Goal: Task Accomplishment & Management: Complete application form

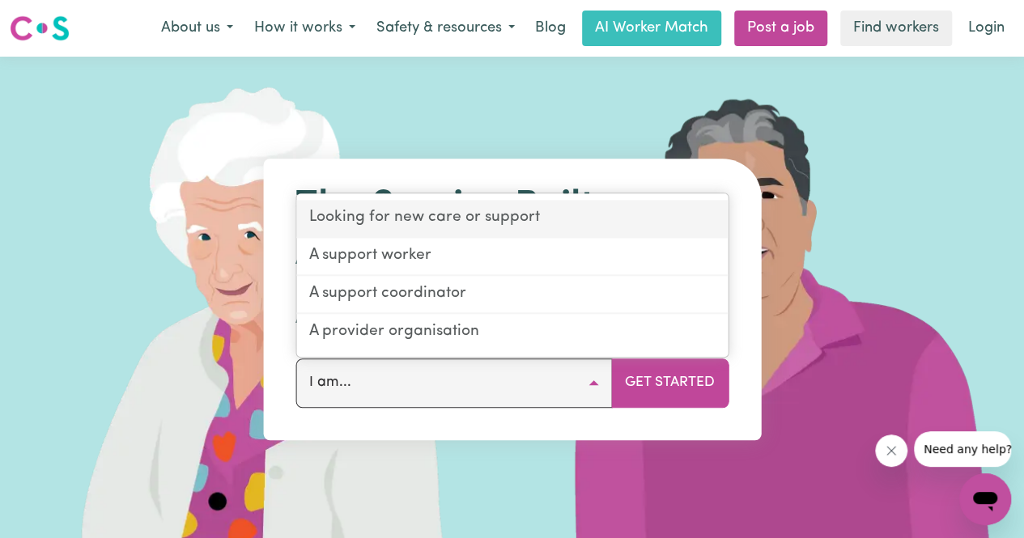
click at [563, 223] on link "Looking for new care or support" at bounding box center [511, 220] width 431 height 38
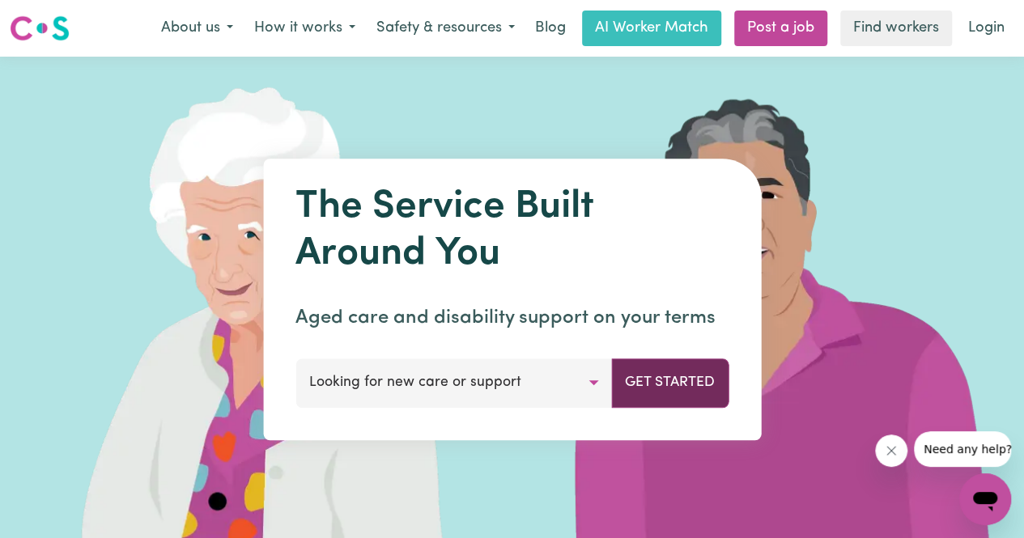
click at [654, 386] on button "Get Started" at bounding box center [669, 383] width 117 height 49
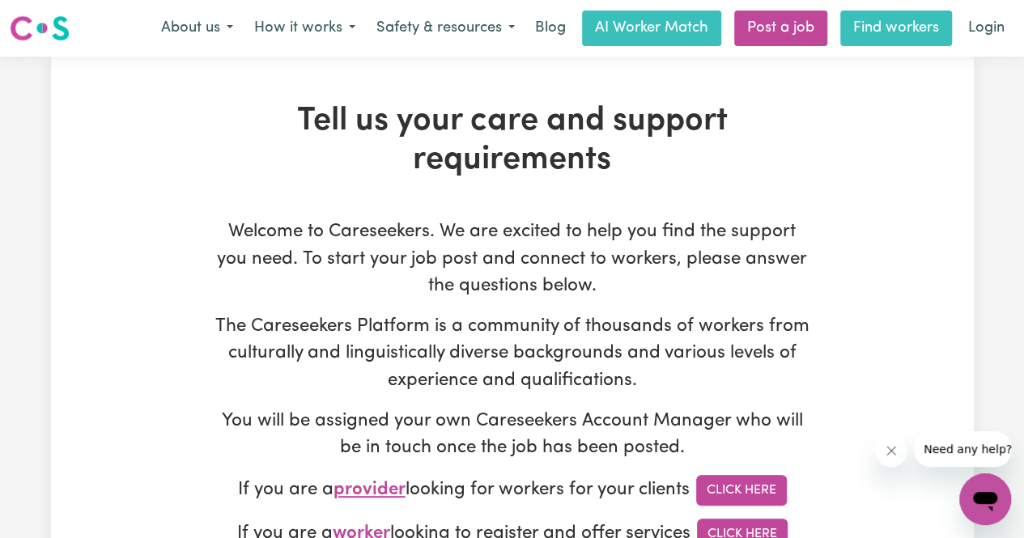
click at [901, 25] on link "Find workers" at bounding box center [896, 29] width 112 height 36
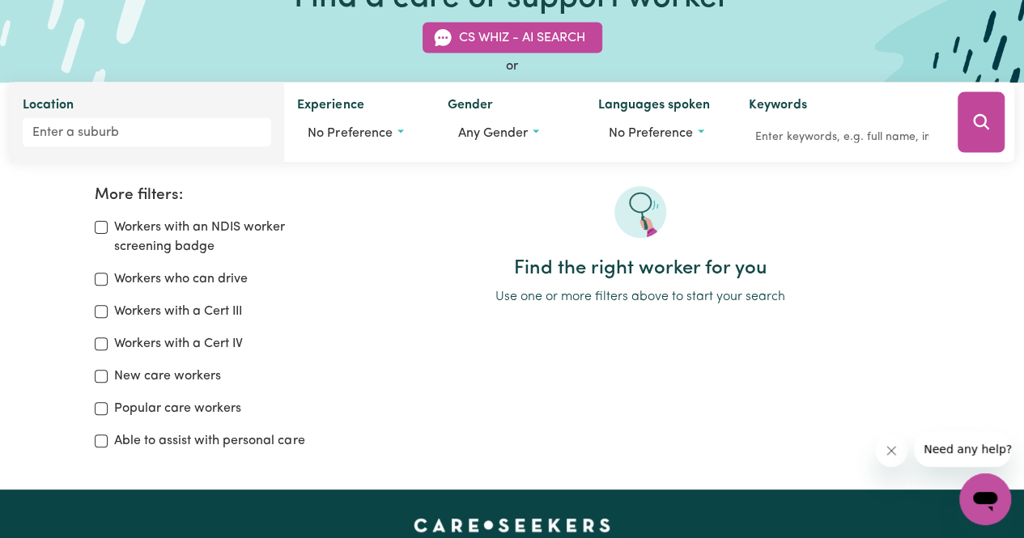
scroll to position [162, 0]
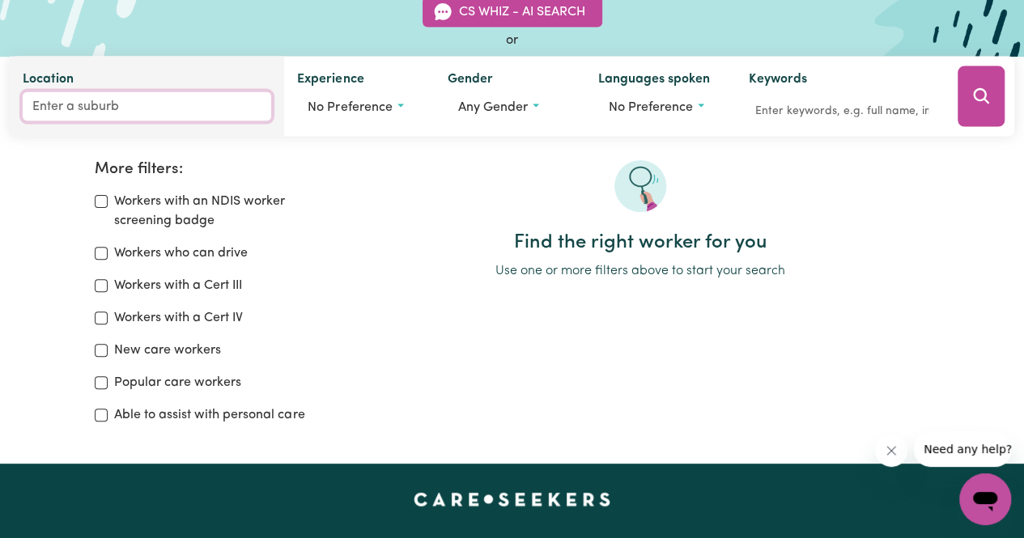
click at [163, 103] on input "Location" at bounding box center [147, 106] width 248 height 29
type input "2602"
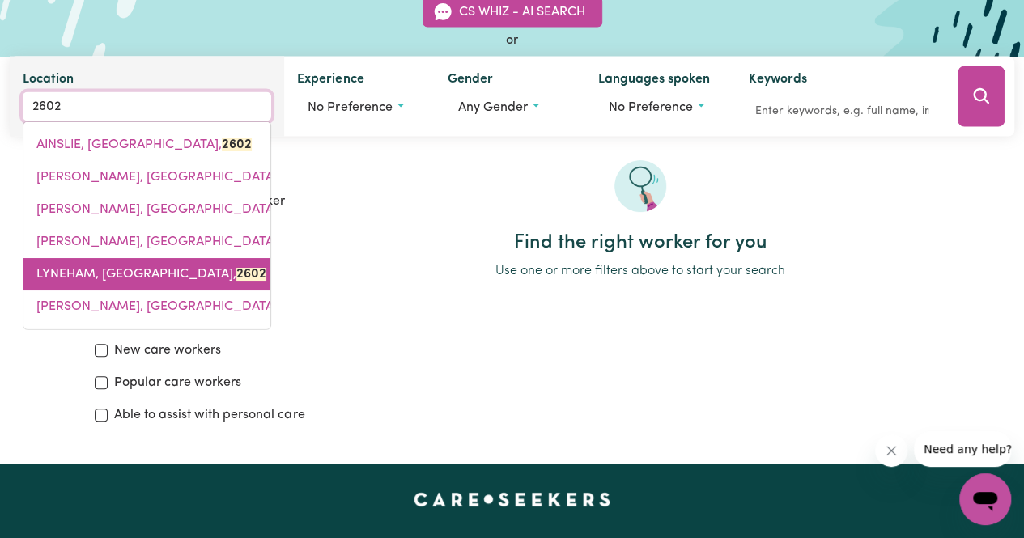
click at [129, 270] on span "LYNEHAM, Australian Capital Territory, 2602" at bounding box center [151, 274] width 230 height 13
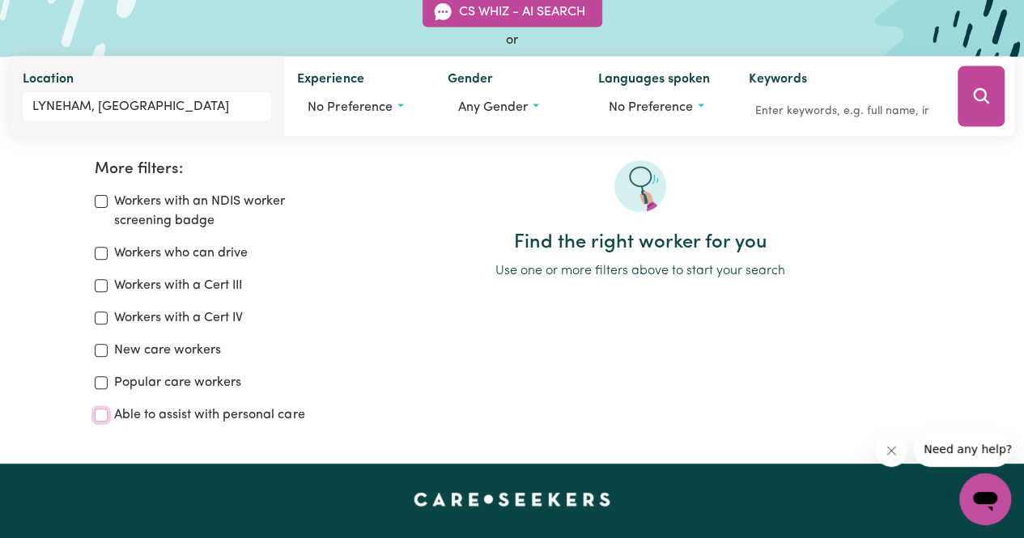
click at [100, 415] on input "Able to assist with personal care" at bounding box center [101, 415] width 13 height 13
checkbox input "true"
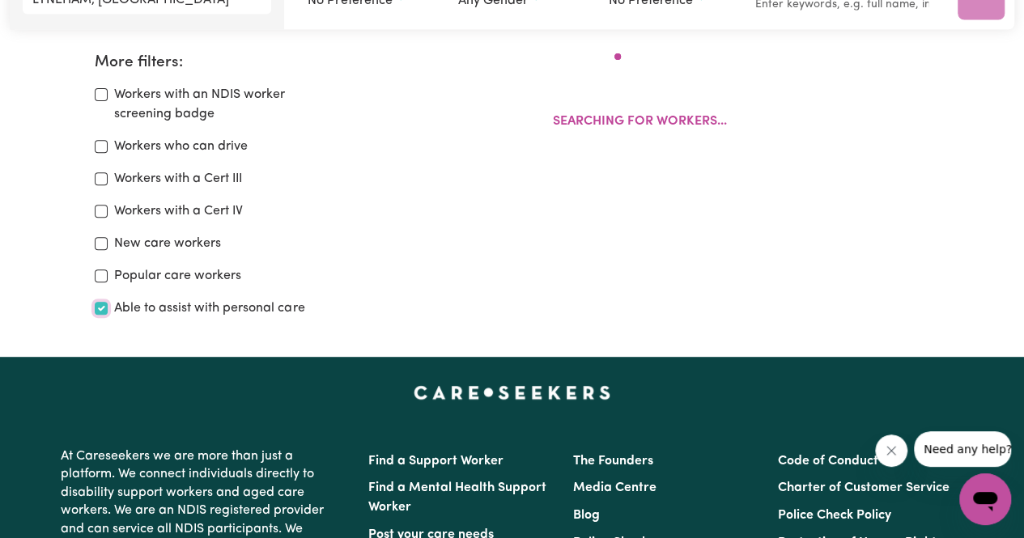
scroll to position [270, 0]
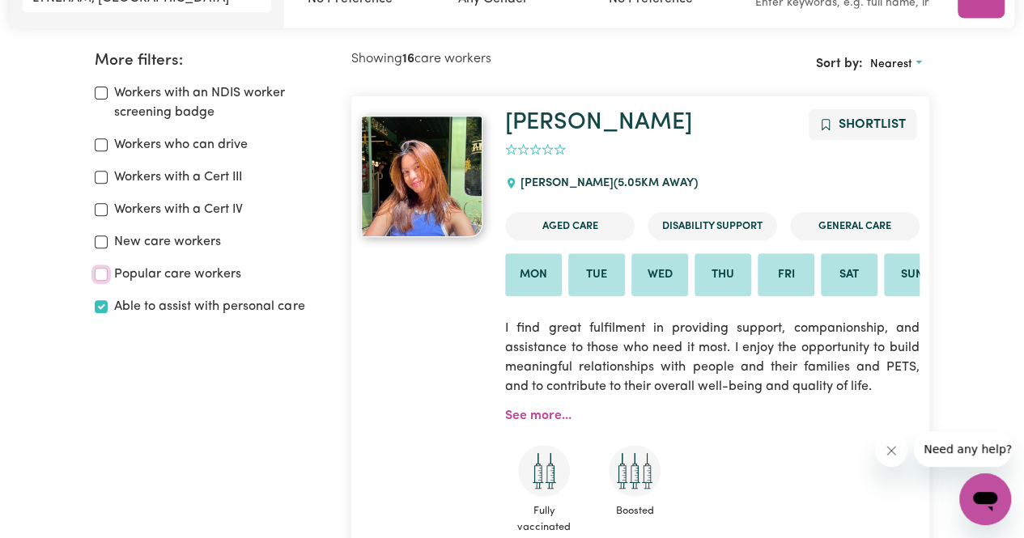
click at [102, 276] on input "Popular care workers" at bounding box center [101, 274] width 13 height 13
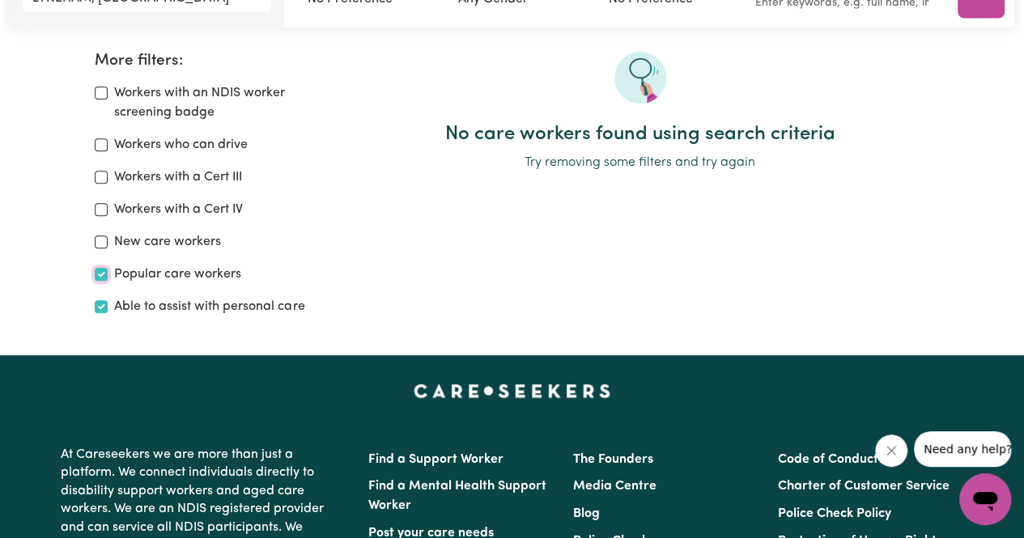
click at [99, 275] on input "Popular care workers" at bounding box center [101, 274] width 13 height 13
checkbox input "false"
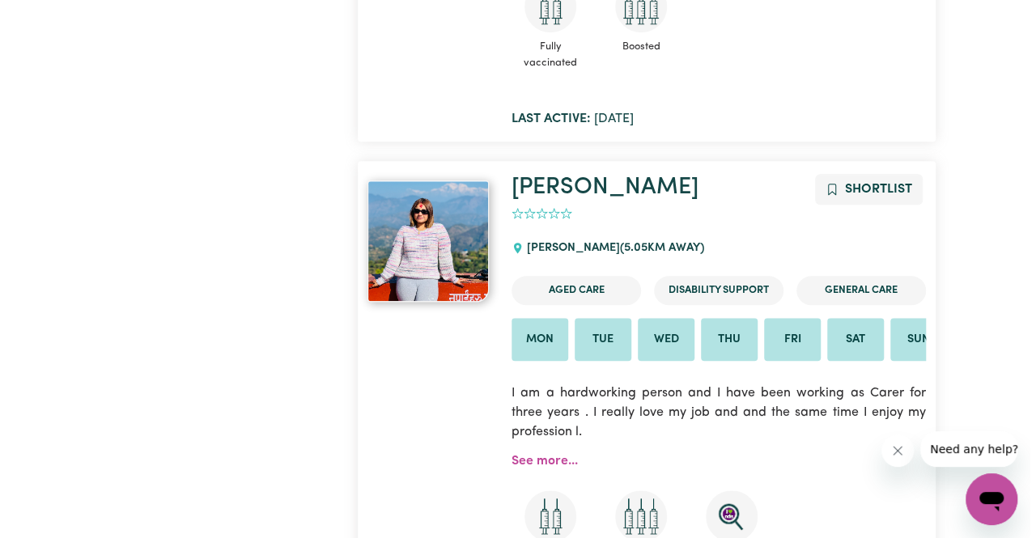
scroll to position [756, 0]
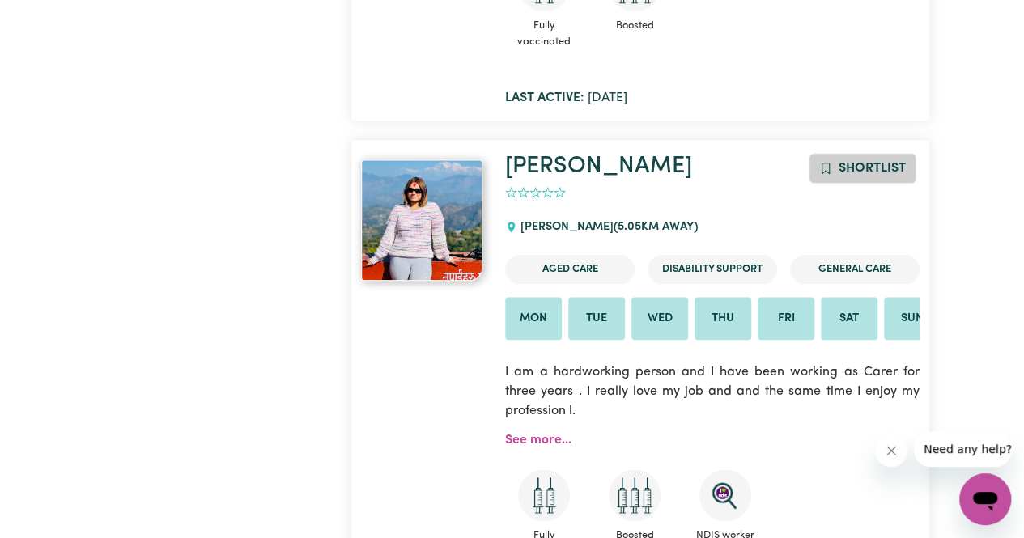
click at [874, 177] on button "Shortlist" at bounding box center [863, 168] width 108 height 31
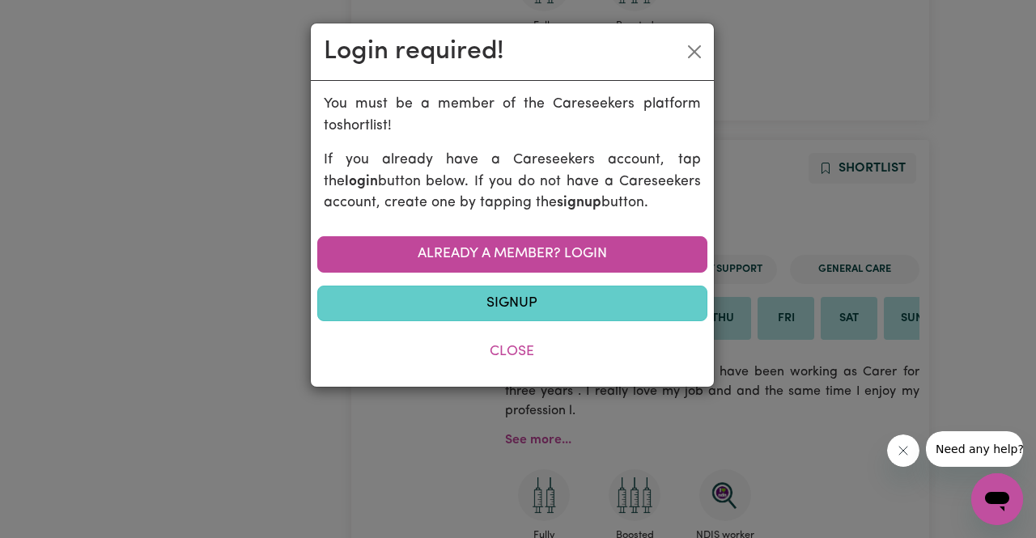
click at [520, 304] on link "Signup" at bounding box center [512, 304] width 390 height 36
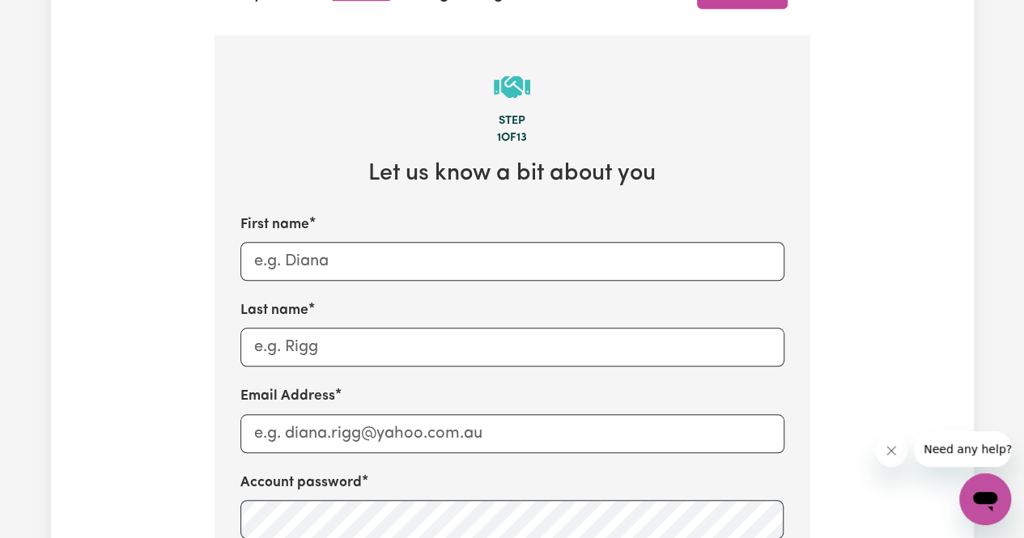
scroll to position [567, 0]
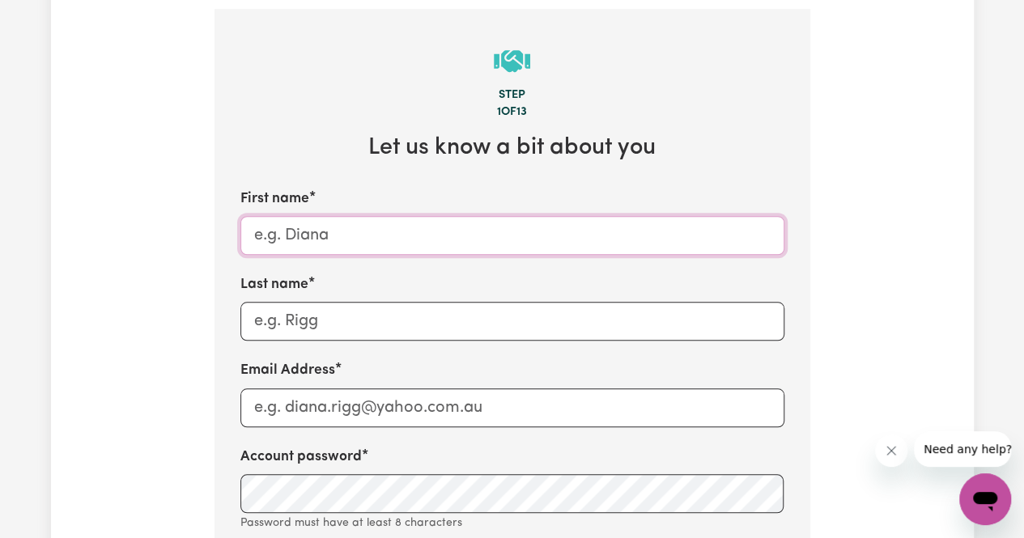
click at [528, 245] on input "First name" at bounding box center [512, 235] width 544 height 39
type input "Rina"
type input "Brettell"
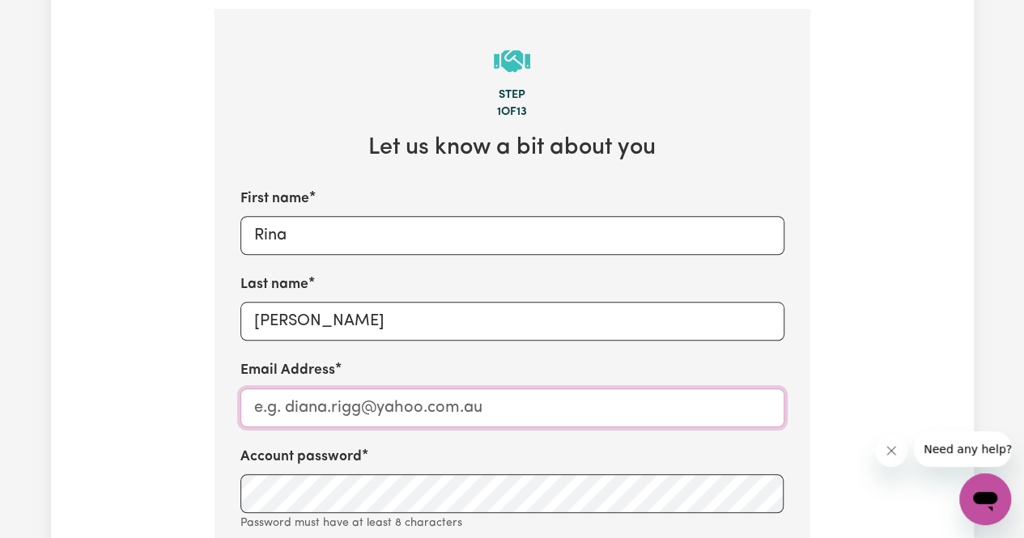
type input "rina.brettell@gmail.com"
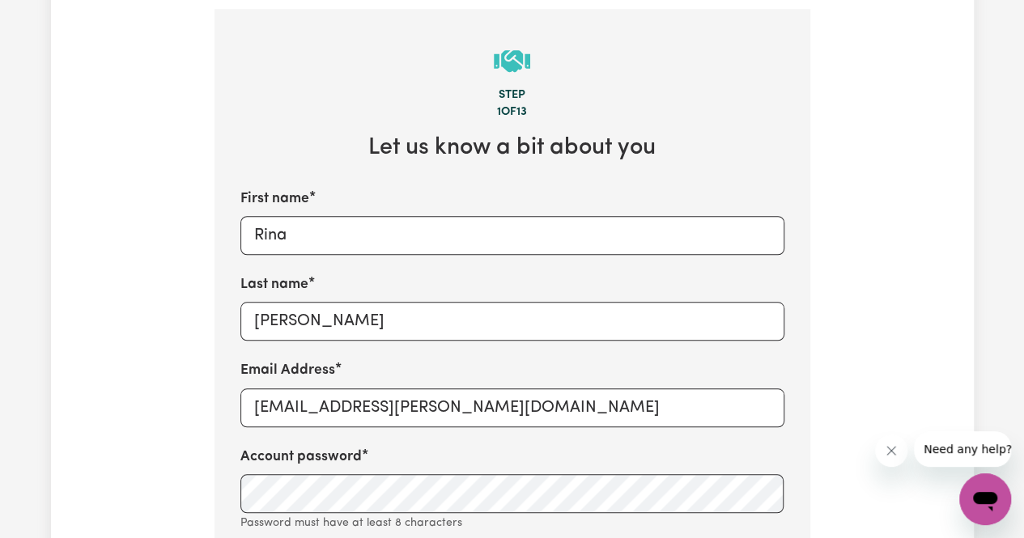
type input "0428064878"
type input "Canberra"
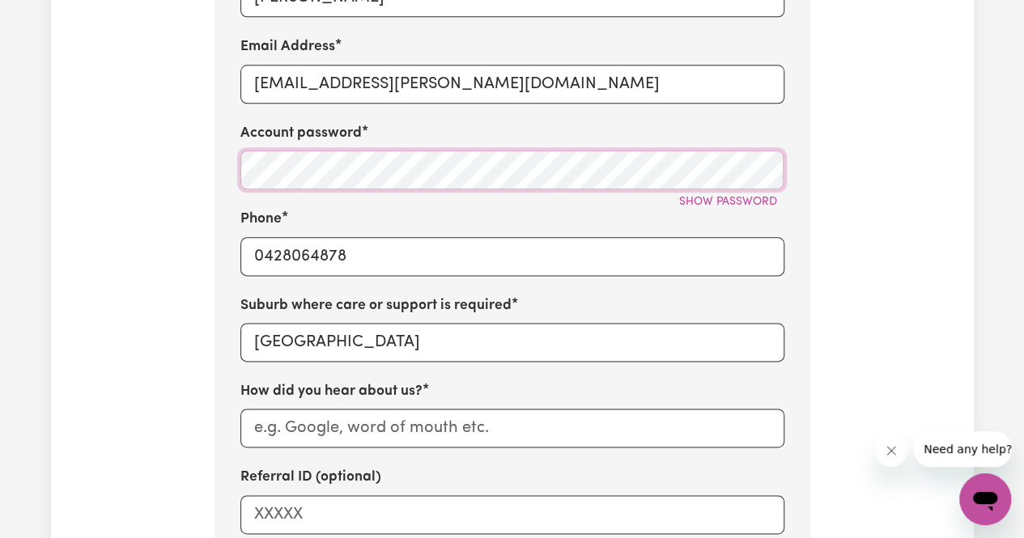
scroll to position [971, 0]
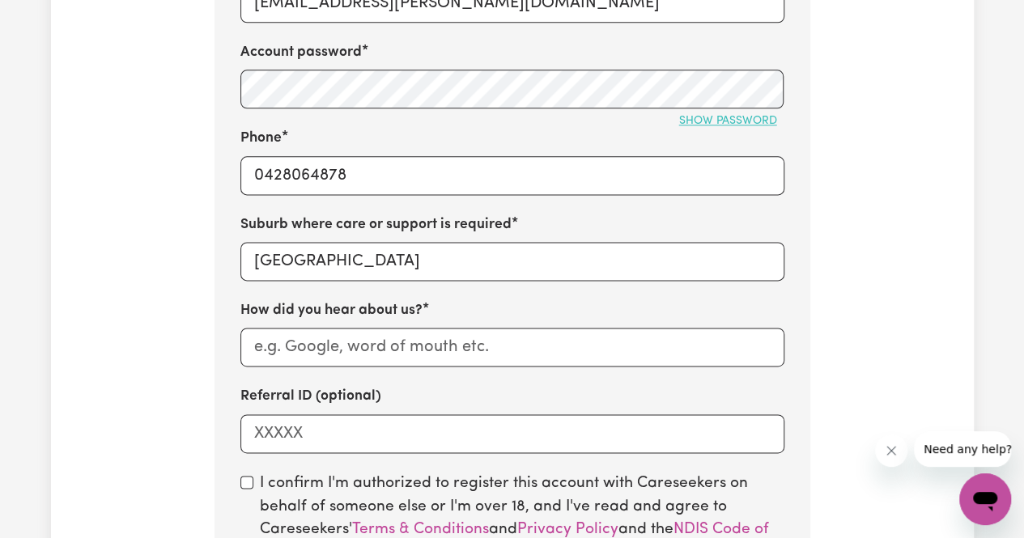
click at [690, 125] on span "Show password" at bounding box center [728, 121] width 98 height 12
click at [512, 355] on input "How did you hear about us?" at bounding box center [512, 347] width 544 height 39
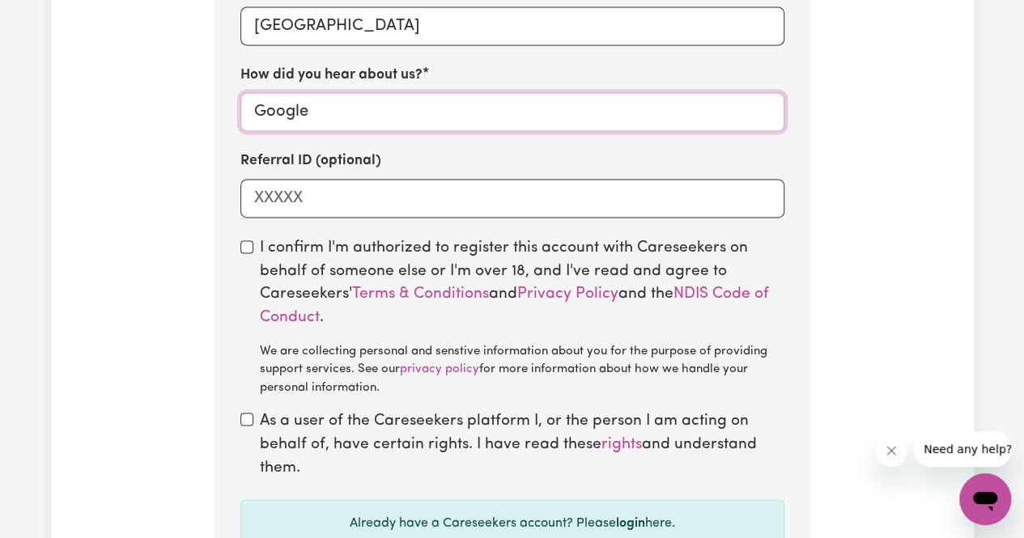
scroll to position [1214, 0]
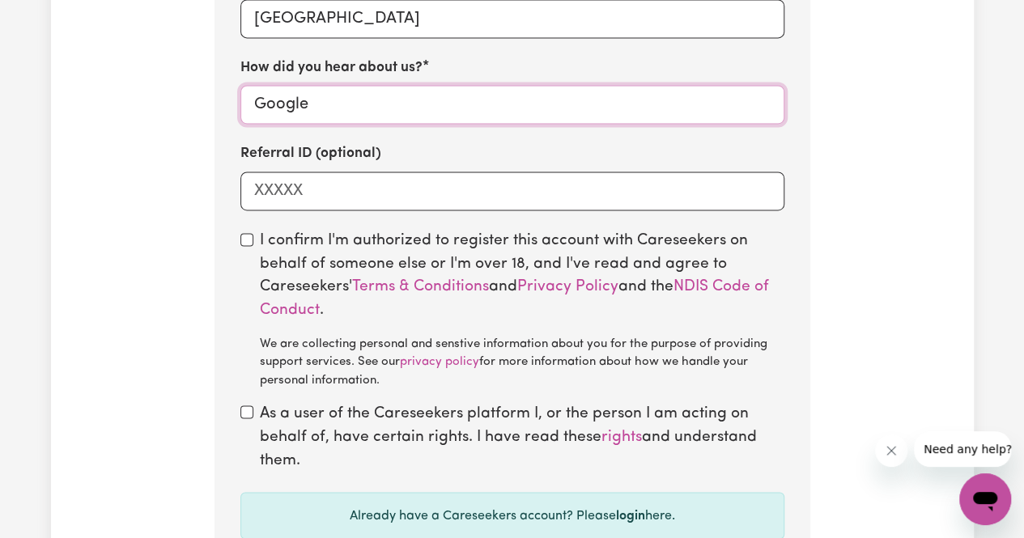
type input "Google"
click at [362, 247] on label "I confirm I'm authorized to register this account with Careseekers on behalf of…" at bounding box center [522, 310] width 524 height 160
click at [244, 241] on input "checkbox" at bounding box center [246, 239] width 13 height 13
checkbox input "true"
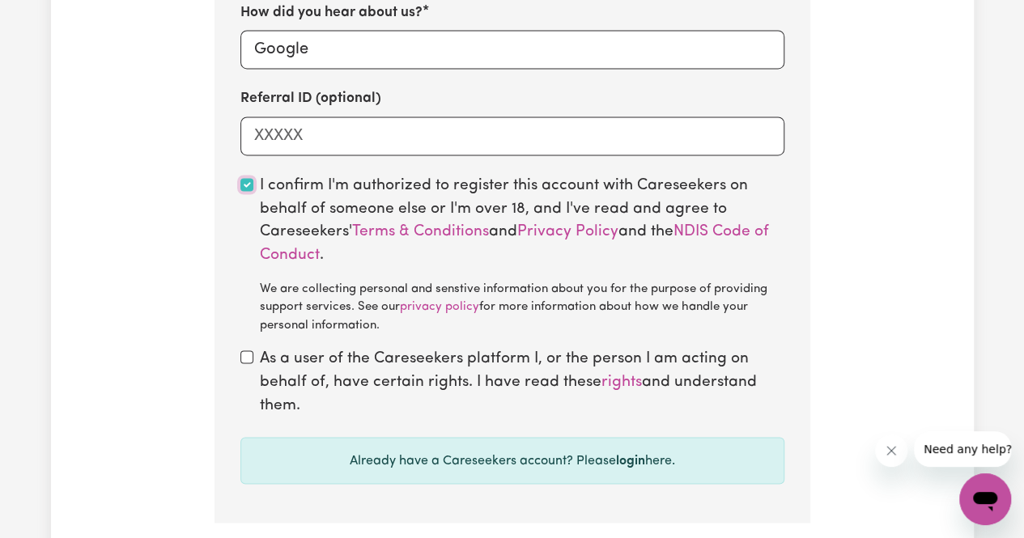
scroll to position [1295, 0]
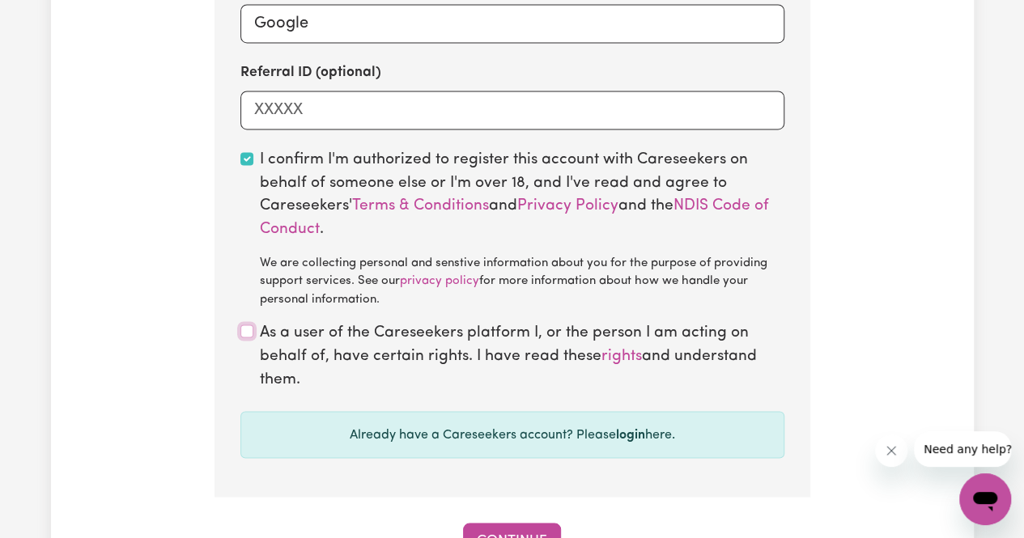
click at [250, 334] on input "checkbox" at bounding box center [246, 331] width 13 height 13
checkbox input "true"
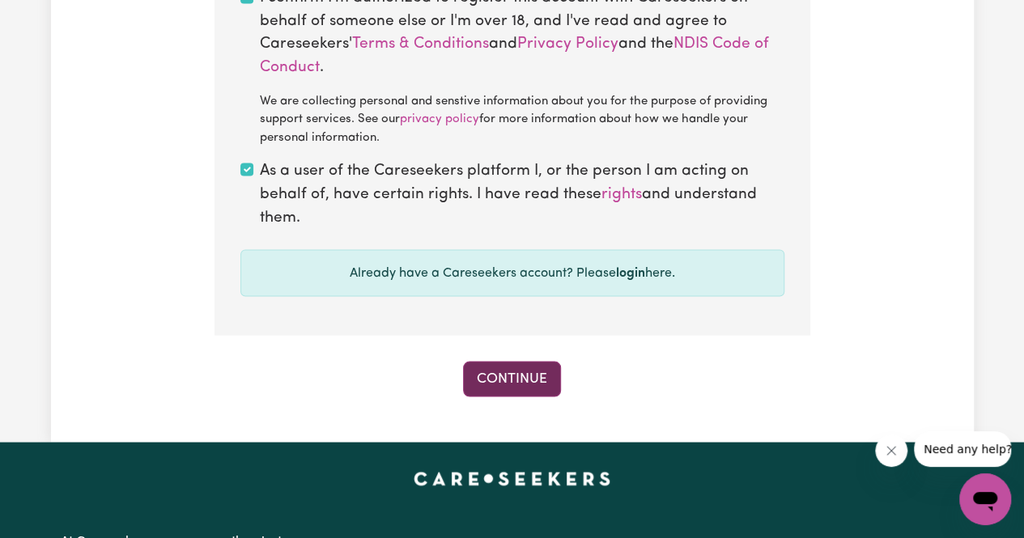
click at [510, 383] on button "Continue" at bounding box center [512, 379] width 98 height 36
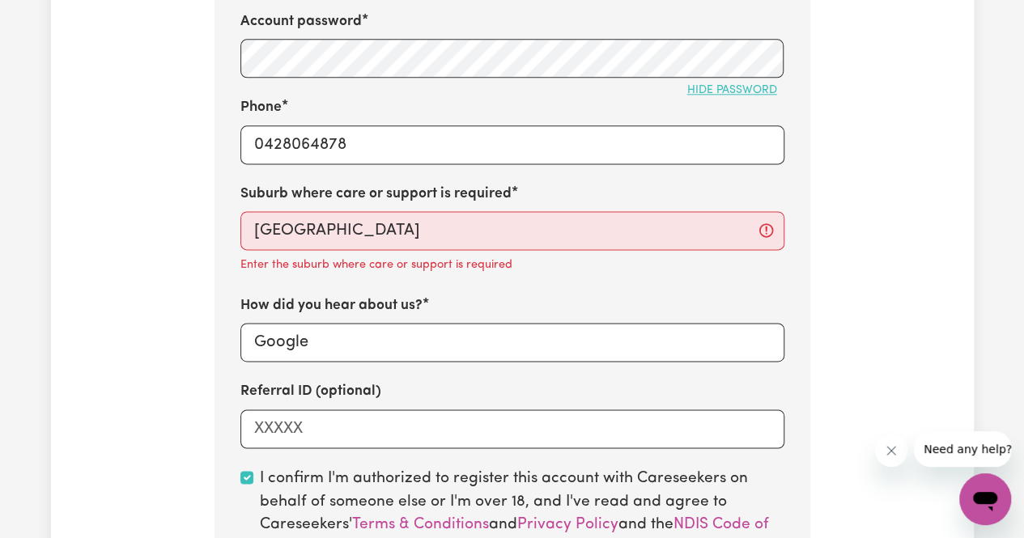
scroll to position [997, 0]
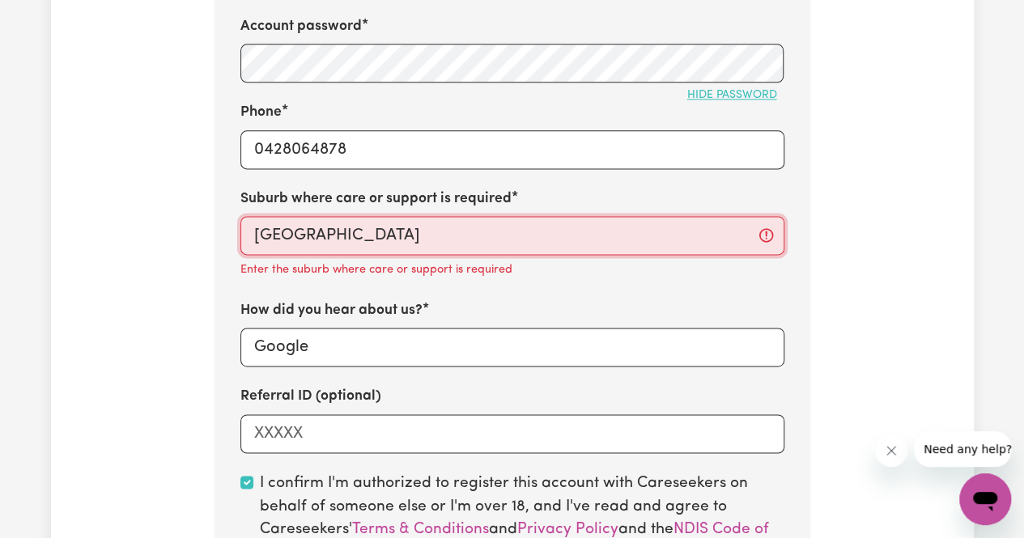
type input "Canberra, Australian Capital Territory, 2600"
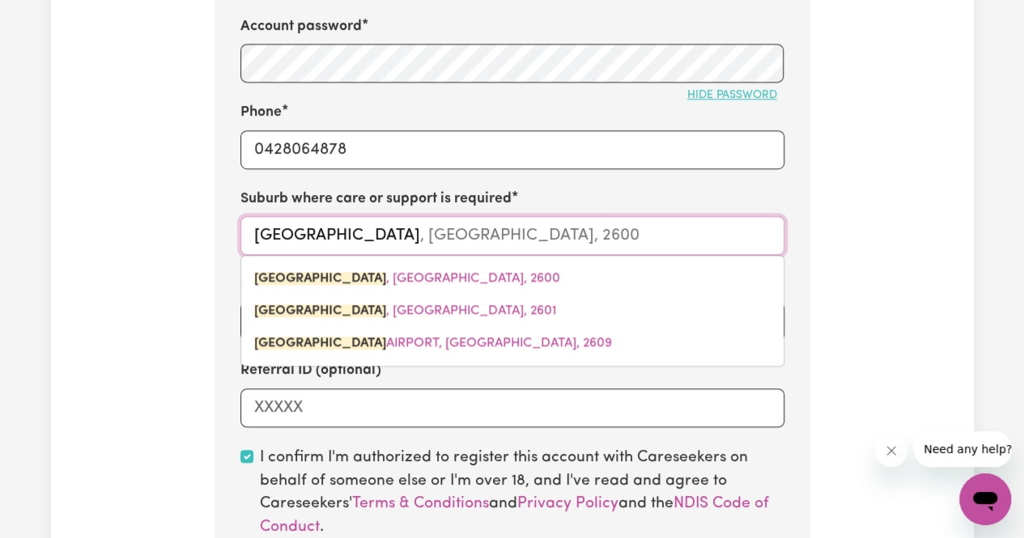
click at [395, 242] on input "Canberra" at bounding box center [512, 235] width 544 height 39
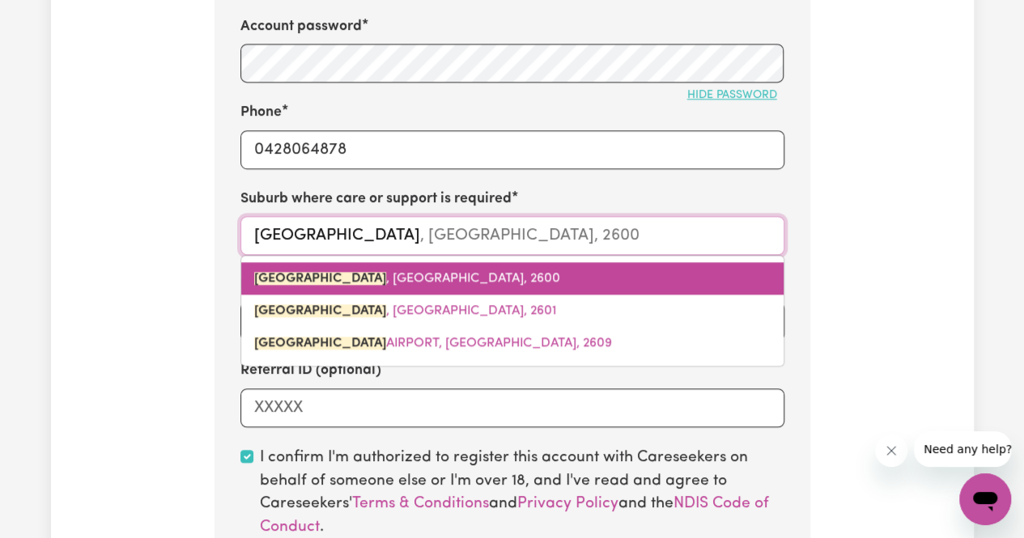
click at [287, 278] on mark "[GEOGRAPHIC_DATA]" at bounding box center [320, 278] width 132 height 13
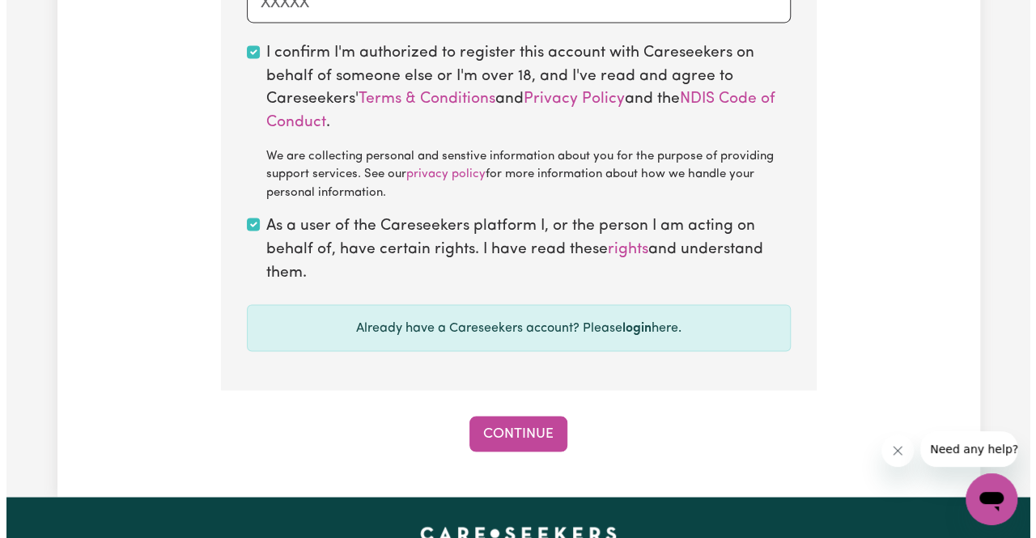
scroll to position [1645, 0]
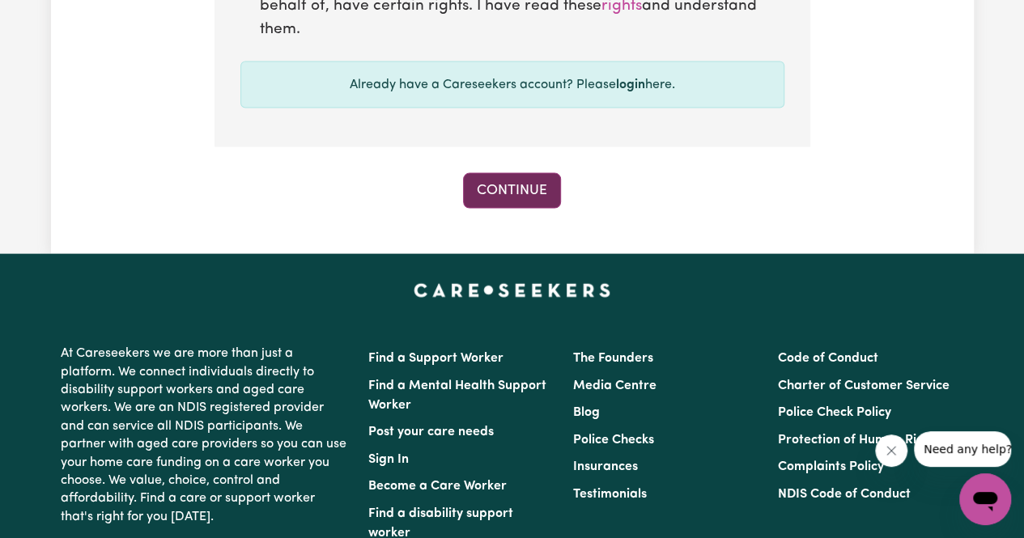
click at [524, 189] on button "Continue" at bounding box center [512, 191] width 98 height 36
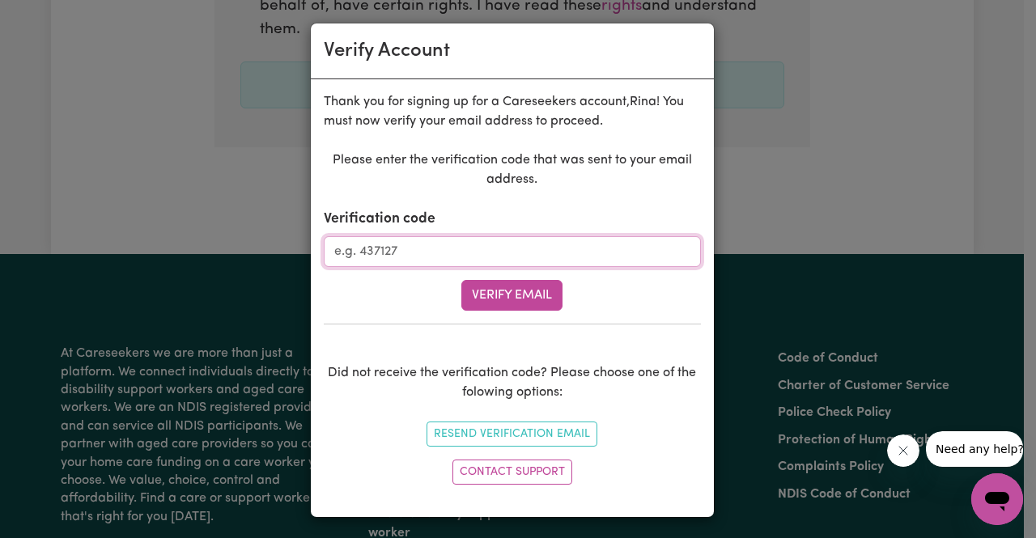
click at [411, 253] on input "Verification code" at bounding box center [512, 251] width 377 height 31
paste input "841066"
type input "841066"
click at [504, 292] on button "Verify Email" at bounding box center [511, 295] width 101 height 31
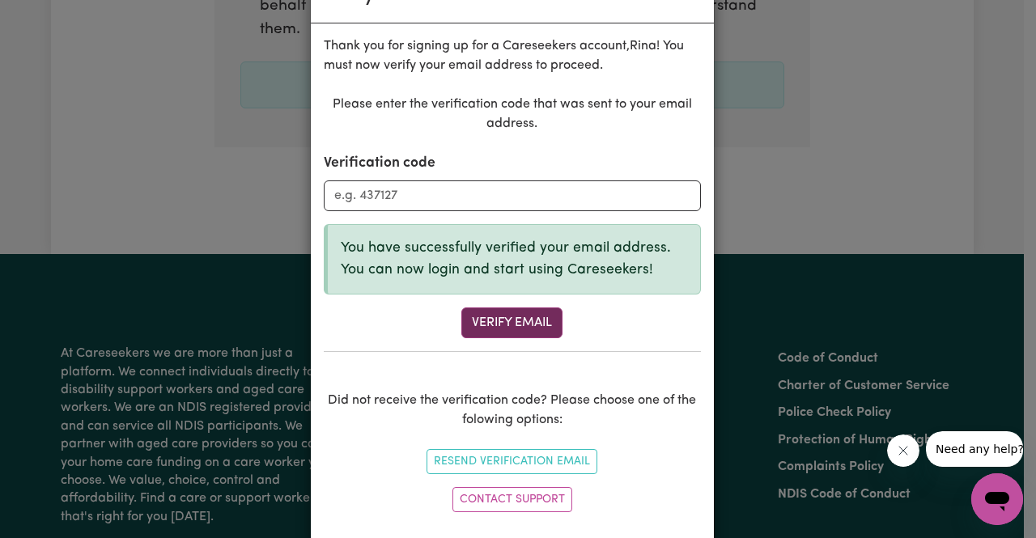
scroll to position [81, 0]
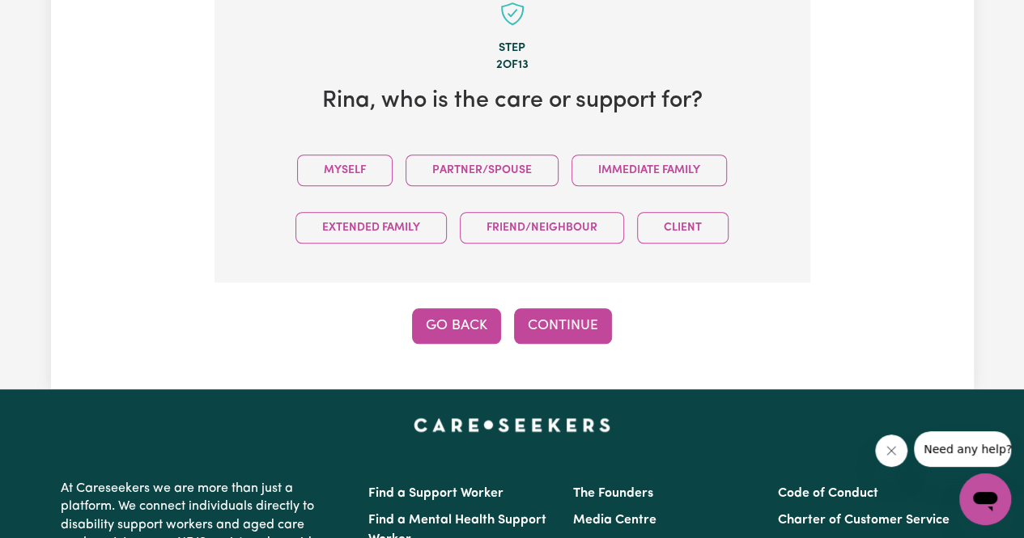
scroll to position [575, 0]
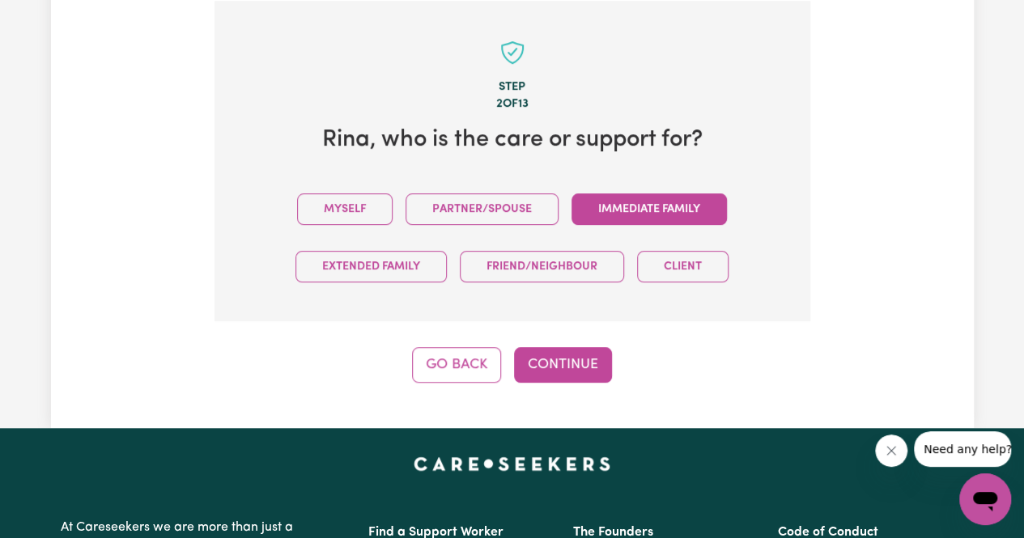
click at [637, 208] on button "Immediate Family" at bounding box center [648, 209] width 155 height 32
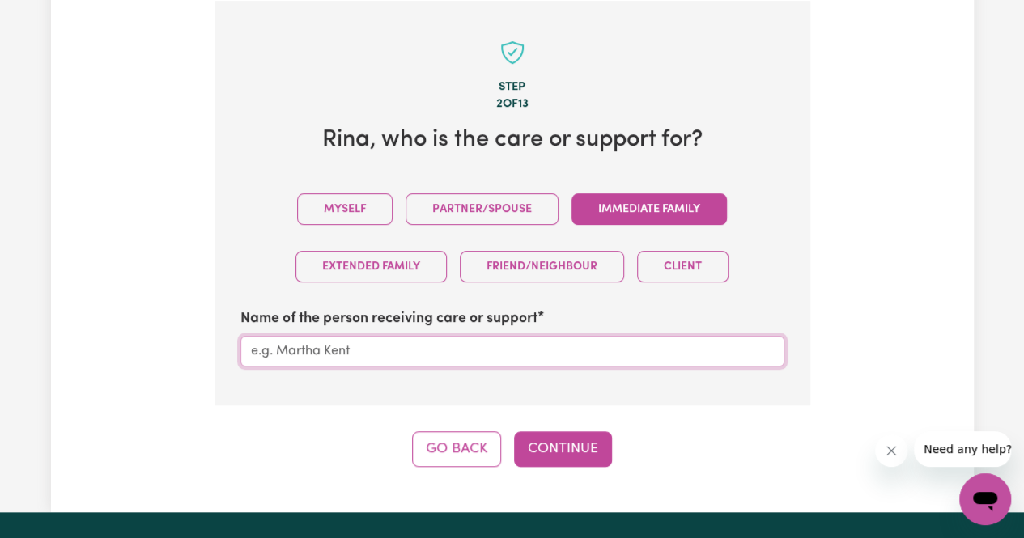
click at [400, 347] on input "Name of the person receiving care or support" at bounding box center [512, 351] width 544 height 31
type input "Shanta Bhati"
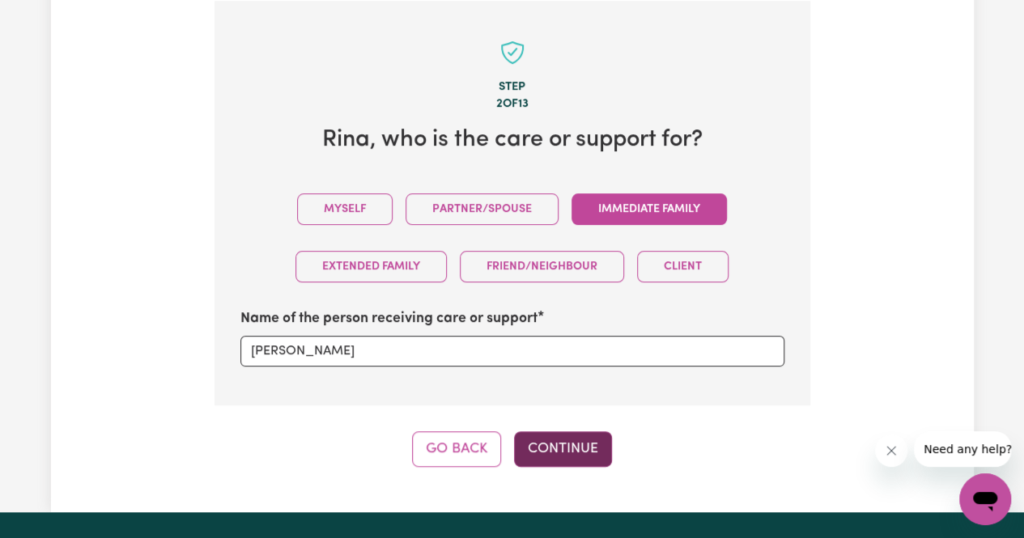
click at [576, 439] on button "Continue" at bounding box center [563, 449] width 98 height 36
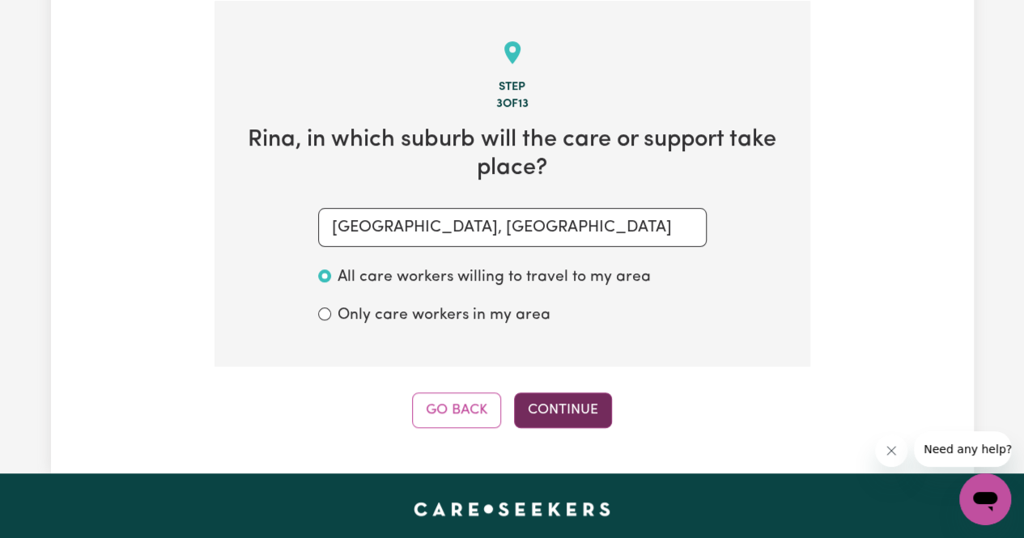
click at [558, 408] on button "Continue" at bounding box center [563, 411] width 98 height 36
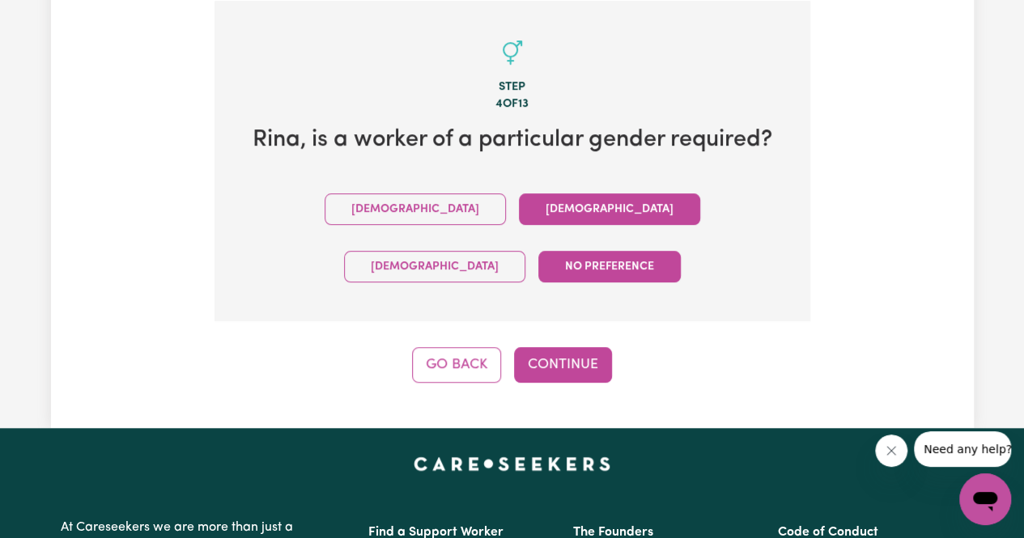
click at [519, 202] on button "Female" at bounding box center [609, 209] width 181 height 32
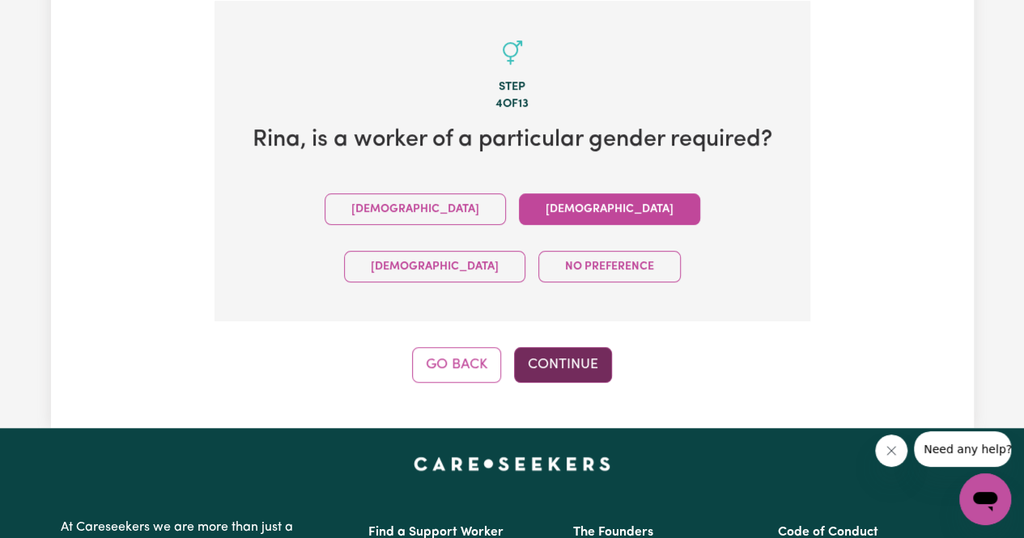
click at [578, 347] on button "Continue" at bounding box center [563, 365] width 98 height 36
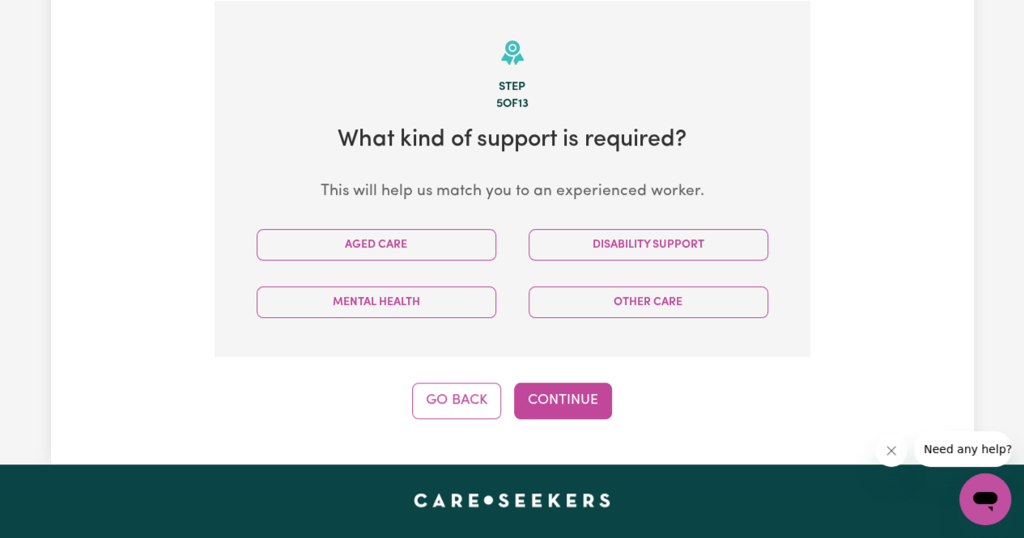
click at [428, 260] on button "Aged Care" at bounding box center [377, 245] width 240 height 32
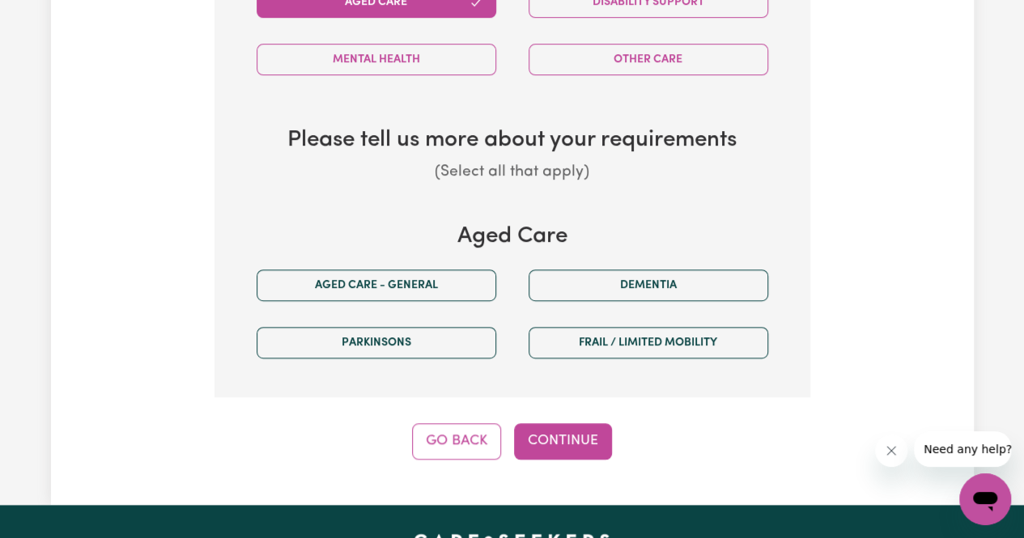
scroll to position [898, 0]
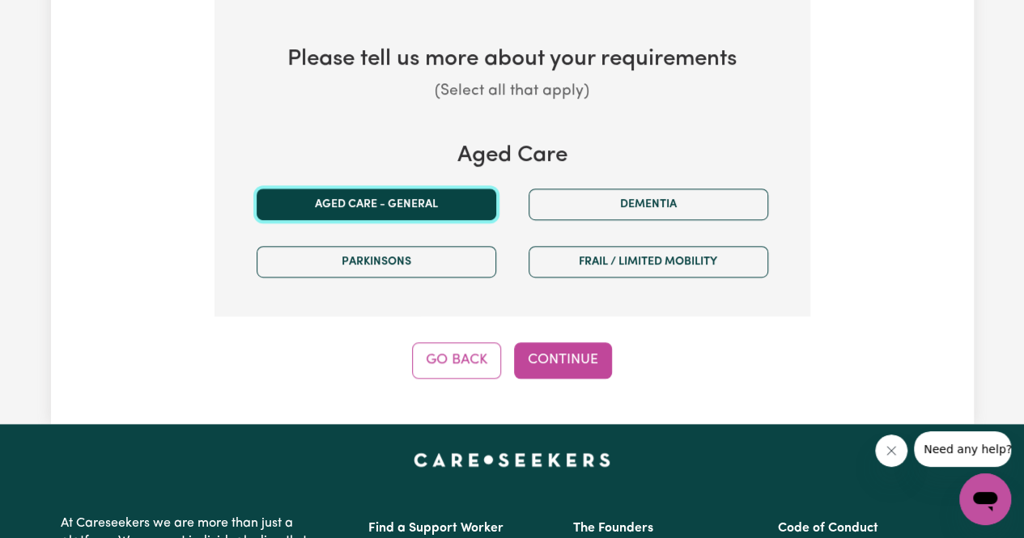
click at [437, 197] on button "Aged care - General" at bounding box center [377, 205] width 240 height 32
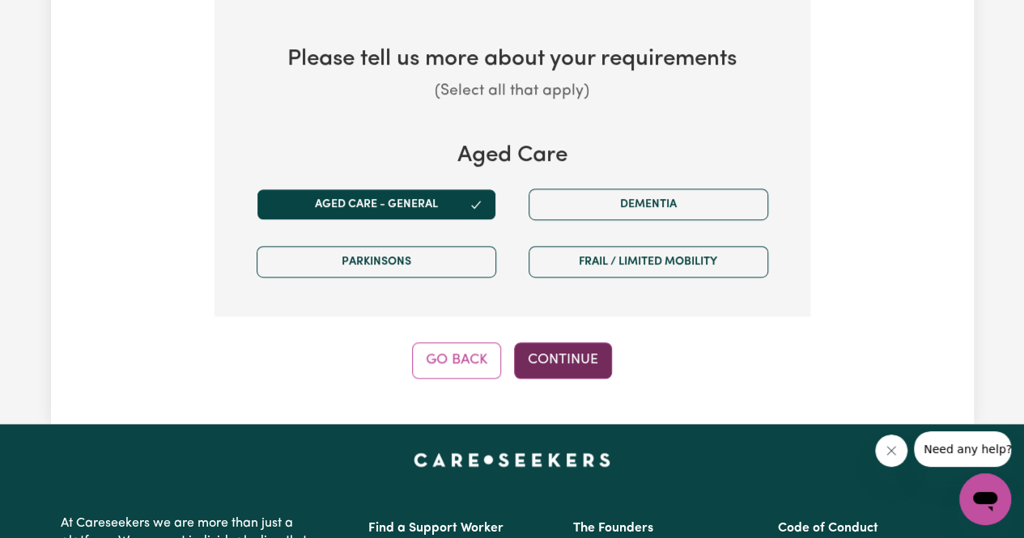
click at [576, 352] on button "Continue" at bounding box center [563, 360] width 98 height 36
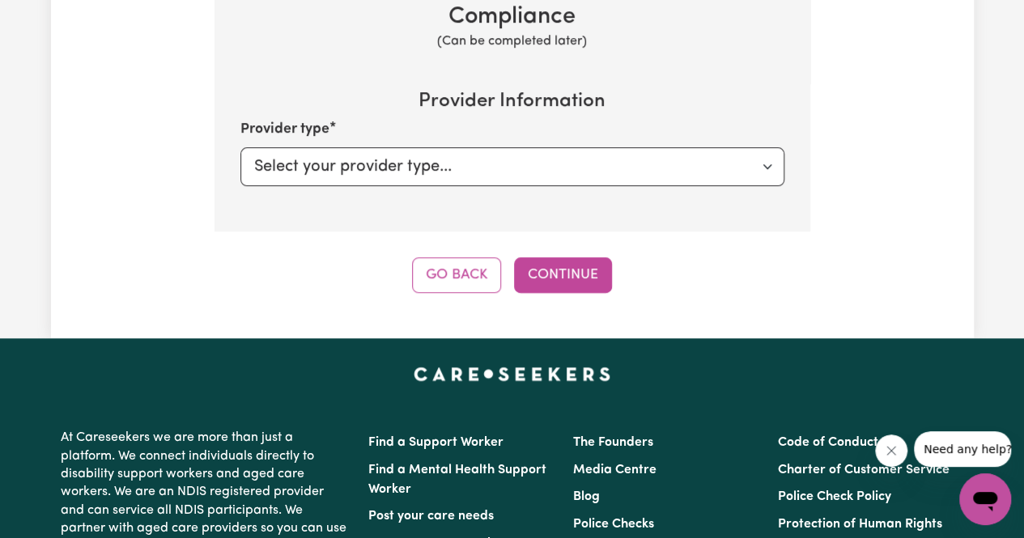
scroll to position [575, 0]
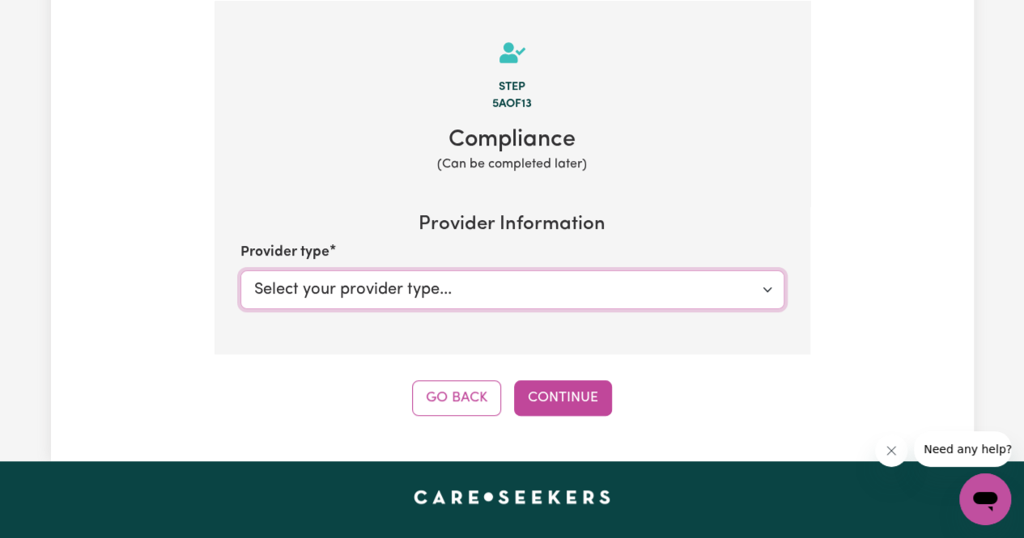
click at [586, 303] on select "Select your provider type... Privately Aged Care / Home Care Package" at bounding box center [512, 289] width 544 height 39
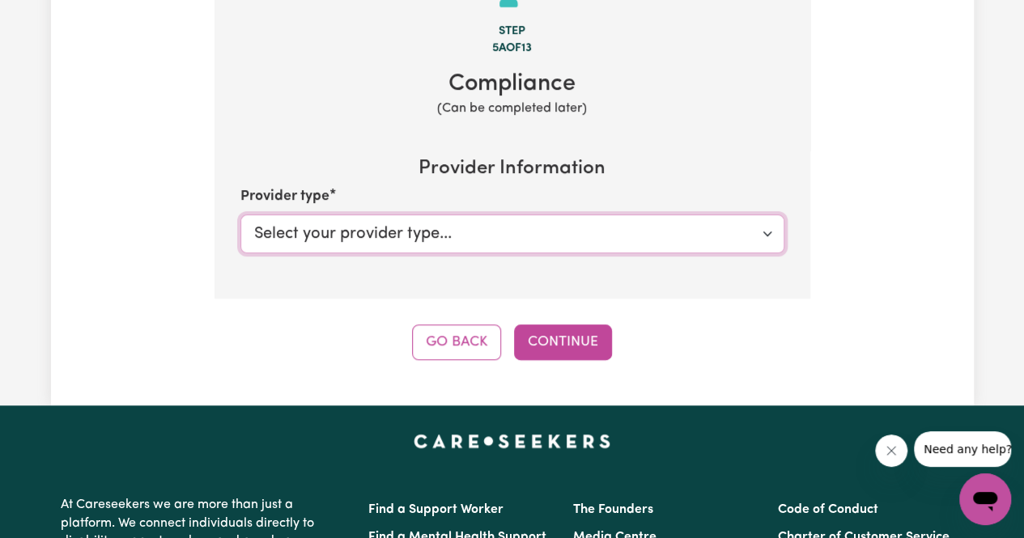
scroll to position [656, 0]
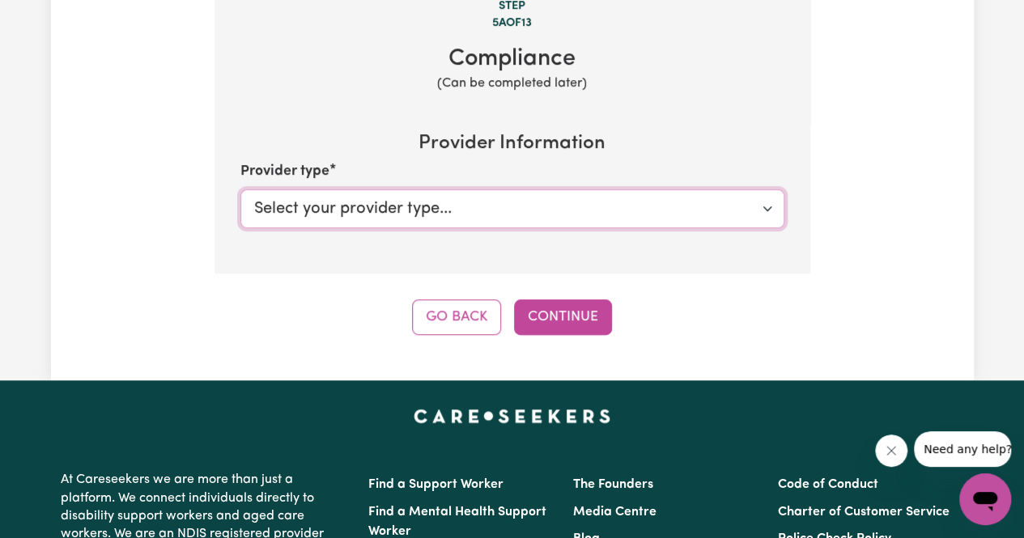
click at [573, 208] on select "Select your provider type... Privately Aged Care / Home Care Package" at bounding box center [512, 208] width 544 height 39
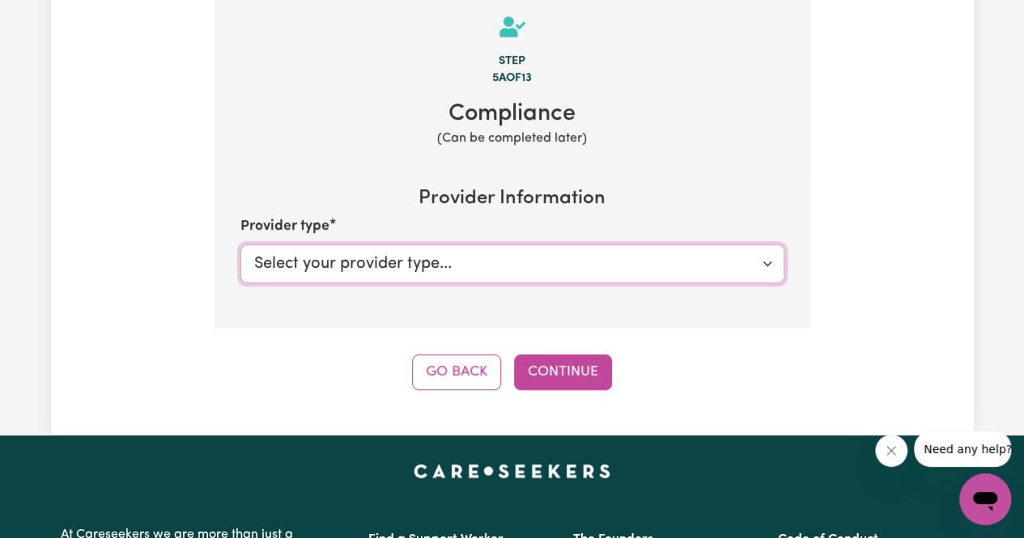
scroll to position [575, 0]
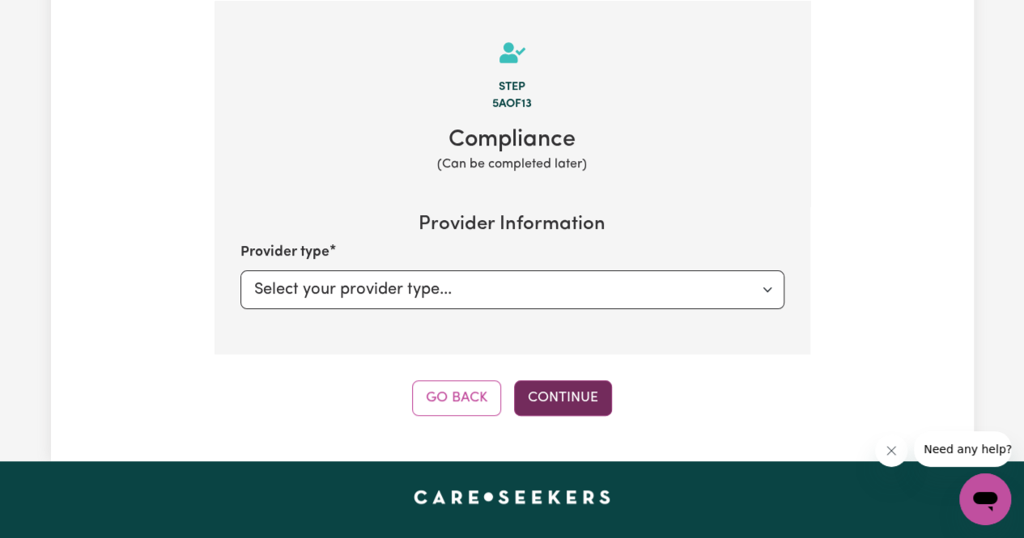
click at [567, 397] on button "Continue" at bounding box center [563, 398] width 98 height 36
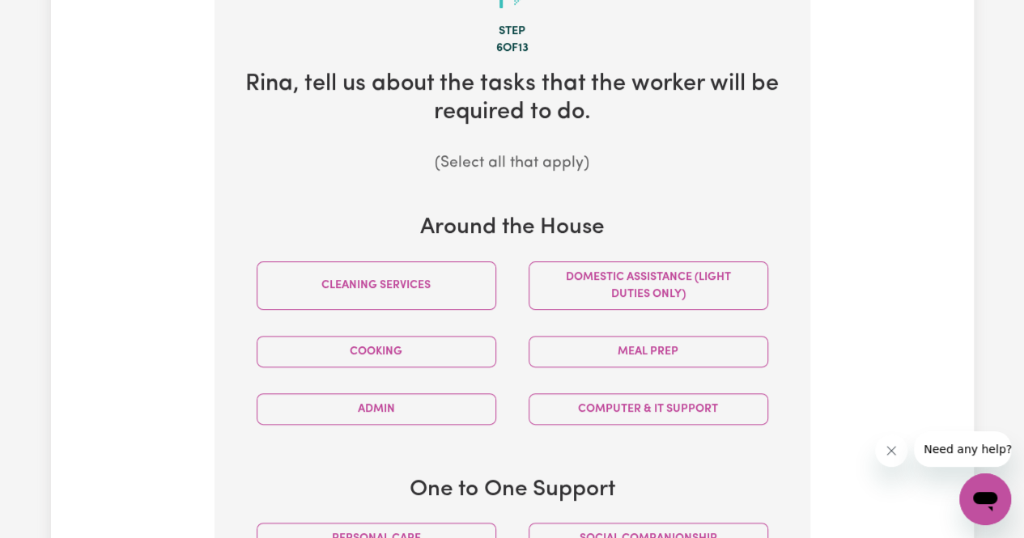
scroll to position [656, 0]
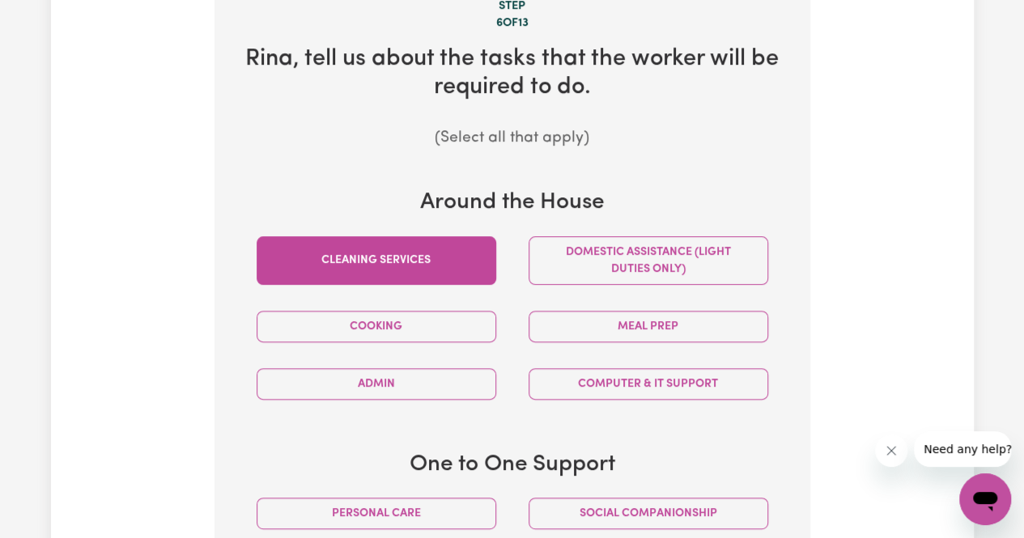
click at [480, 263] on button "Cleaning services" at bounding box center [377, 260] width 240 height 49
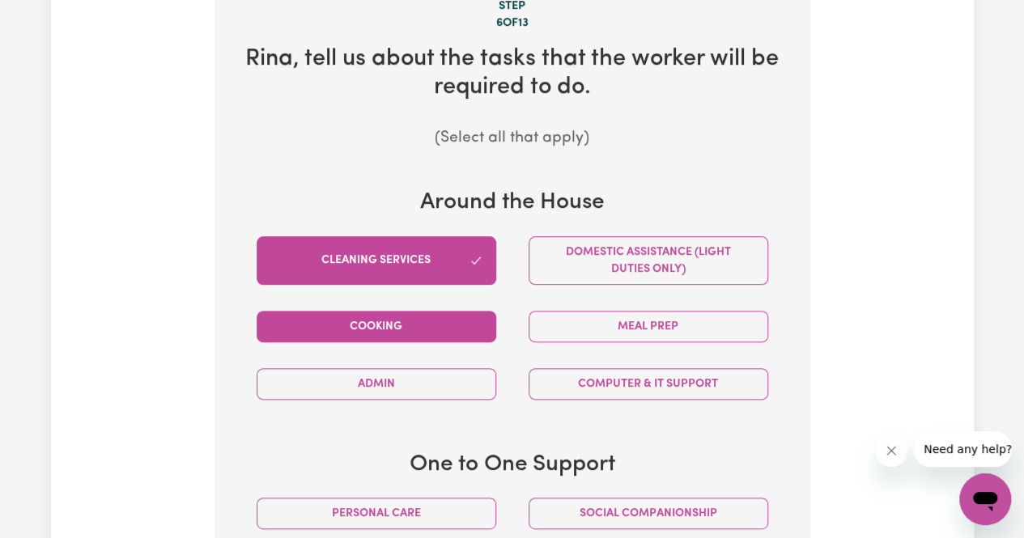
click at [463, 323] on button "Cooking" at bounding box center [377, 327] width 240 height 32
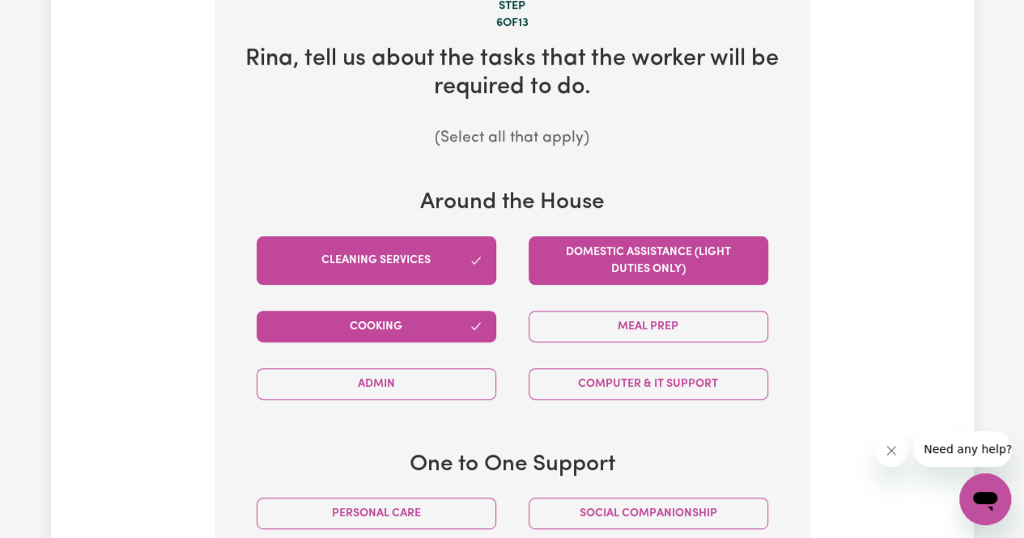
click at [652, 260] on button "Domestic assistance (light duties only)" at bounding box center [649, 260] width 240 height 49
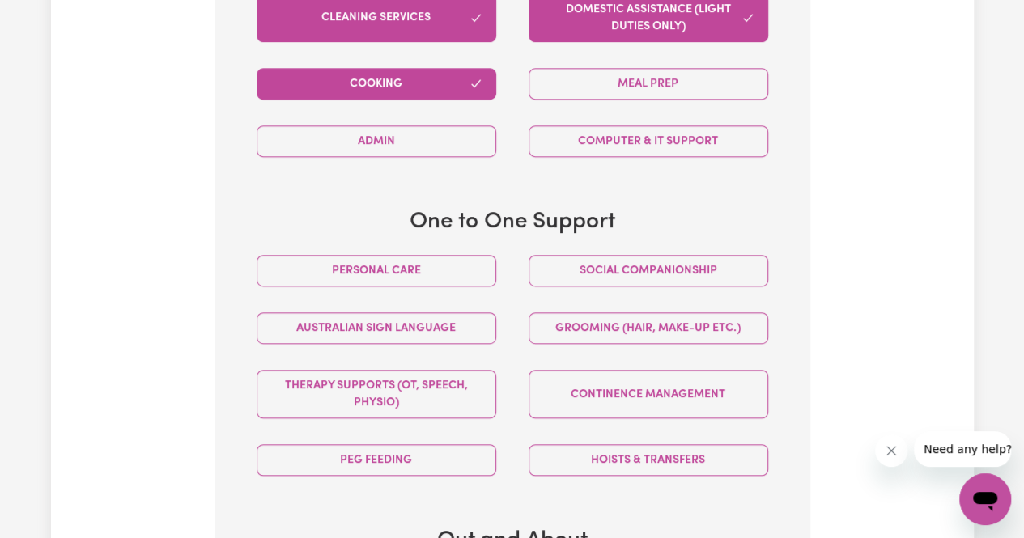
scroll to position [979, 0]
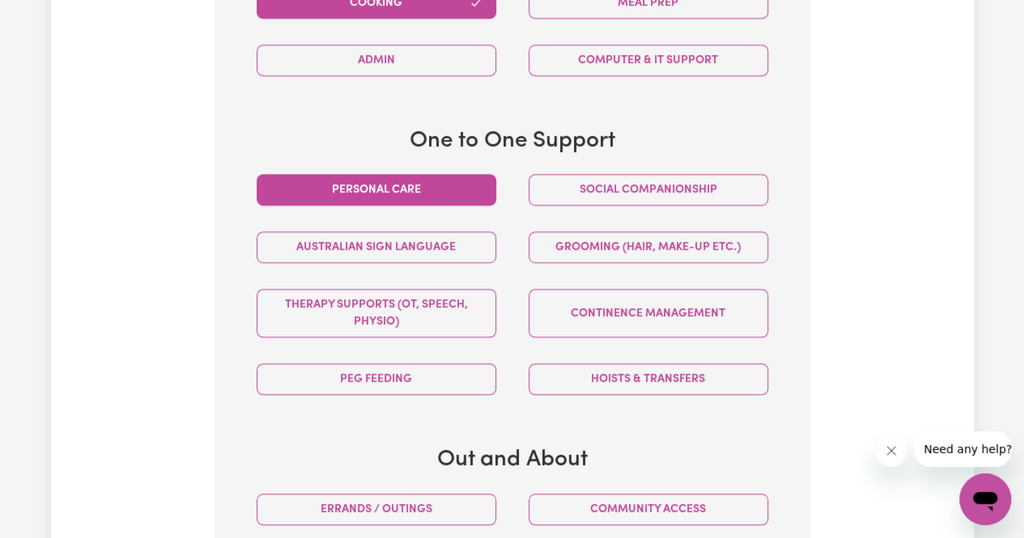
drag, startPoint x: 364, startPoint y: 183, endPoint x: 428, endPoint y: 195, distance: 65.1
click at [363, 189] on button "Personal care" at bounding box center [377, 190] width 240 height 32
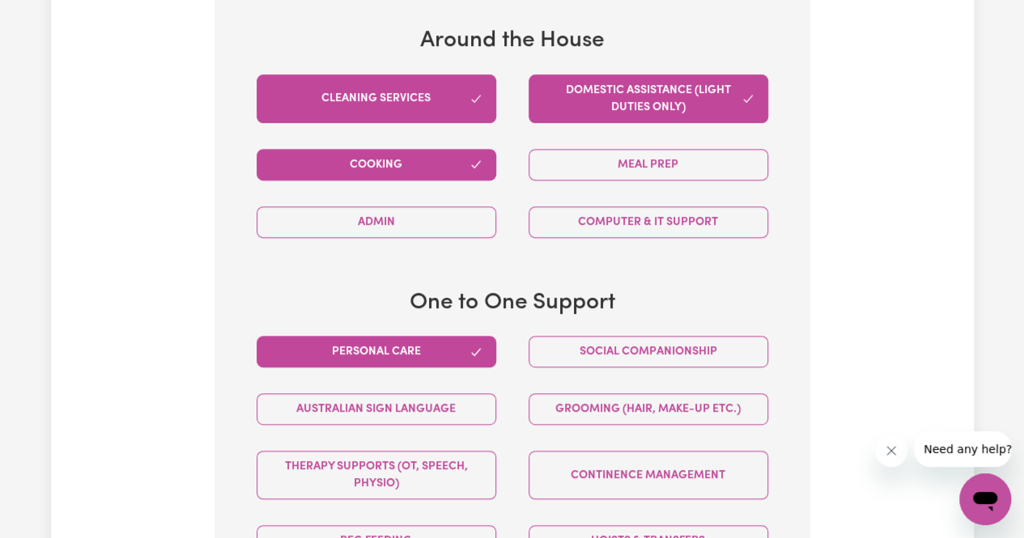
scroll to position [898, 0]
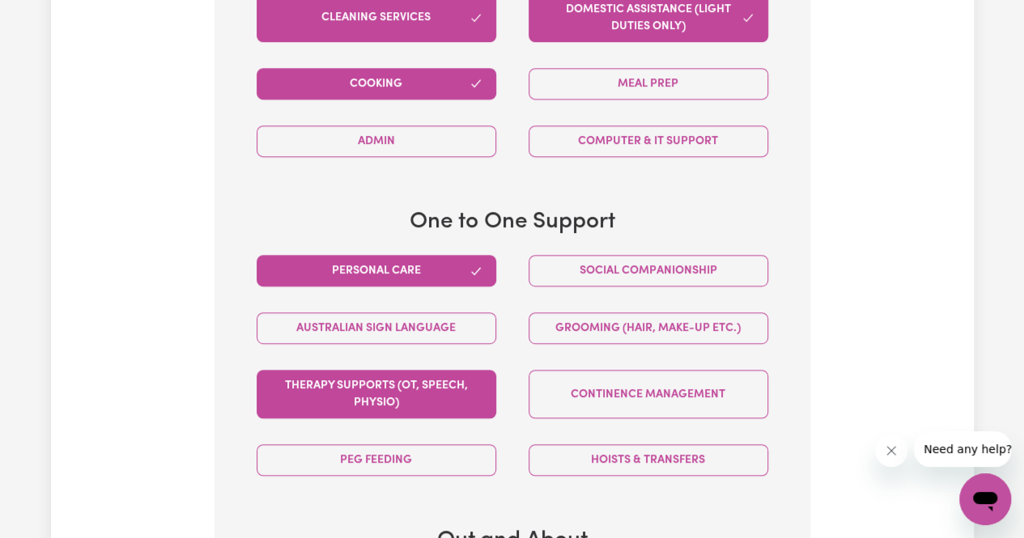
click at [424, 396] on button "Therapy Supports (OT, speech, physio)" at bounding box center [377, 394] width 240 height 49
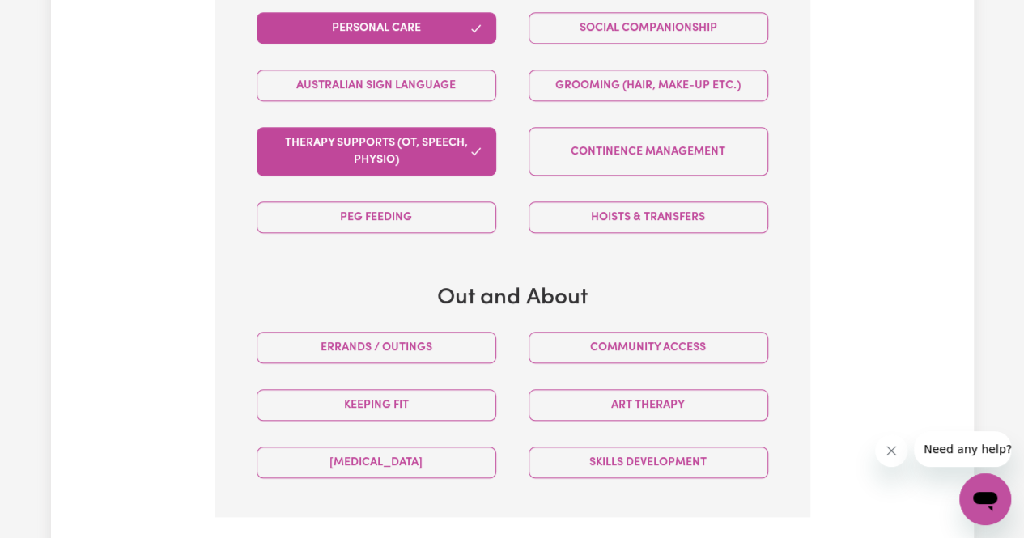
scroll to position [1222, 0]
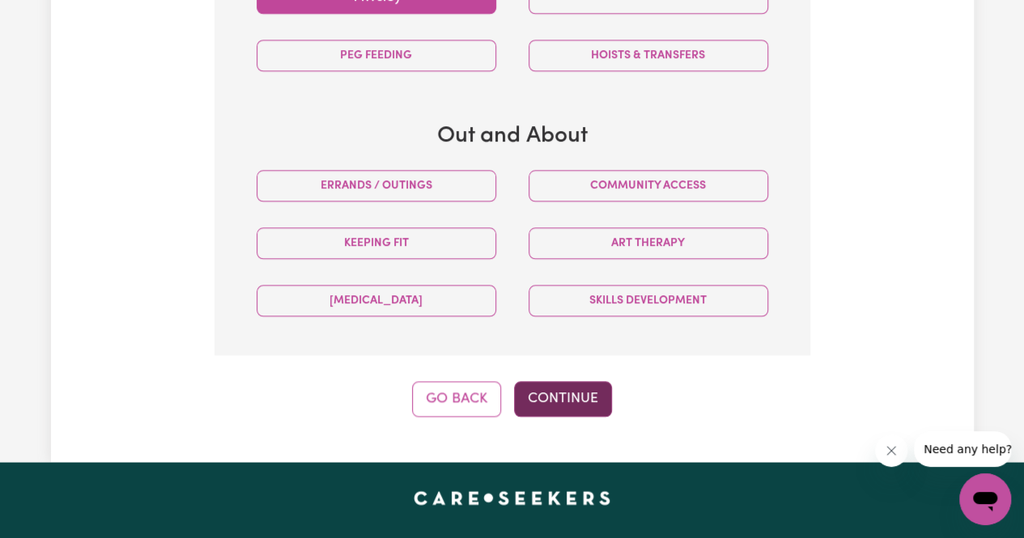
click at [584, 394] on button "Continue" at bounding box center [563, 399] width 98 height 36
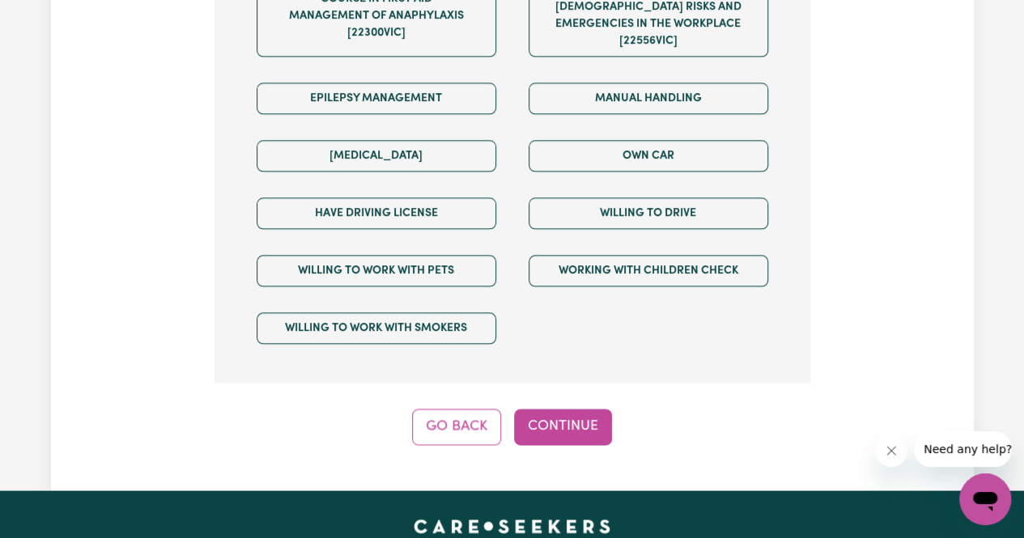
scroll to position [1384, 0]
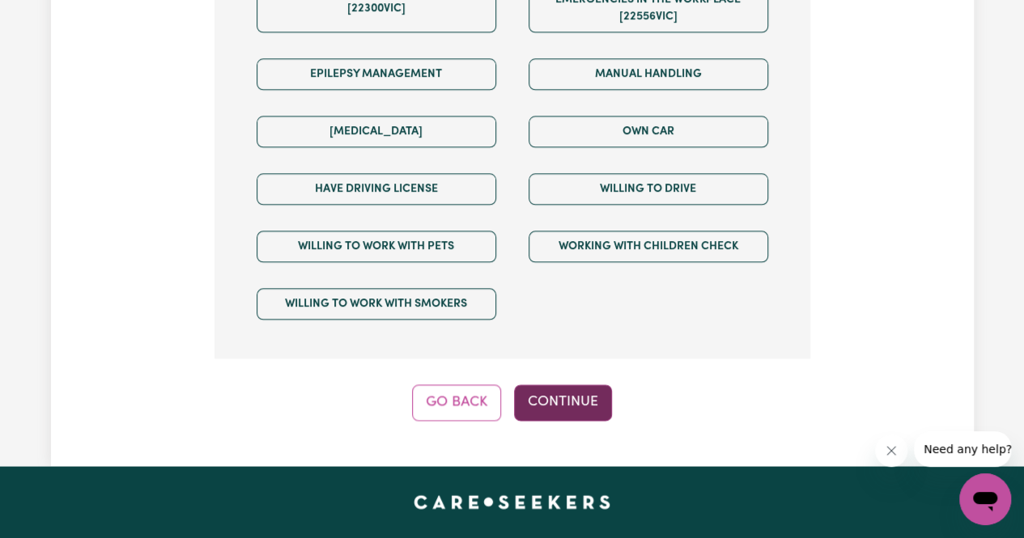
click at [567, 384] on button "Continue" at bounding box center [563, 402] width 98 height 36
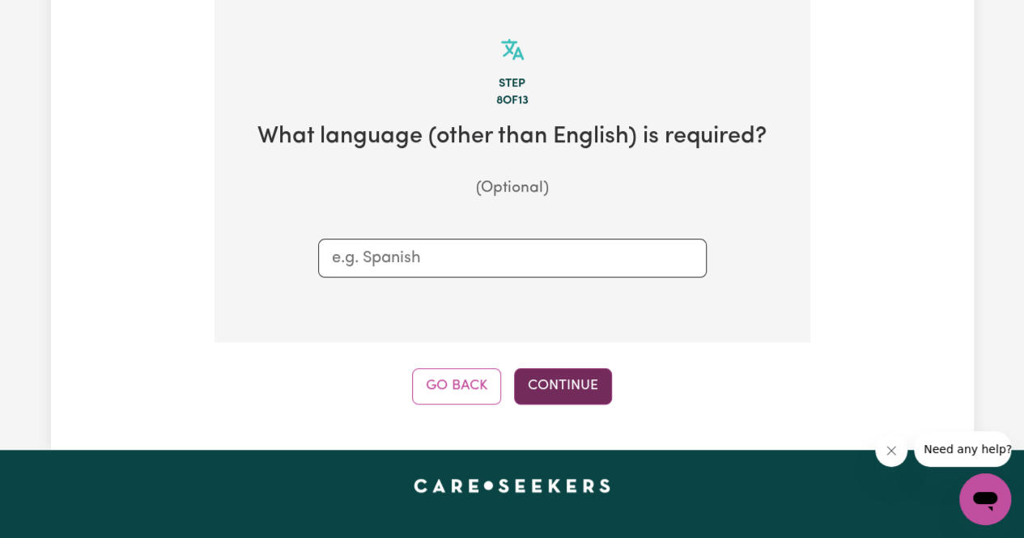
scroll to position [575, 0]
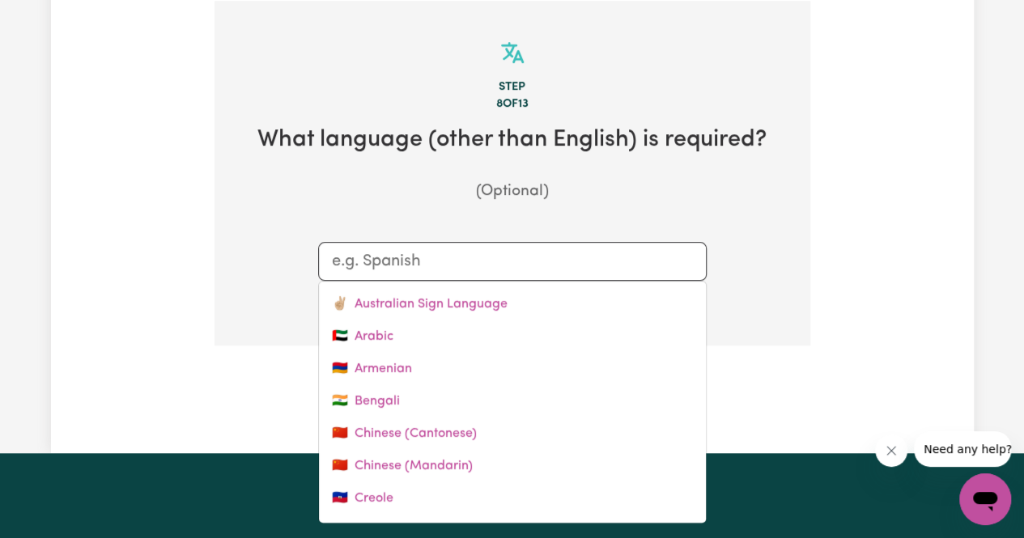
click at [478, 258] on input "text" at bounding box center [512, 261] width 361 height 24
click at [762, 221] on section "Step 8 of 13 What language (other than English) is required? (Optional) ✌🏼 Aust…" at bounding box center [512, 174] width 596 height 346
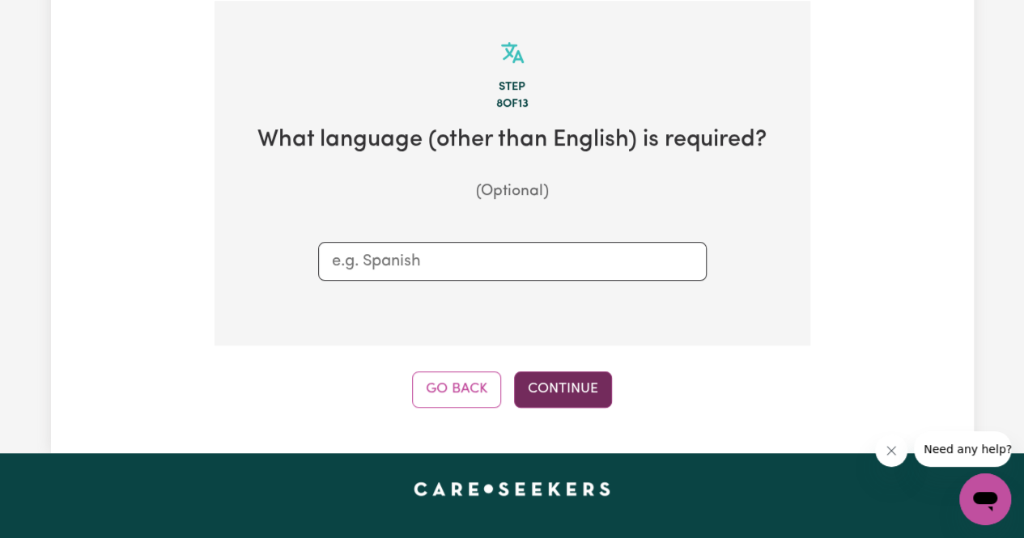
click at [558, 384] on button "Continue" at bounding box center [563, 389] width 98 height 36
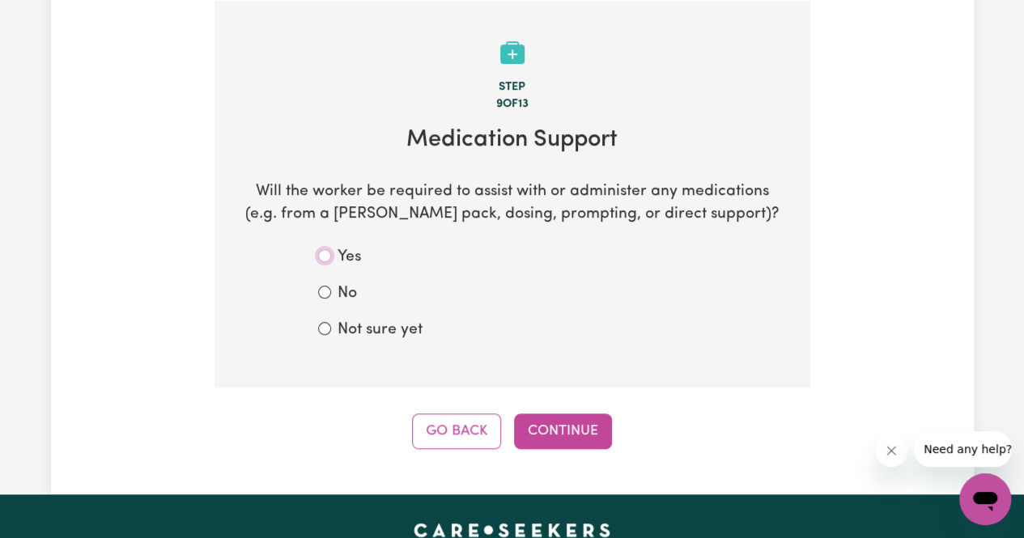
click at [325, 256] on input "Yes" at bounding box center [324, 255] width 13 height 13
radio input "true"
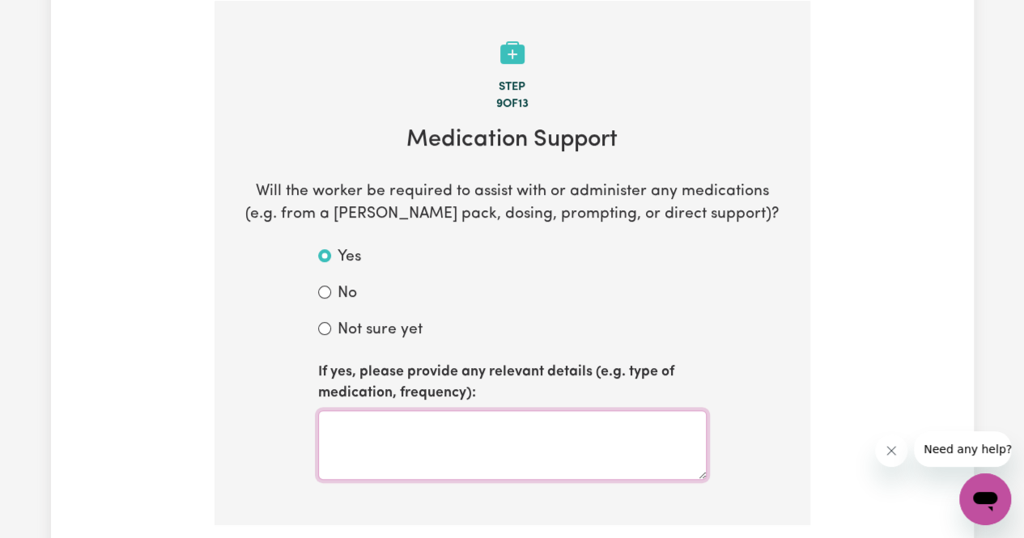
click at [512, 435] on textarea at bounding box center [512, 445] width 388 height 70
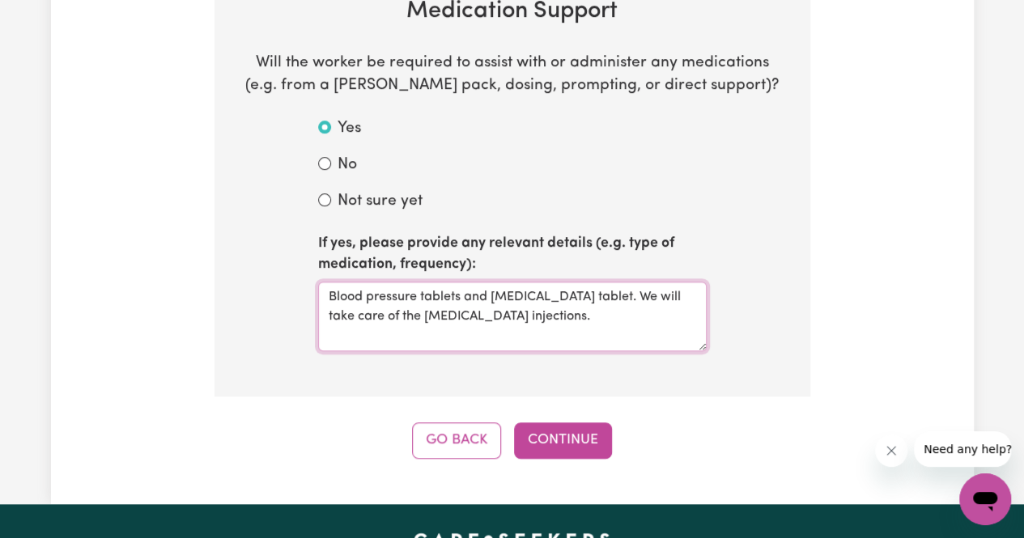
scroll to position [737, 0]
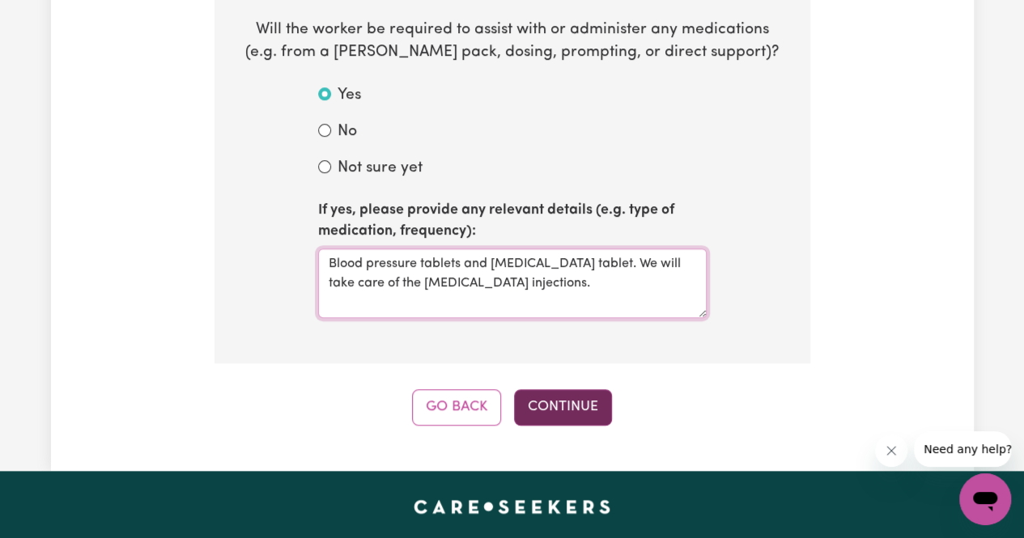
type textarea "Blood pressure tablets and diabetes tablet. We will take care of the insulin in…"
click at [561, 405] on button "Continue" at bounding box center [563, 407] width 98 height 36
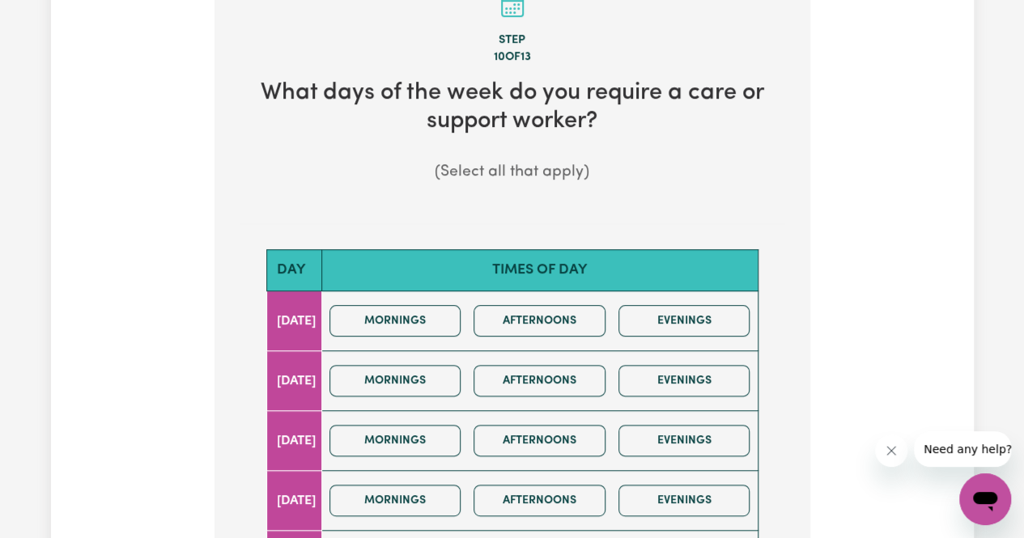
scroll to position [647, 0]
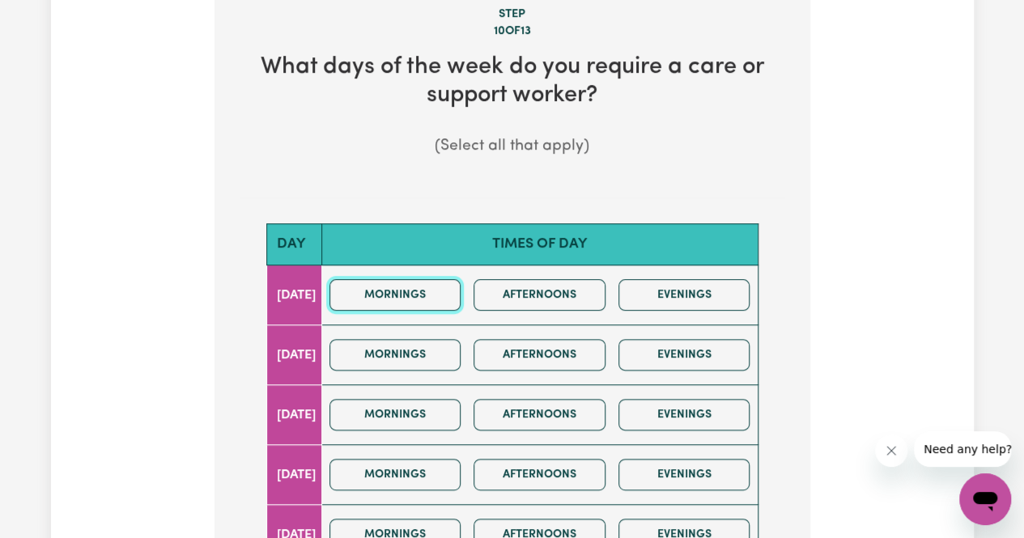
drag, startPoint x: 429, startPoint y: 293, endPoint x: 435, endPoint y: 328, distance: 35.3
click at [429, 294] on button "Mornings" at bounding box center [395, 295] width 132 height 32
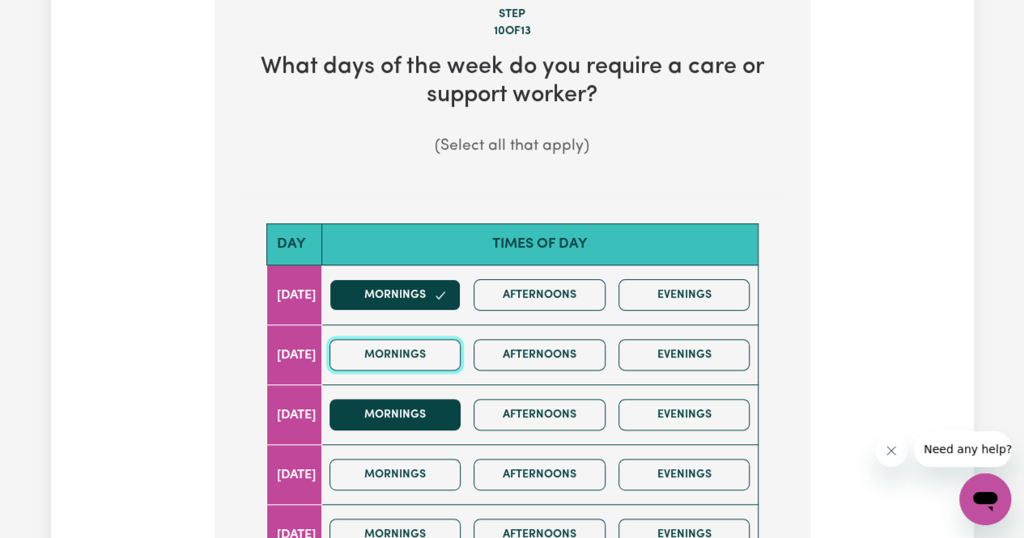
drag, startPoint x: 438, startPoint y: 355, endPoint x: 439, endPoint y: 399, distance: 43.7
click at [438, 355] on button "Mornings" at bounding box center [395, 355] width 132 height 32
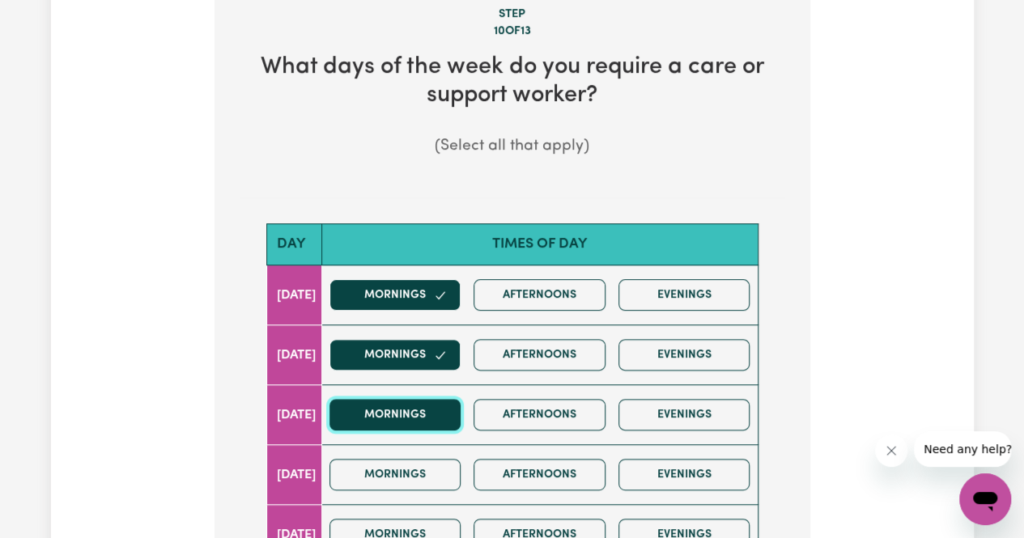
drag, startPoint x: 440, startPoint y: 411, endPoint x: 442, endPoint y: 421, distance: 9.8
click at [440, 412] on button "Mornings" at bounding box center [395, 415] width 132 height 32
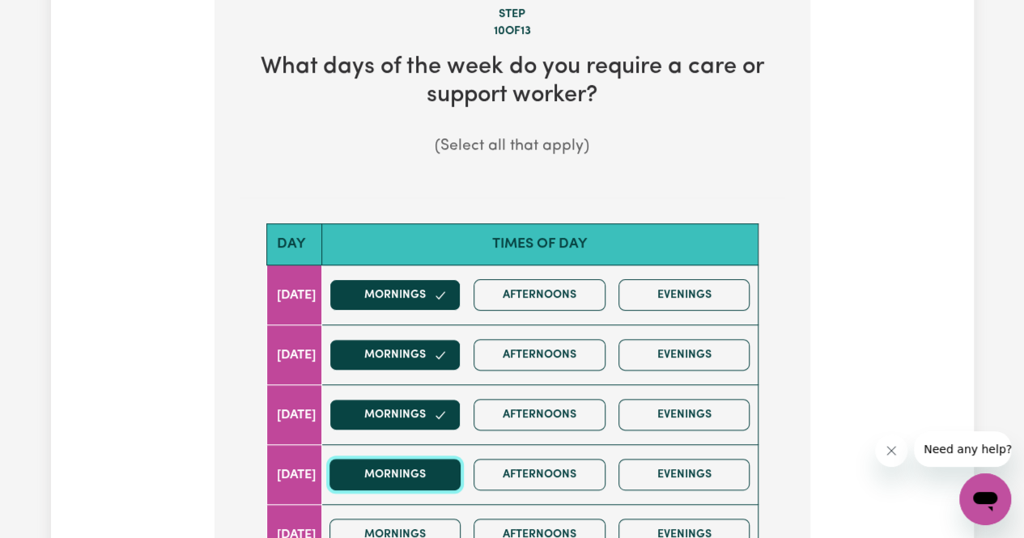
click at [448, 469] on button "Mornings" at bounding box center [395, 475] width 132 height 32
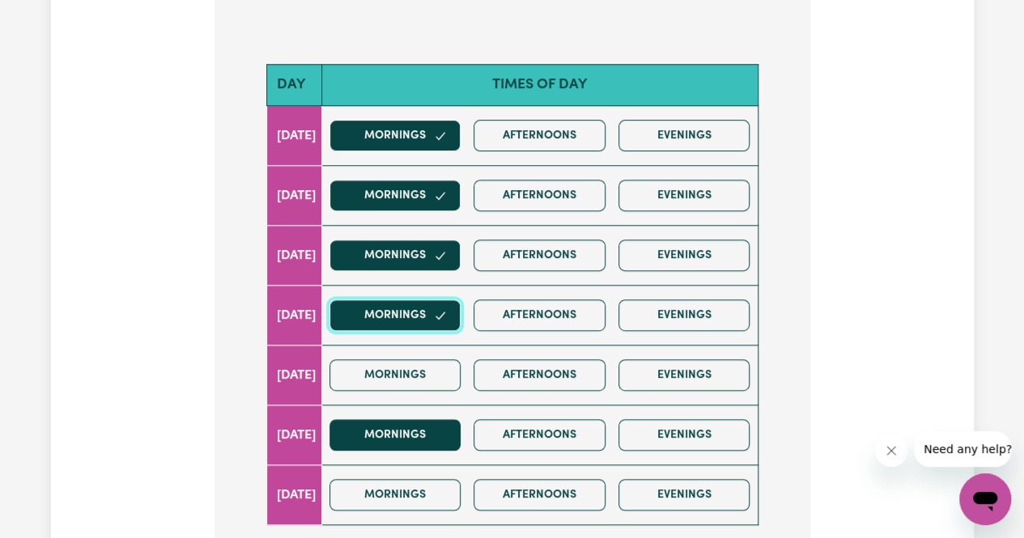
scroll to position [809, 0]
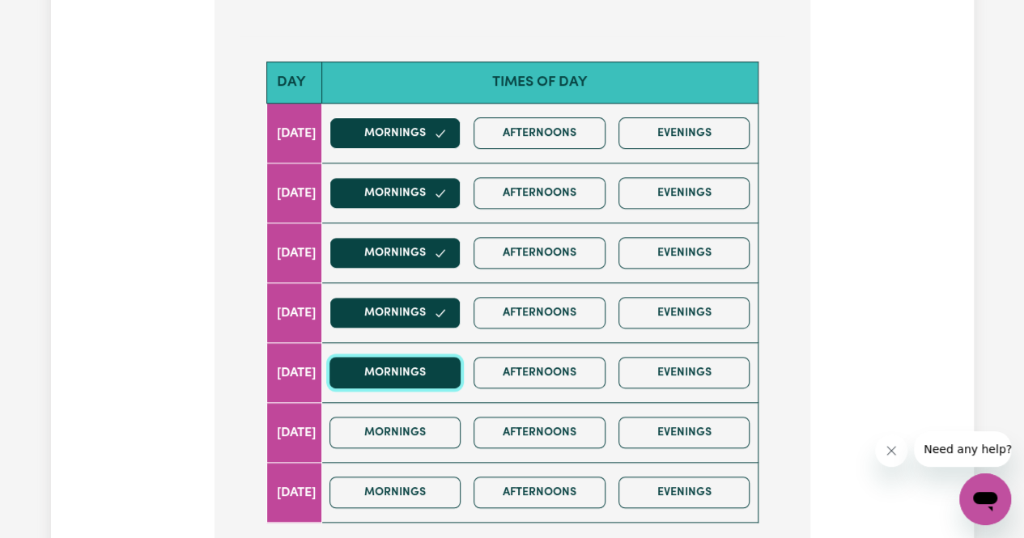
click at [447, 362] on button "Mornings" at bounding box center [395, 373] width 132 height 32
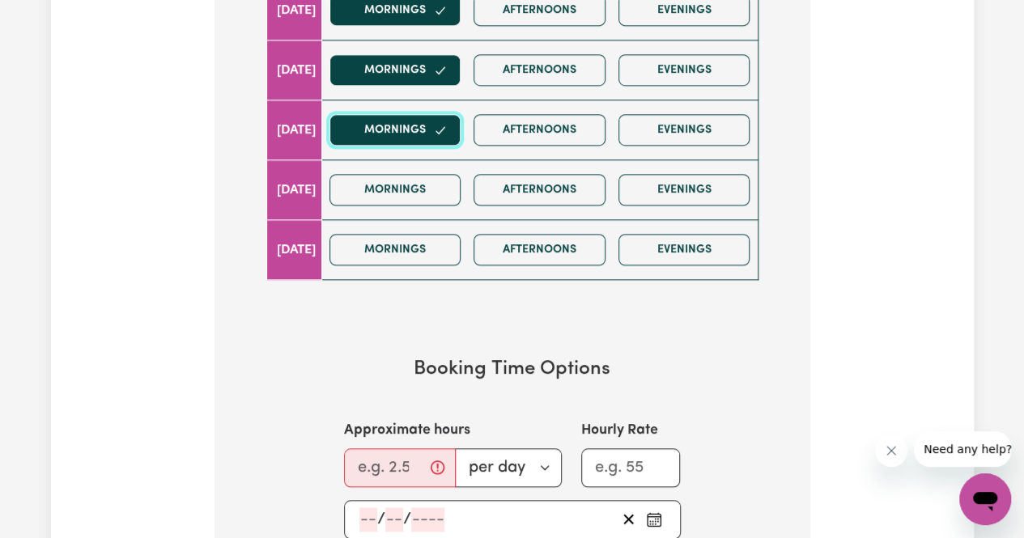
scroll to position [1133, 0]
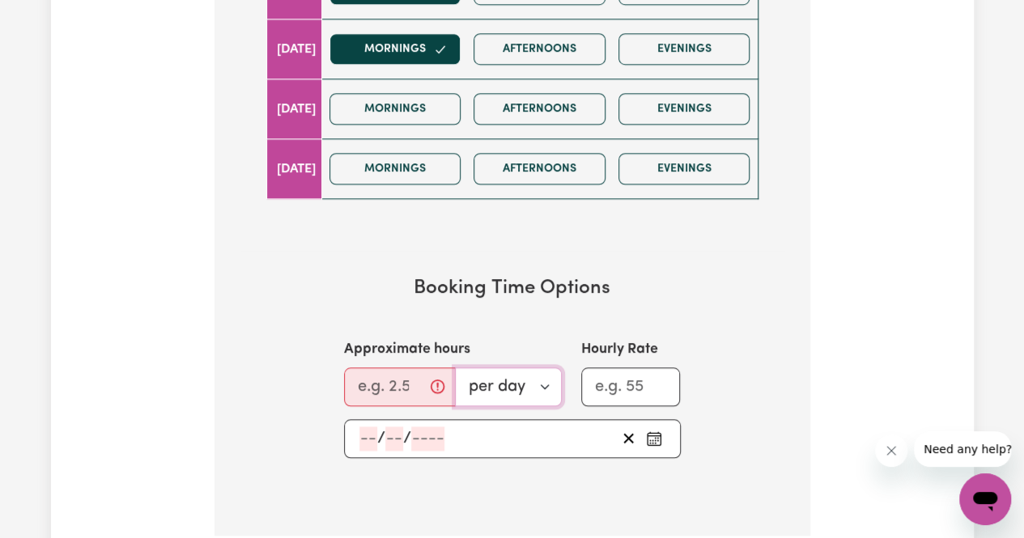
click at [546, 384] on select "per day per week" at bounding box center [508, 386] width 107 height 39
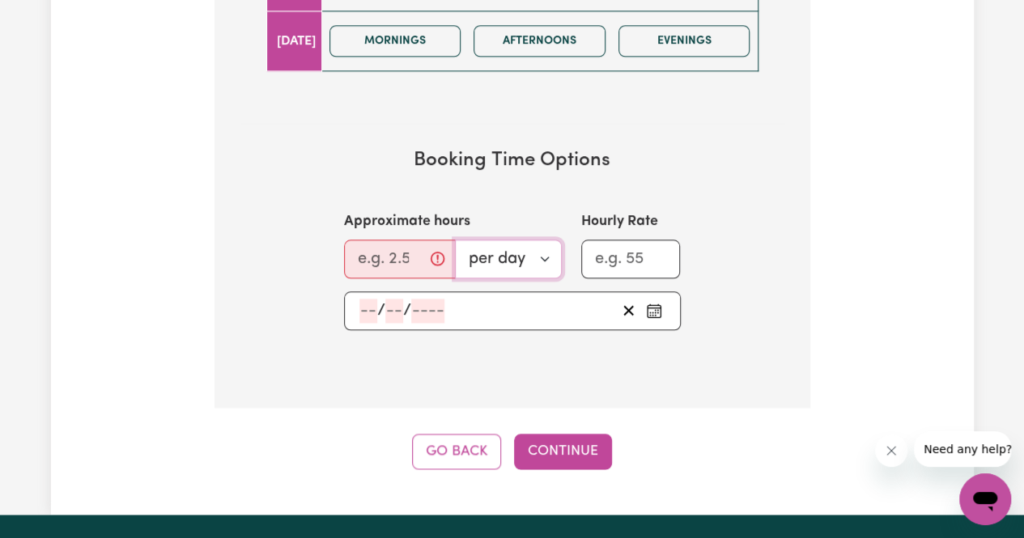
scroll to position [1295, 0]
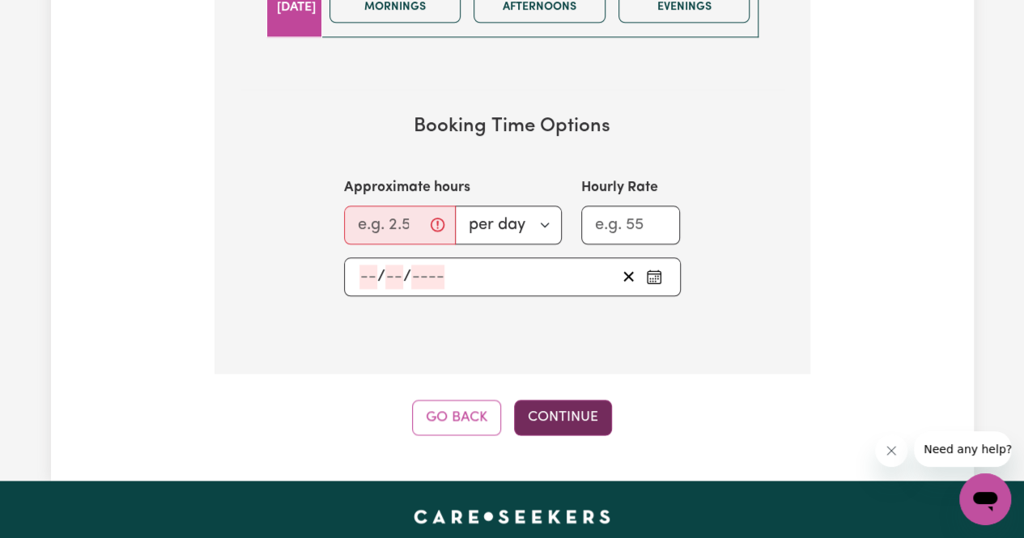
click at [560, 417] on button "Continue" at bounding box center [563, 418] width 98 height 36
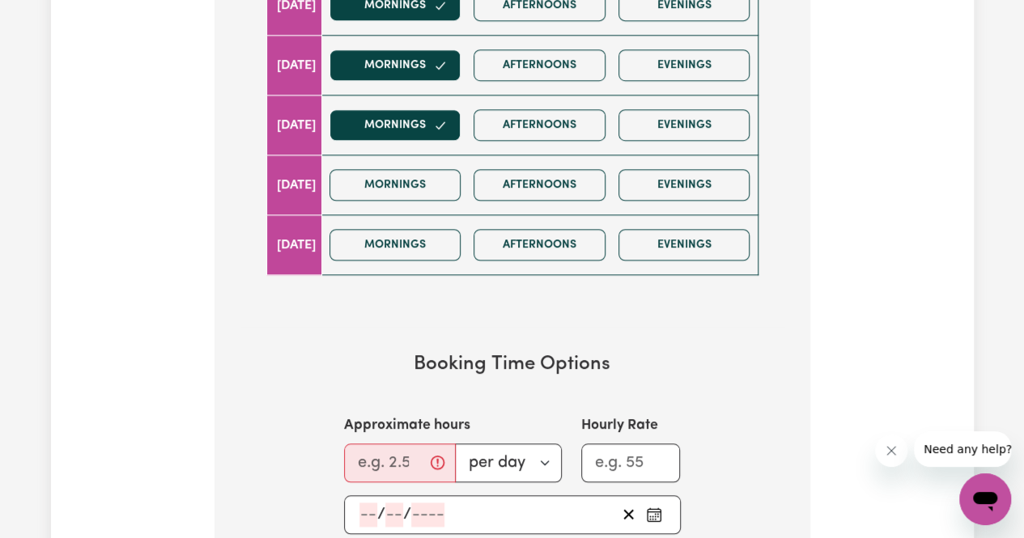
scroll to position [1133, 0]
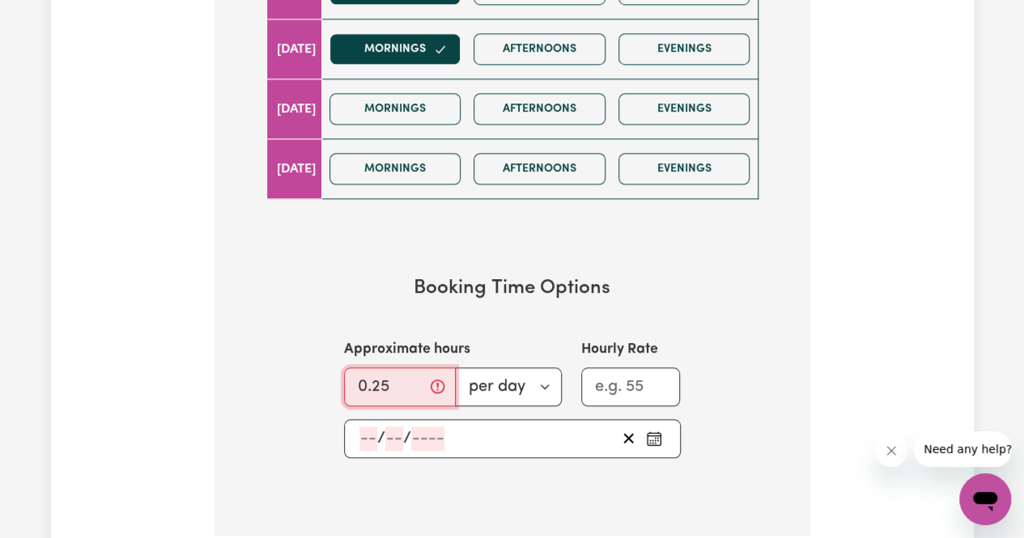
click at [410, 376] on input "0.25" at bounding box center [400, 386] width 112 height 39
click at [427, 376] on input "1.25" at bounding box center [394, 386] width 101 height 39
click at [426, 376] on input "2.25" at bounding box center [394, 386] width 101 height 39
click at [426, 376] on input "3.25" at bounding box center [394, 386] width 101 height 39
click at [426, 376] on input "4.25" at bounding box center [394, 386] width 101 height 39
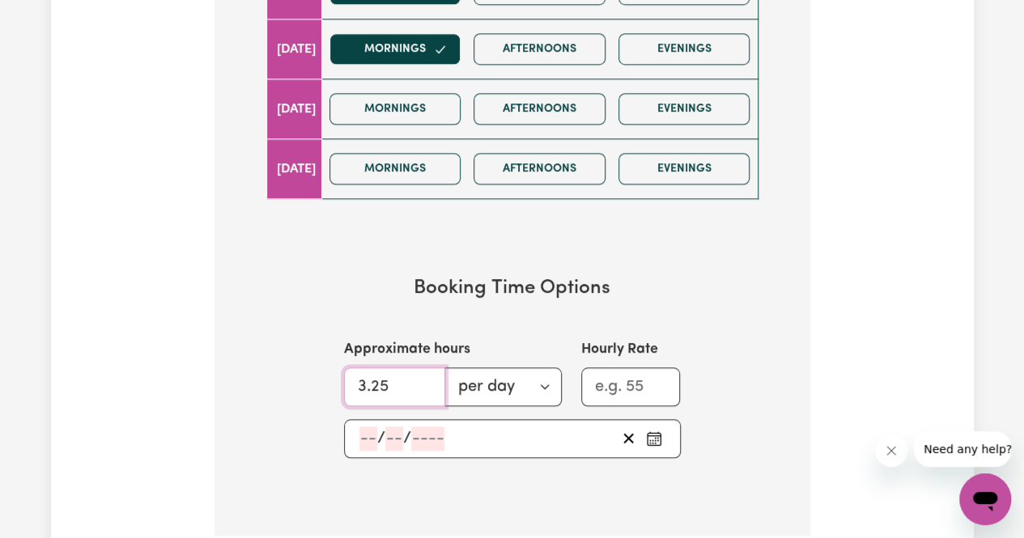
click at [424, 384] on input "3.25" at bounding box center [394, 386] width 101 height 39
click at [424, 384] on input "0.25" at bounding box center [394, 386] width 101 height 39
click at [422, 372] on input "1.25" at bounding box center [394, 386] width 101 height 39
click at [422, 372] on input "2.25" at bounding box center [394, 386] width 101 height 39
type input "3.25"
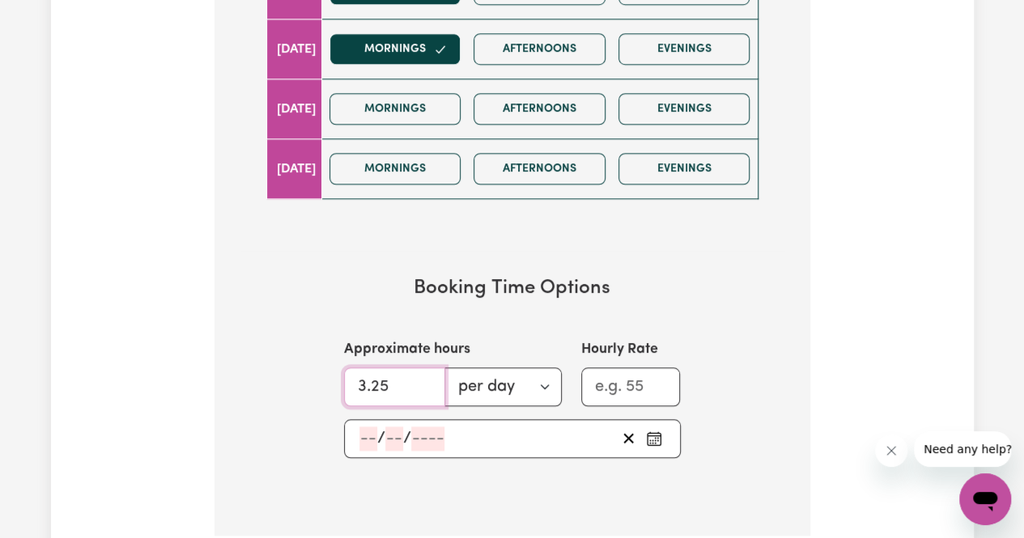
click at [422, 373] on input "3.25" at bounding box center [394, 386] width 101 height 39
click at [654, 435] on icon "Pick an approximate start date" at bounding box center [654, 439] width 16 height 16
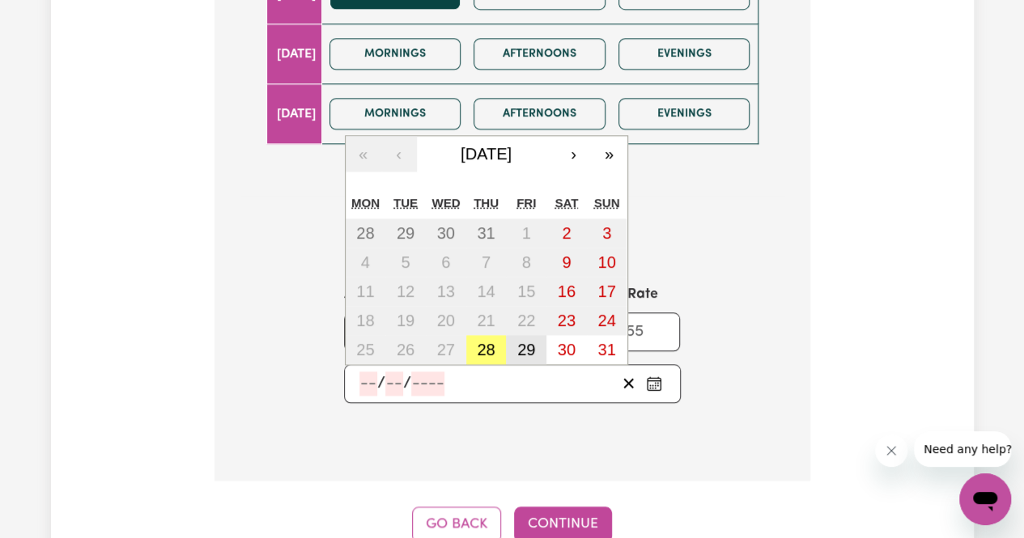
scroll to position [1214, 0]
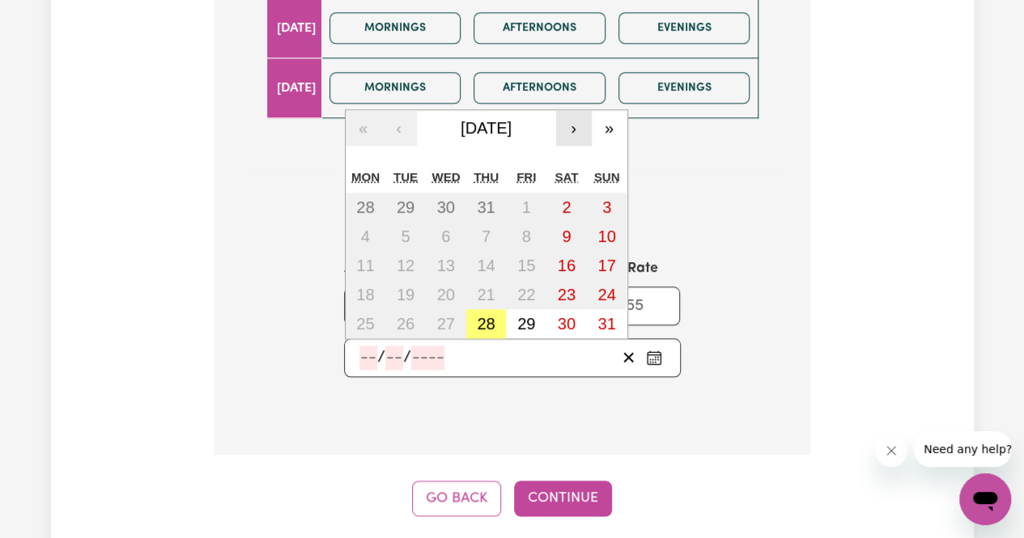
click at [567, 119] on button "›" at bounding box center [574, 128] width 36 height 36
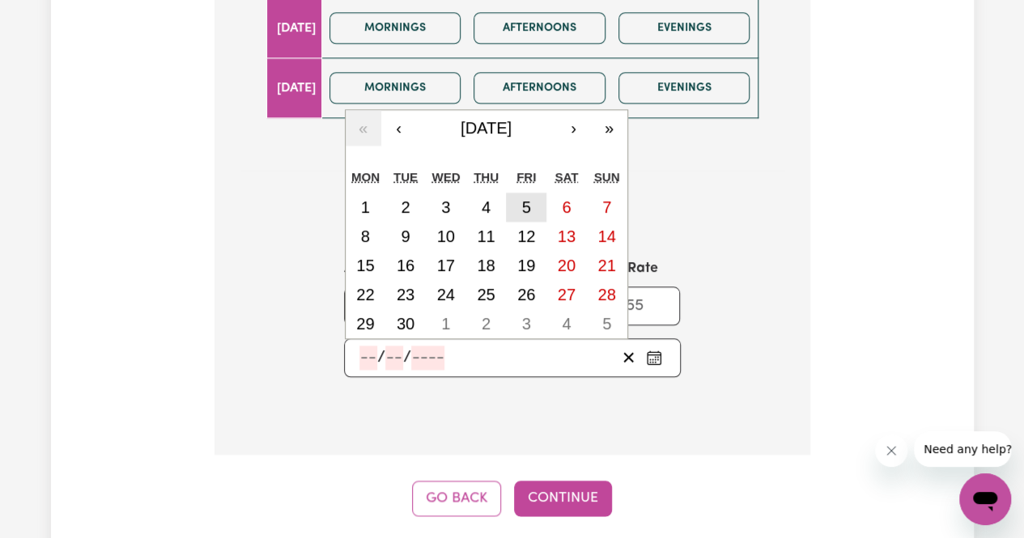
click at [520, 197] on button "5" at bounding box center [526, 207] width 40 height 29
type input "2025-09-05"
type input "5"
type input "9"
type input "2025"
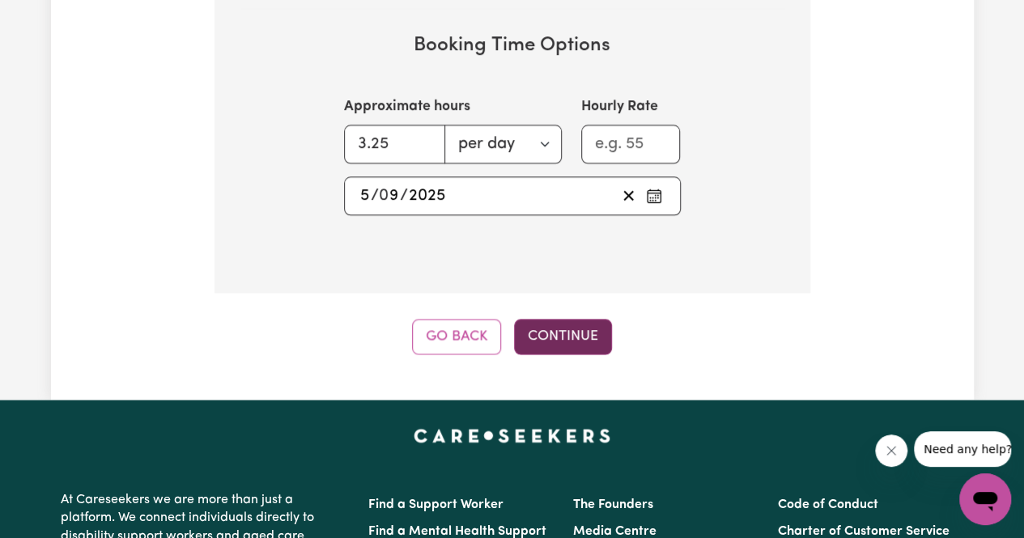
click at [550, 332] on button "Continue" at bounding box center [563, 337] width 98 height 36
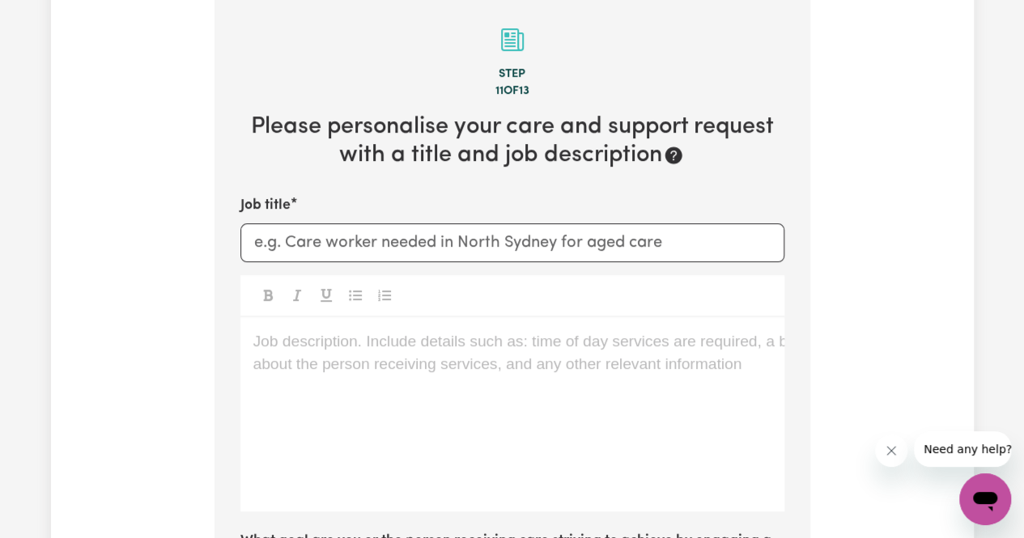
scroll to position [575, 0]
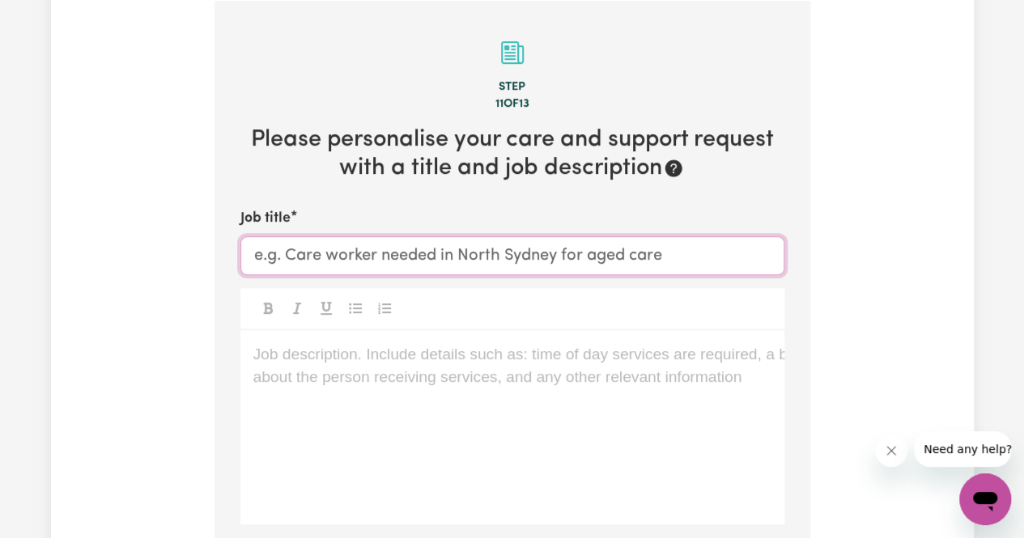
click at [452, 254] on input "Job title" at bounding box center [512, 255] width 544 height 39
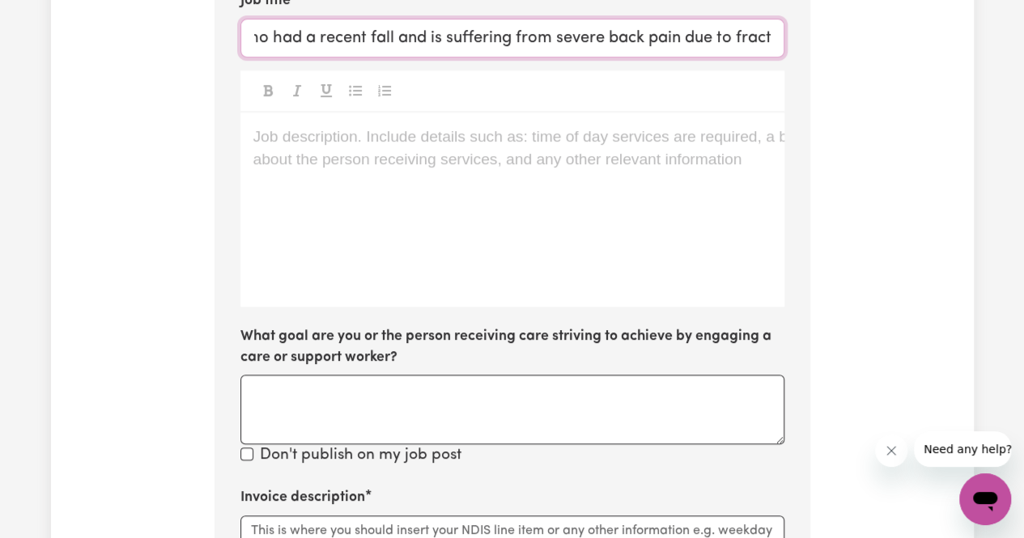
scroll to position [817, 0]
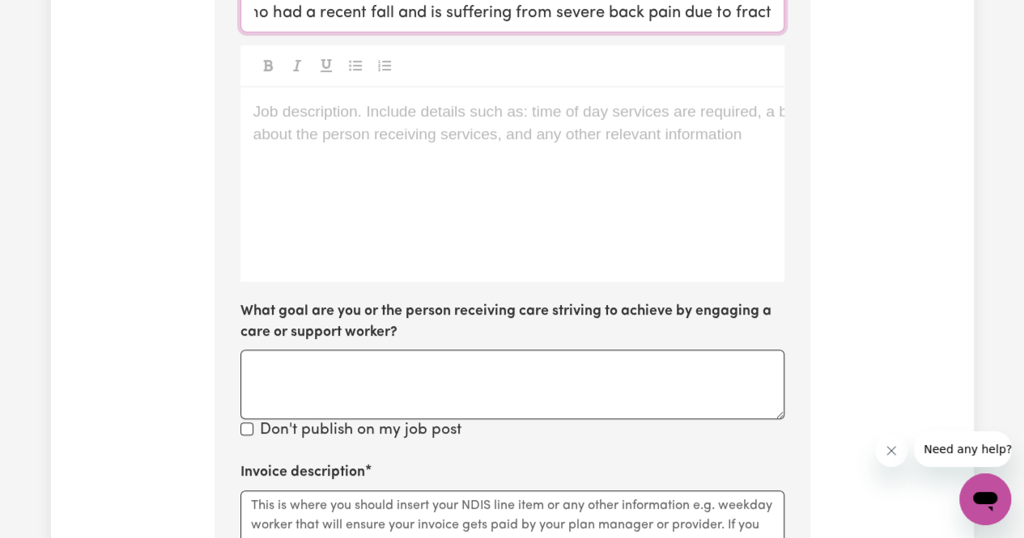
type input "Care worker for a 83 year old Indian women who had a recent fall and is sufferi…"
click at [460, 177] on div "Job description. Include details such as: time of day services are required, a …" at bounding box center [512, 184] width 544 height 194
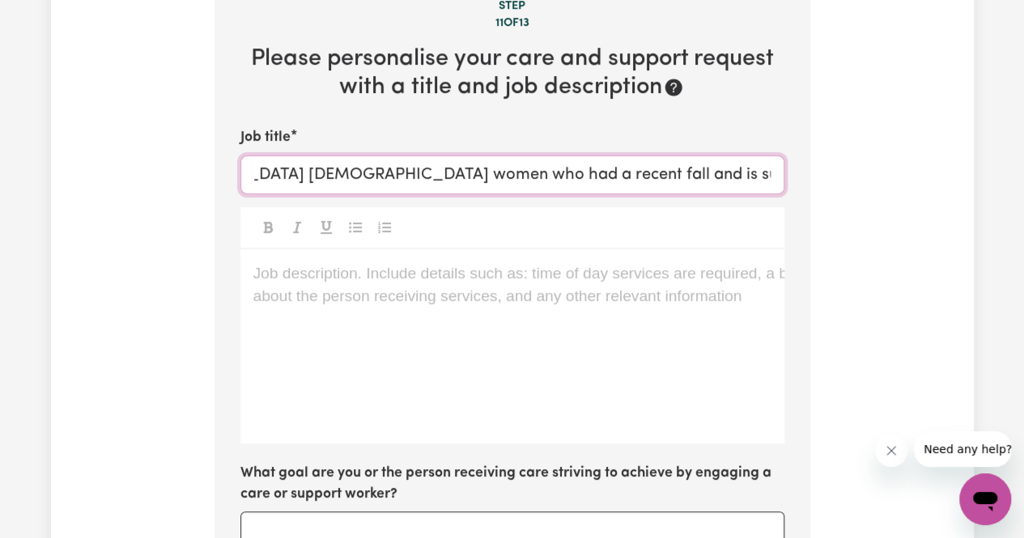
scroll to position [0, 582]
drag, startPoint x: 255, startPoint y: 175, endPoint x: 868, endPoint y: 194, distance: 613.0
click at [868, 194] on div "Tell us your care and support requirements Welcome to Careseekers. We are excit…" at bounding box center [512, 309] width 923 height 1727
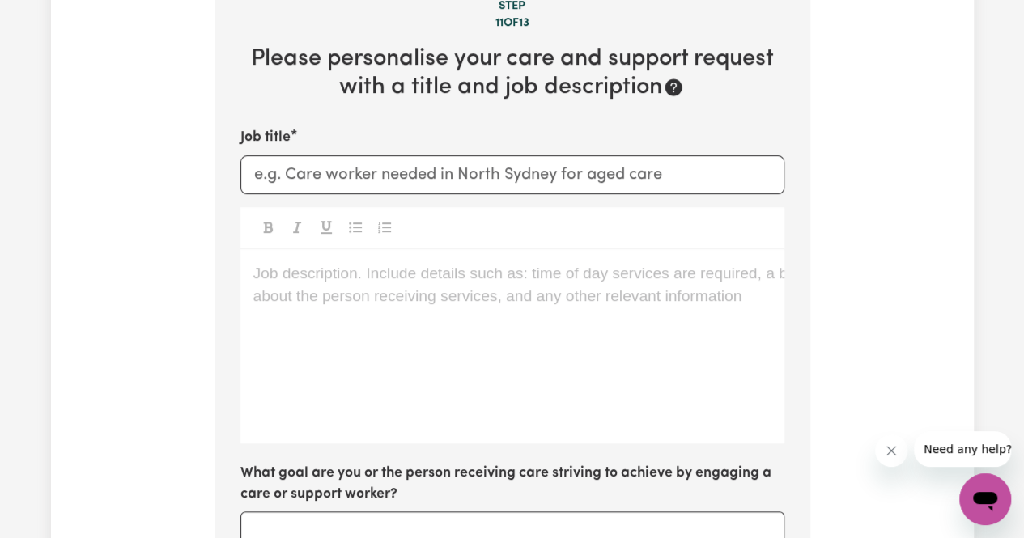
click at [511, 273] on p "Job description. Include details such as: time of day services are required, a …" at bounding box center [512, 273] width 518 height 23
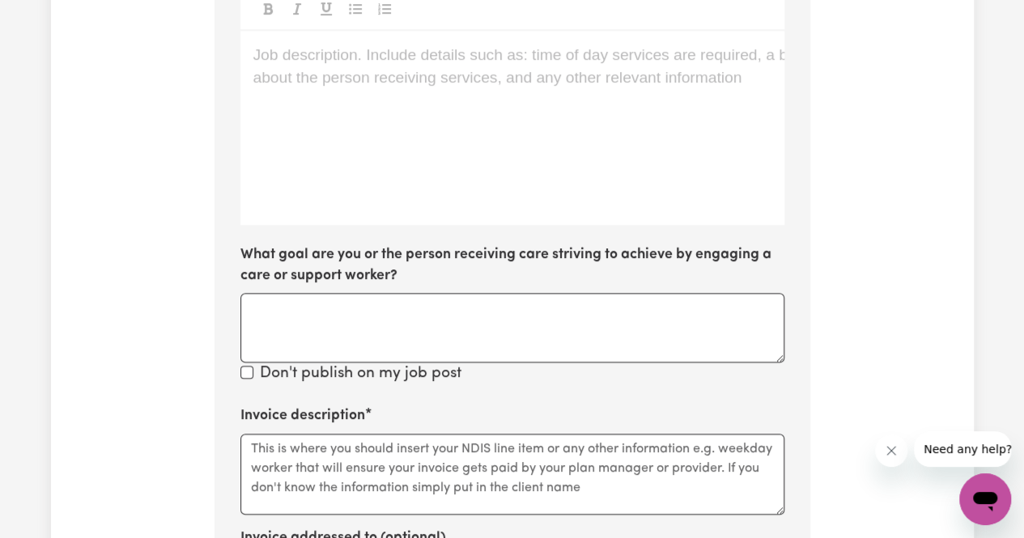
scroll to position [898, 0]
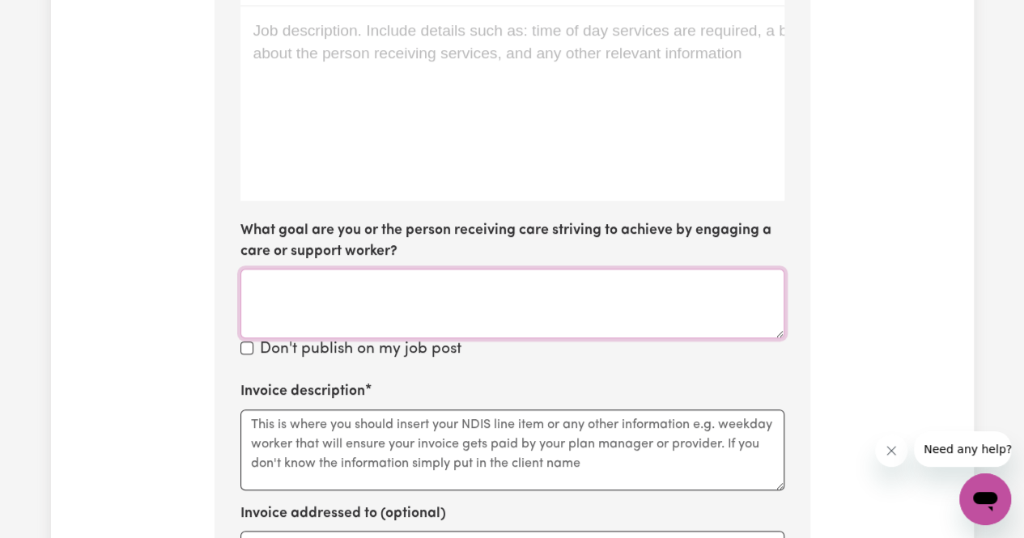
click at [534, 290] on textarea "What goal are you or the person receiving care striving to achieve by engaging …" at bounding box center [512, 304] width 544 height 70
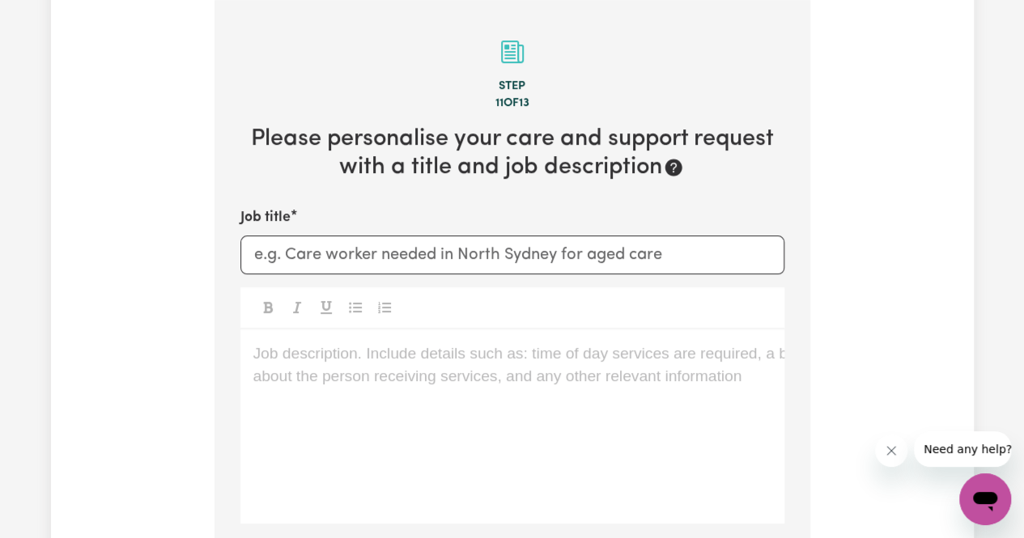
scroll to position [575, 0]
type textarea "Recover Shanta so she can enjoy her life."
drag, startPoint x: 254, startPoint y: 253, endPoint x: 282, endPoint y: 273, distance: 34.3
click at [254, 254] on input "Job title" at bounding box center [512, 255] width 544 height 39
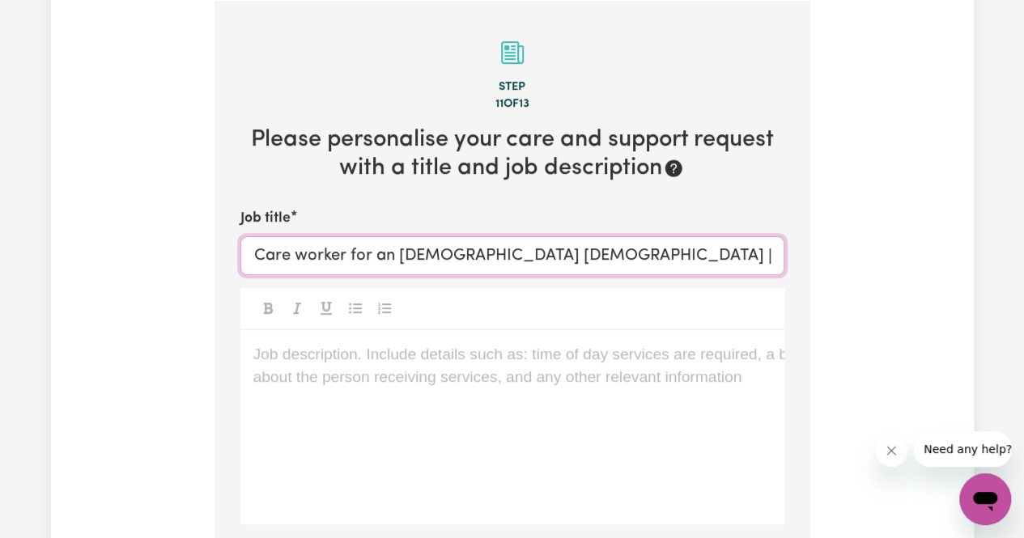
type input "Care worker for an 83 year old Indian lady"
click at [371, 376] on div "Job description. Include details such as: time of day services are required, a …" at bounding box center [512, 427] width 544 height 194
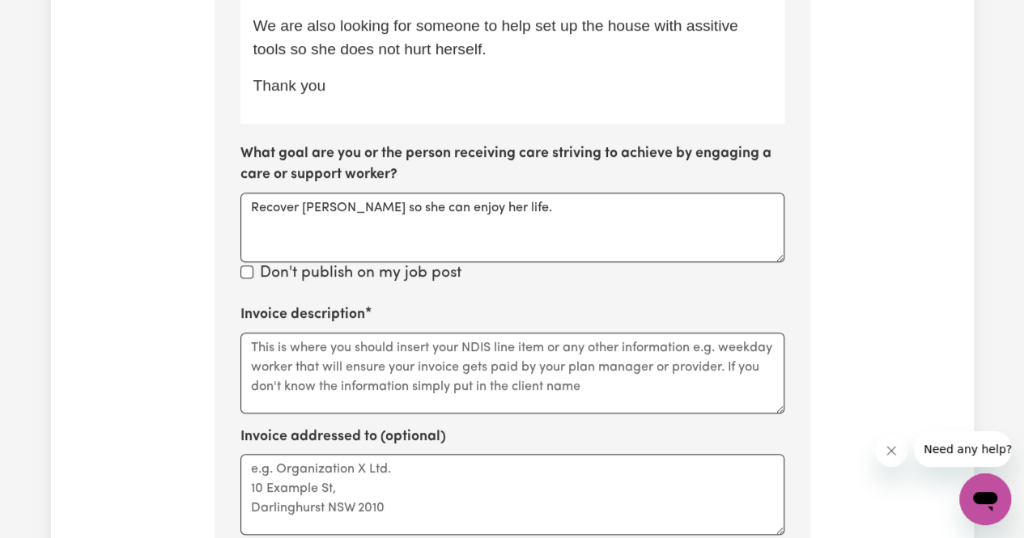
scroll to position [1162, 0]
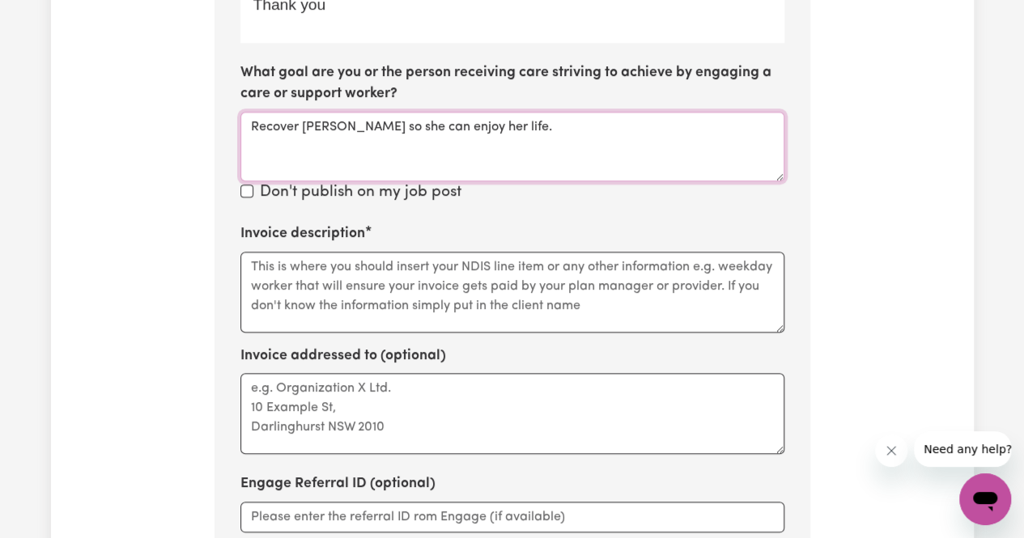
drag, startPoint x: 301, startPoint y: 124, endPoint x: 194, endPoint y: 113, distance: 107.4
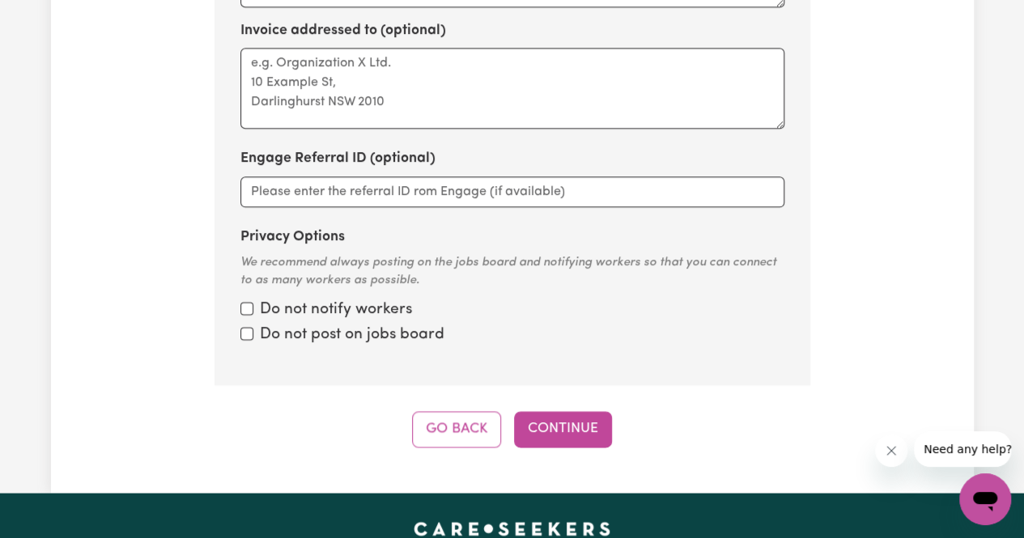
scroll to position [1567, 0]
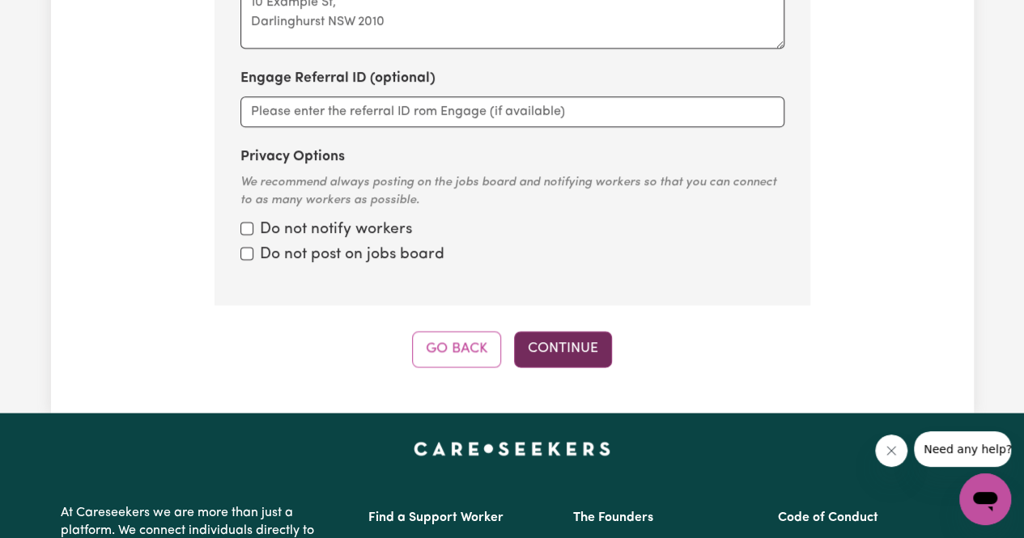
type textarea "Shanta is relieved of pain and can enjoy her life."
click at [566, 350] on button "Continue" at bounding box center [563, 350] width 98 height 36
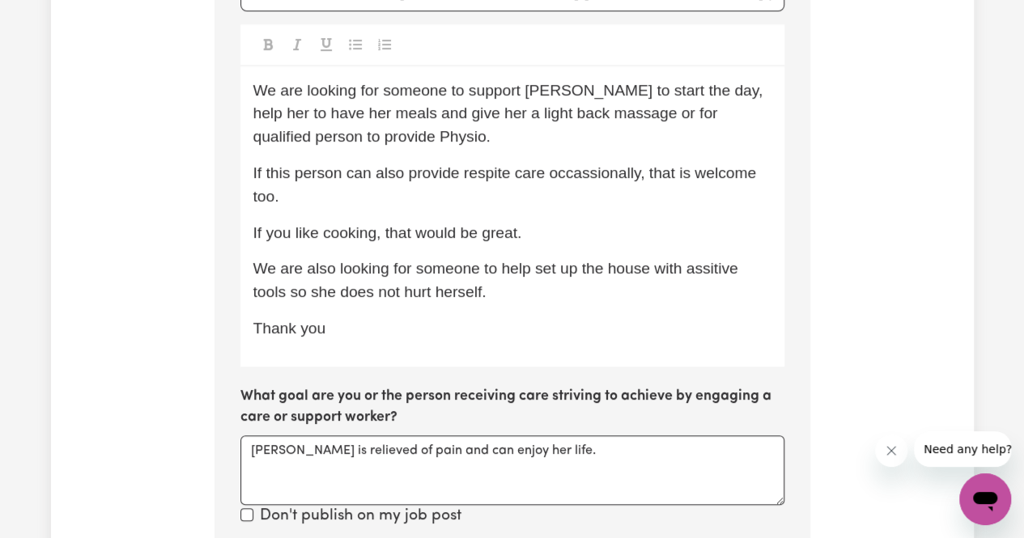
scroll to position [596, 0]
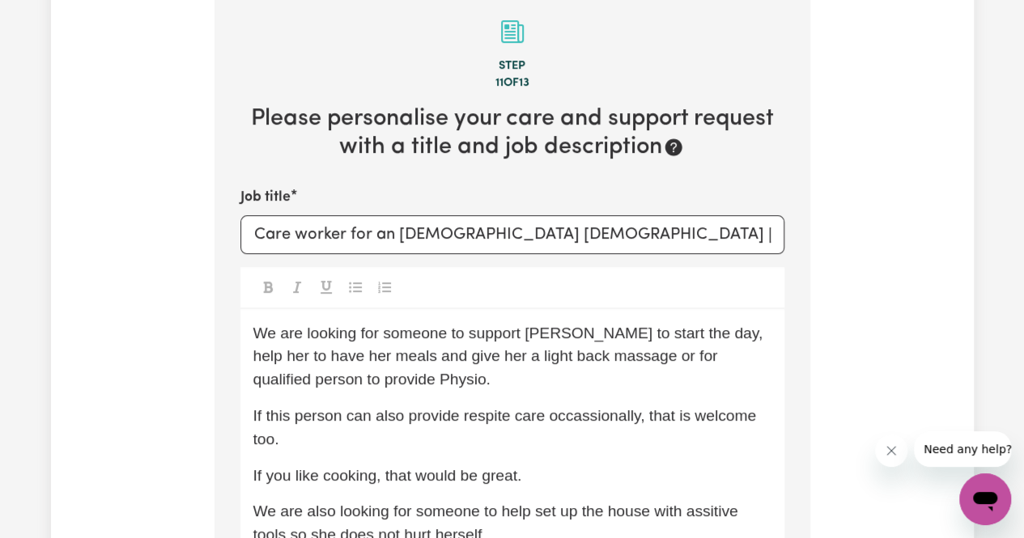
click at [484, 342] on span "We are looking for someone to support Shanta to start the day, help her to have…" at bounding box center [510, 357] width 514 height 64
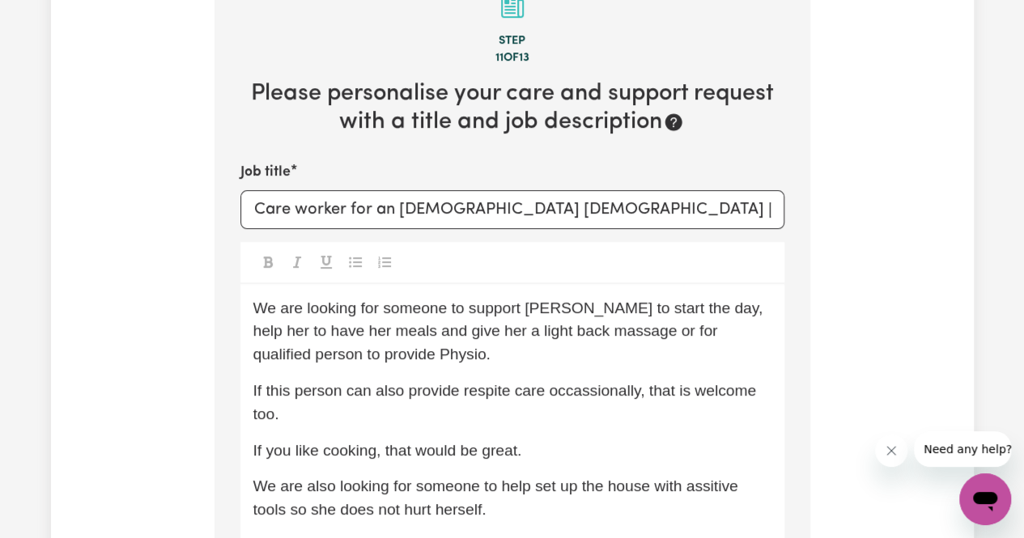
scroll to position [728, 0]
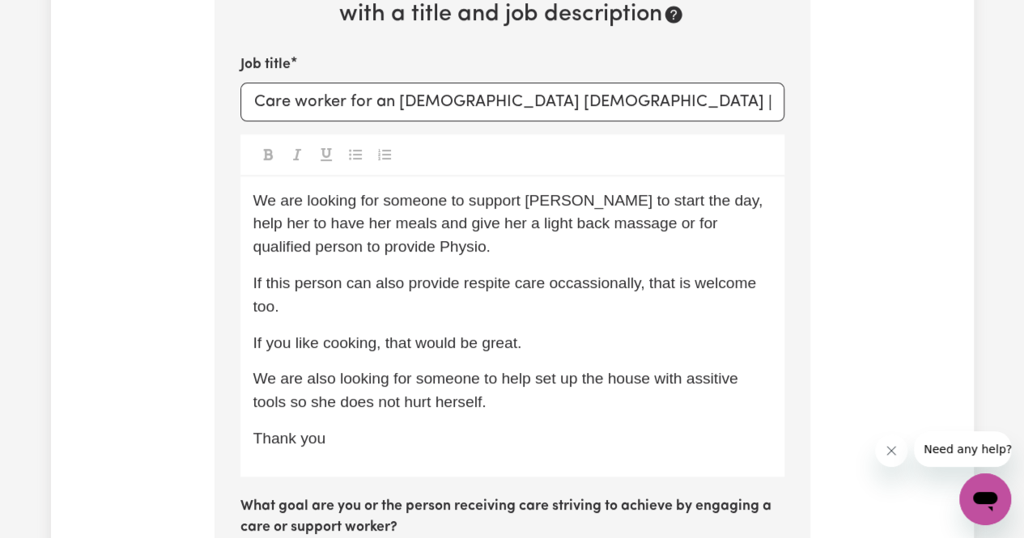
click at [486, 339] on span "If you like cooking, that would be great." at bounding box center [387, 342] width 269 height 17
click at [544, 400] on p "We are also looking for someone to help set up the house with assitive tools so…" at bounding box center [512, 390] width 518 height 47
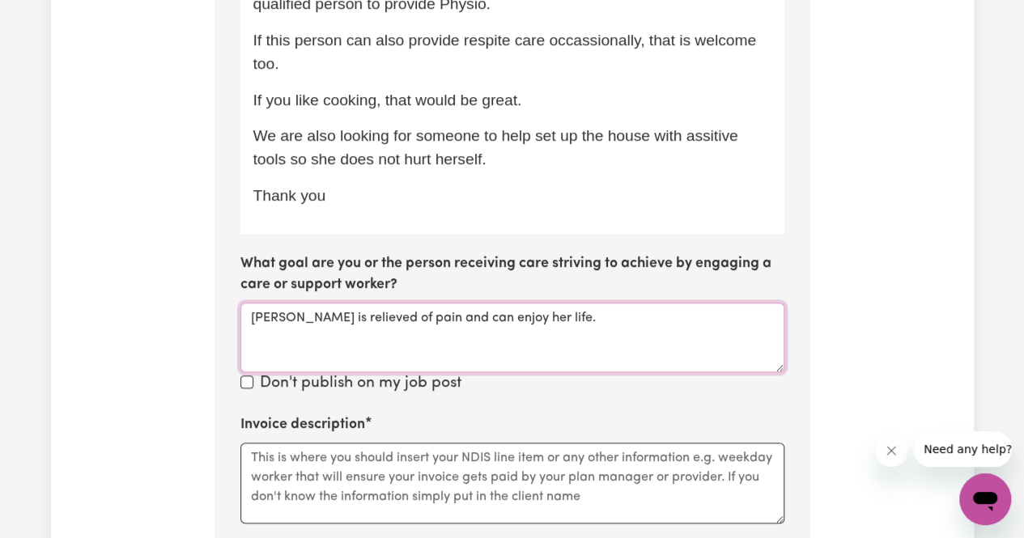
click at [411, 323] on textarea "Shanta is relieved of pain and can enjoy her life." at bounding box center [512, 338] width 544 height 70
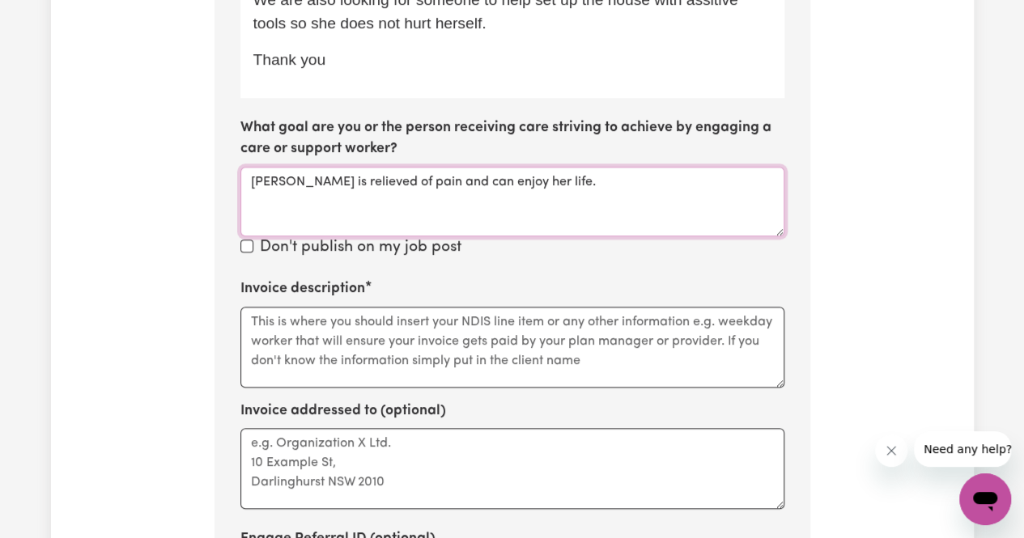
scroll to position [1133, 0]
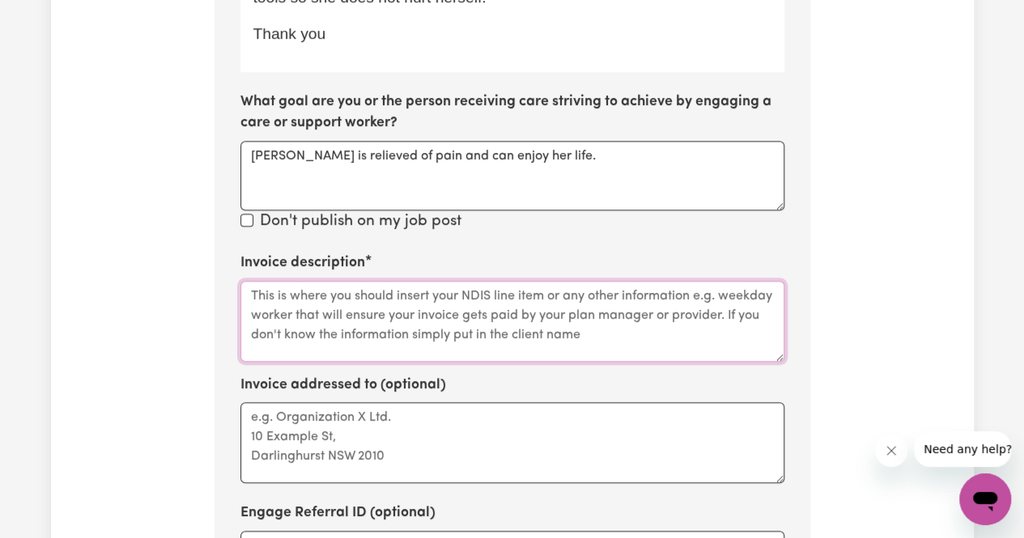
click at [282, 308] on textarea "Invoice description" at bounding box center [512, 321] width 544 height 81
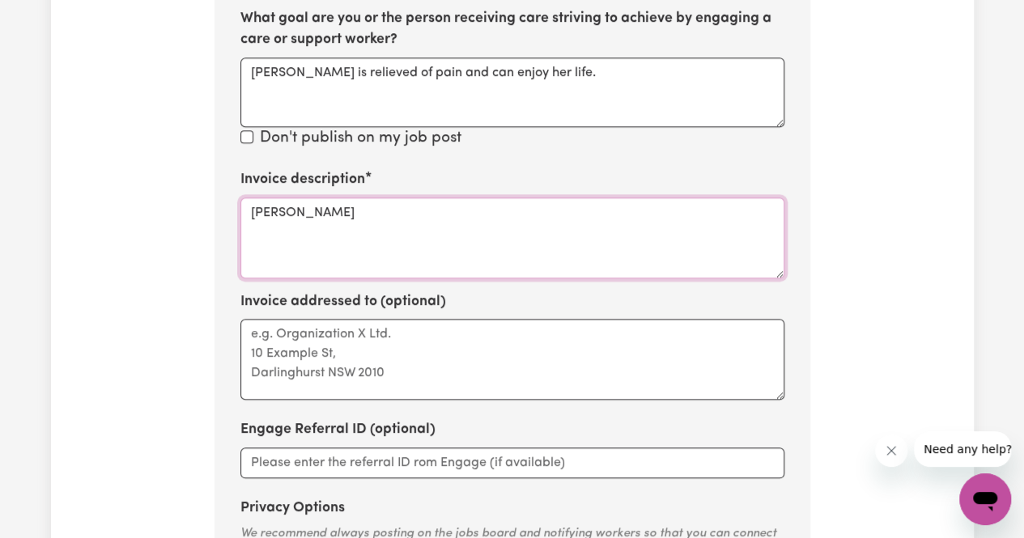
scroll to position [1295, 0]
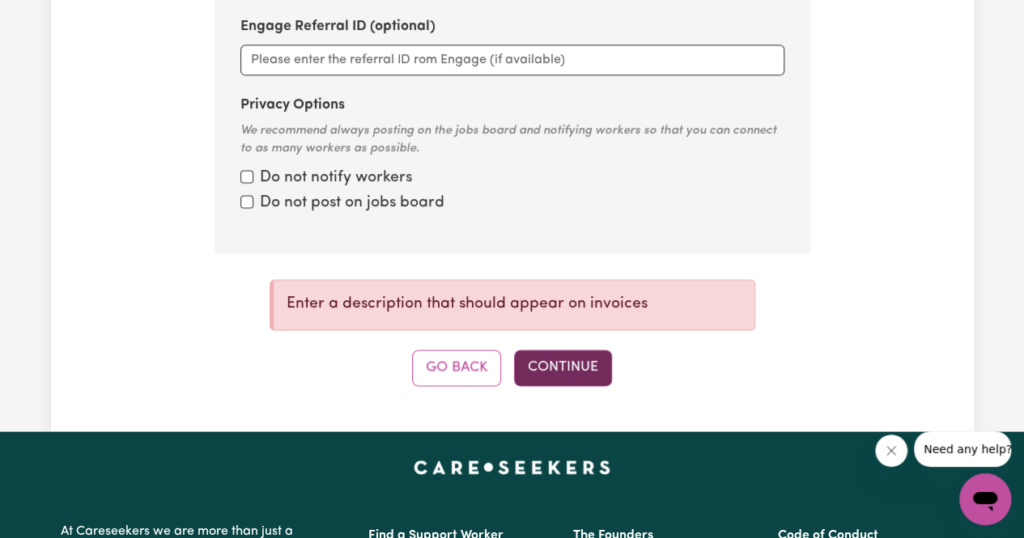
type textarea "Shanta Bhati"
click at [550, 361] on button "Continue" at bounding box center [563, 368] width 98 height 36
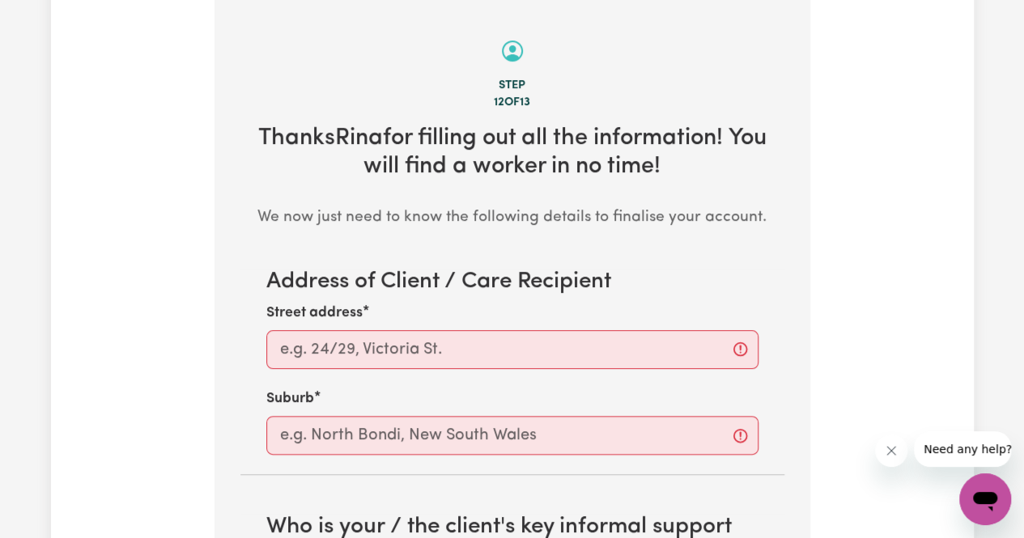
scroll to position [575, 0]
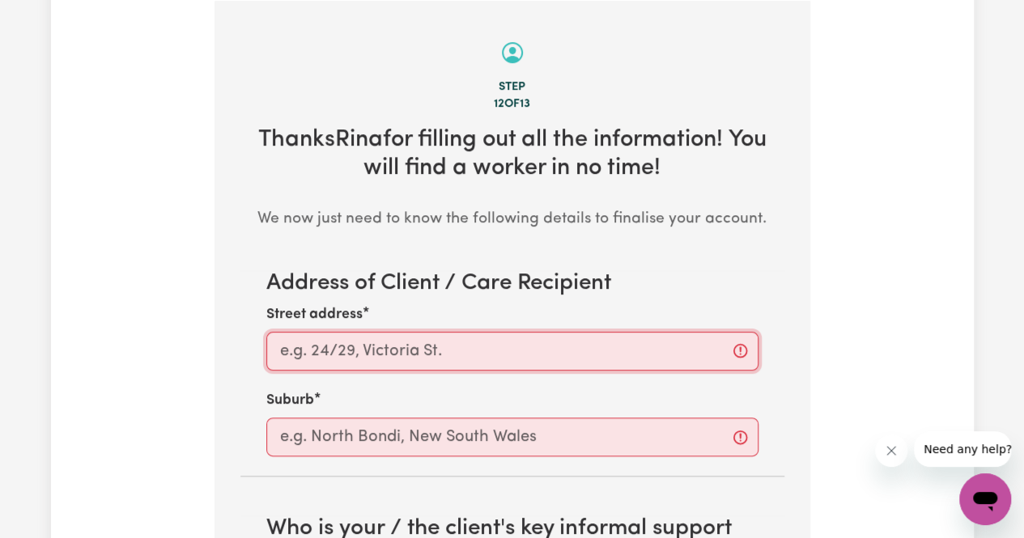
click at [560, 350] on input "Street address" at bounding box center [512, 351] width 492 height 39
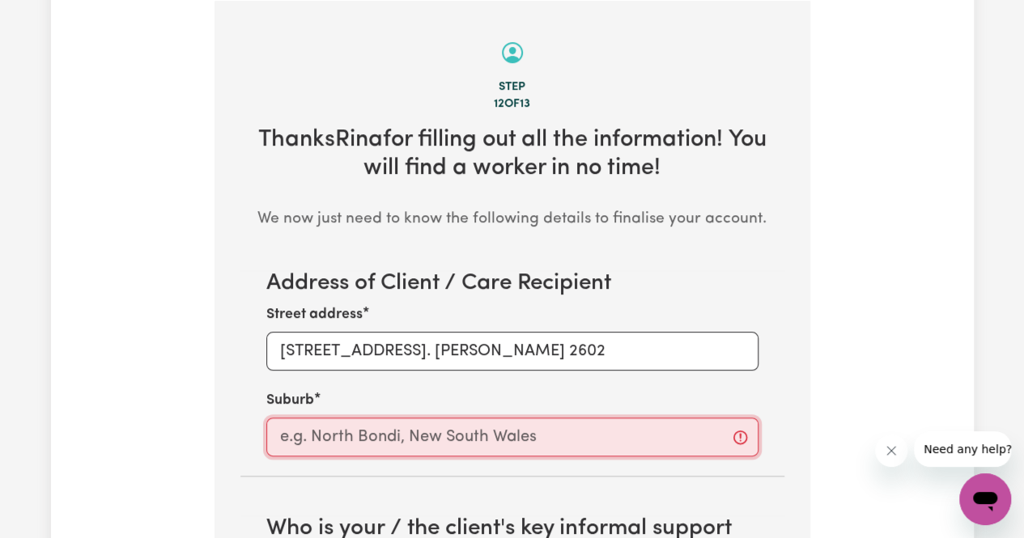
click at [542, 440] on input "text" at bounding box center [512, 437] width 492 height 39
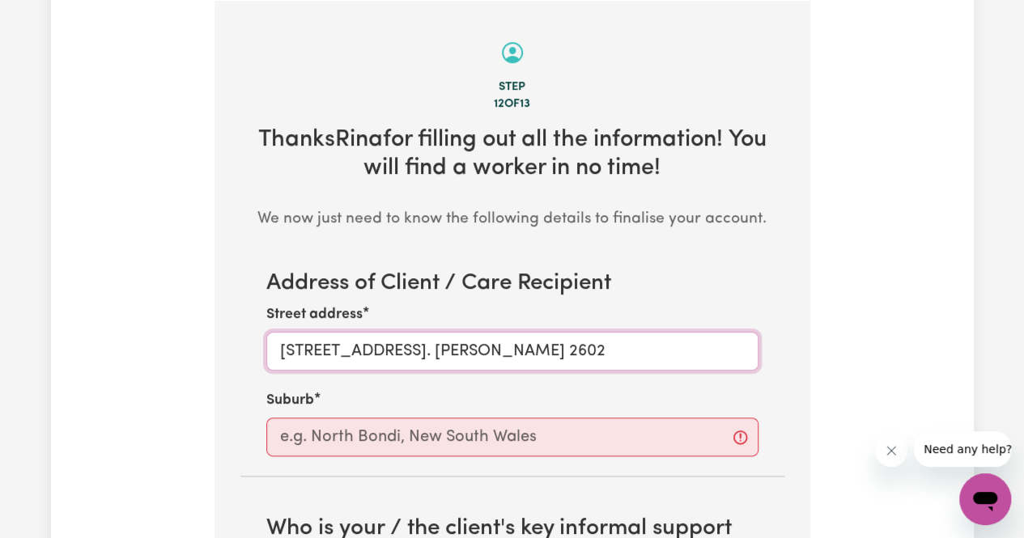
click at [584, 355] on input "28 Dryandra Street. O'Connor 2602" at bounding box center [512, 351] width 492 height 39
drag, startPoint x: 520, startPoint y: 346, endPoint x: 419, endPoint y: 351, distance: 100.5
click at [419, 351] on input "28 Dryandra Street. O'Connor 2602" at bounding box center [512, 351] width 492 height 39
type input "28 Dryandra Street"
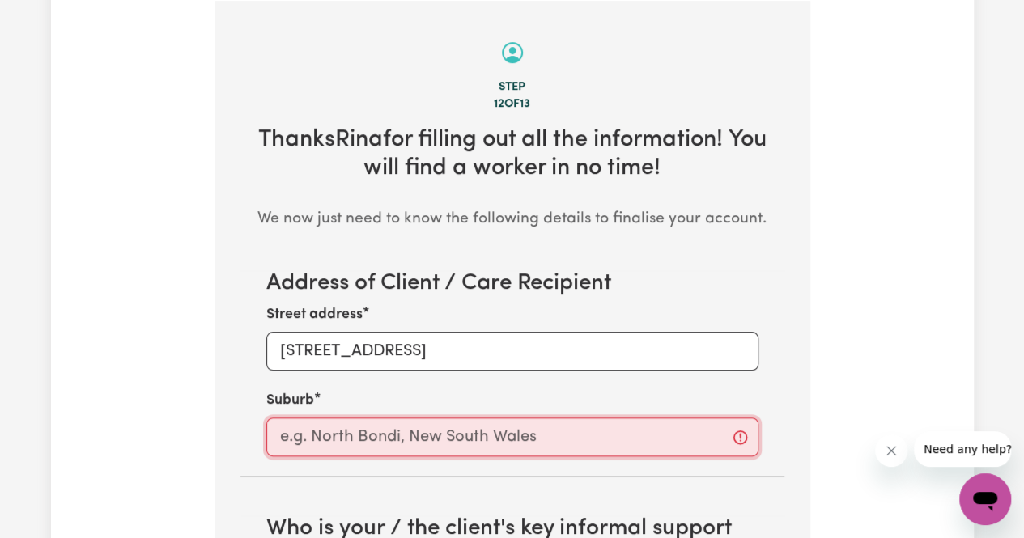
click at [416, 423] on input "text" at bounding box center [512, 437] width 492 height 39
paste input ". O'Connor 2602"
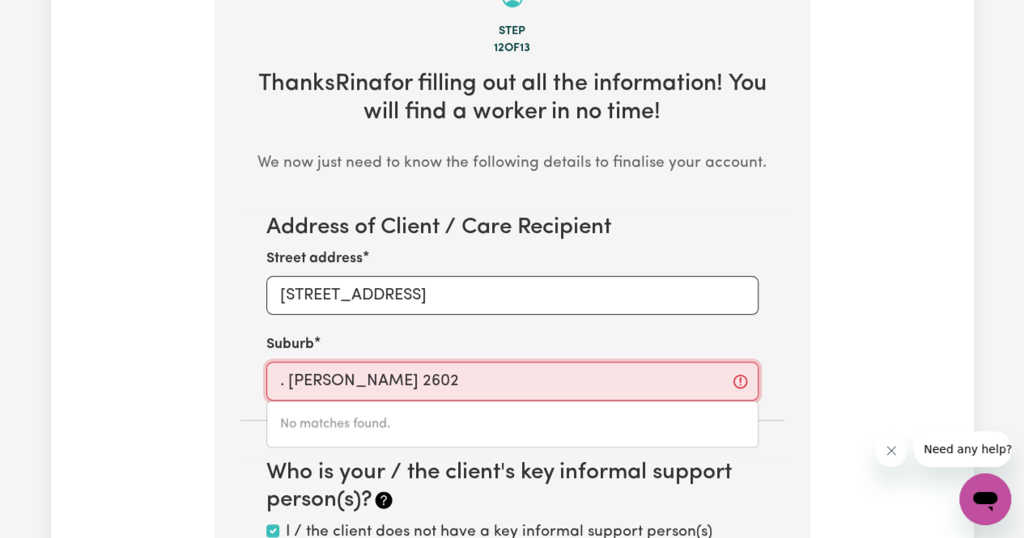
scroll to position [656, 0]
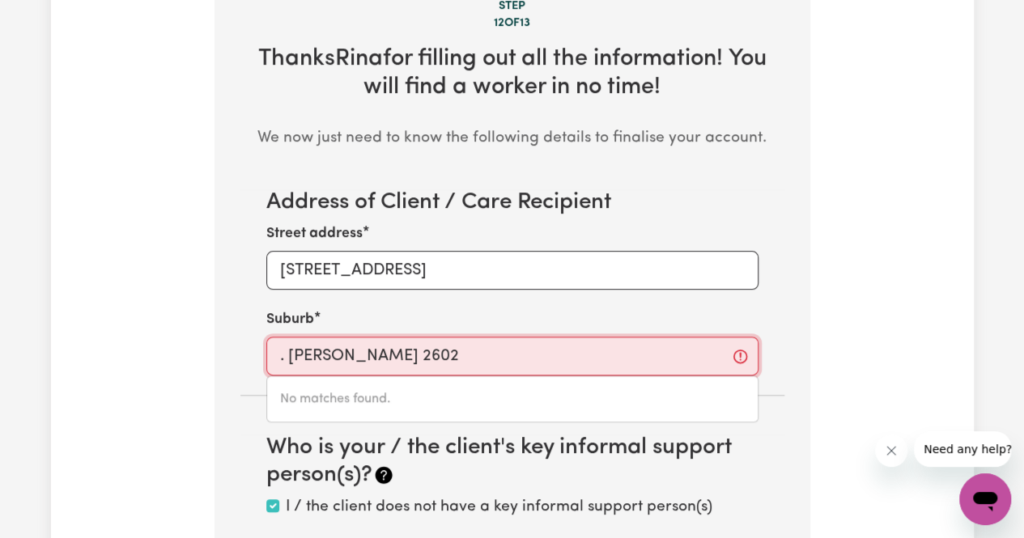
drag, startPoint x: 287, startPoint y: 358, endPoint x: 267, endPoint y: 357, distance: 20.3
click at [269, 357] on input ". O'Connor 2602" at bounding box center [512, 356] width 492 height 39
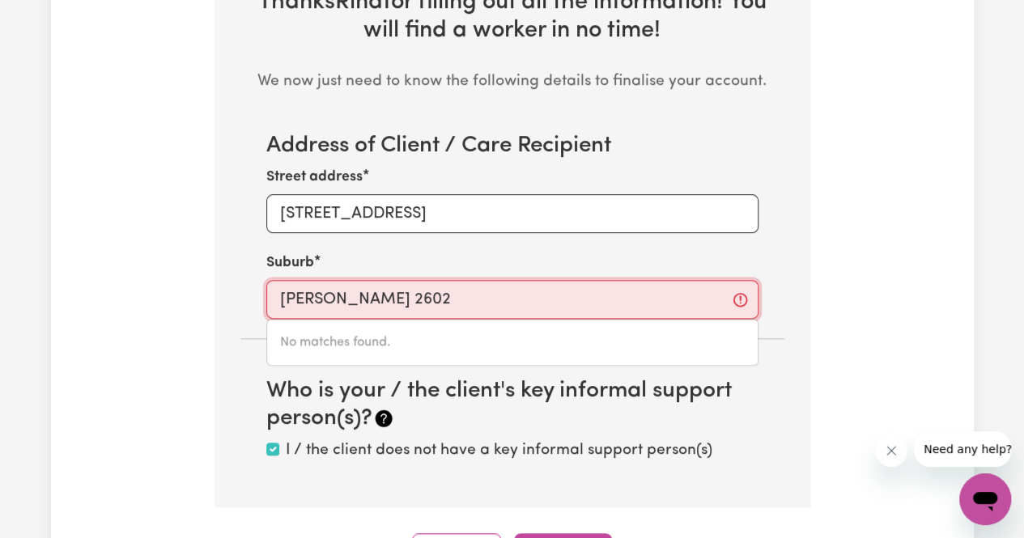
scroll to position [737, 0]
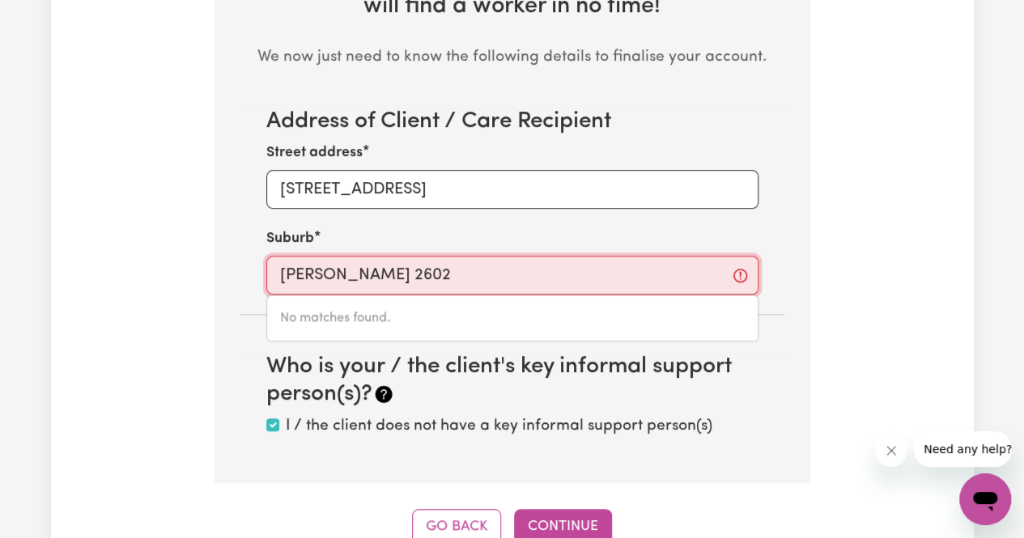
drag, startPoint x: 418, startPoint y: 278, endPoint x: 333, endPoint y: 293, distance: 85.4
click at [346, 283] on input "O'Connor 2602" at bounding box center [512, 275] width 492 height 39
click at [536, 394] on h1 "Who is your / the client's key informal support person(s)?" at bounding box center [512, 381] width 492 height 54
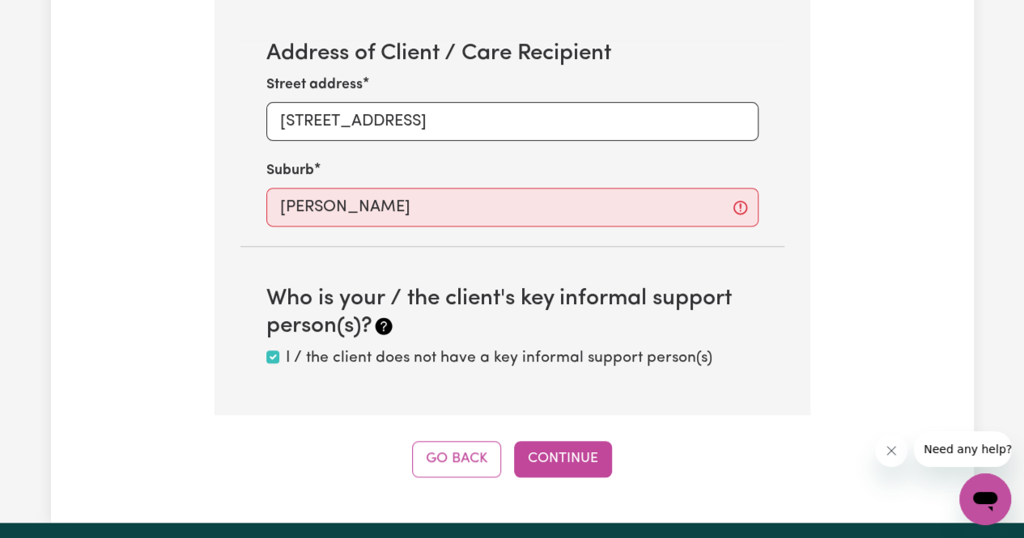
scroll to position [898, 0]
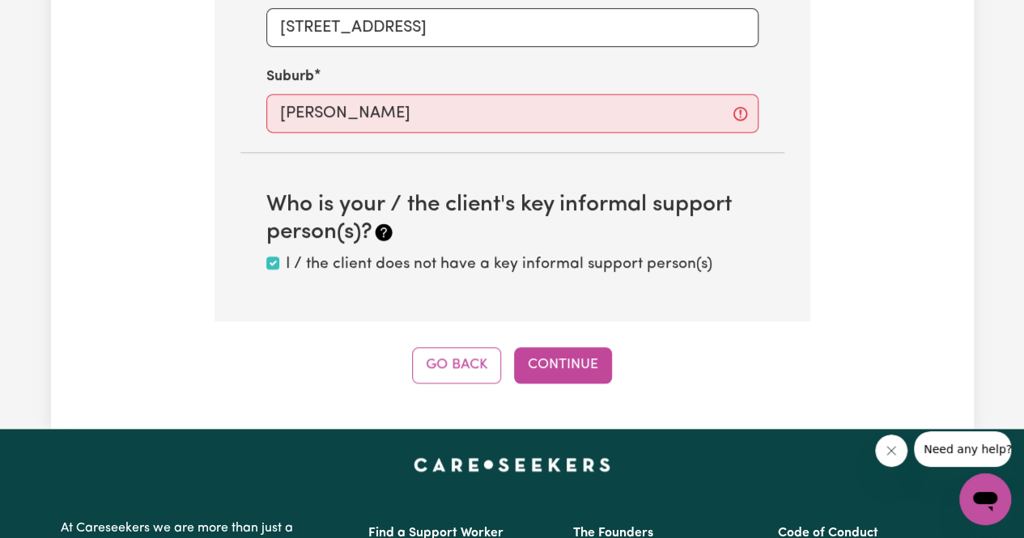
click at [646, 154] on div "Address of Client / Care Recipient Street address 28 Dryandra Street Suburb O'C…" at bounding box center [512, 111] width 544 height 329
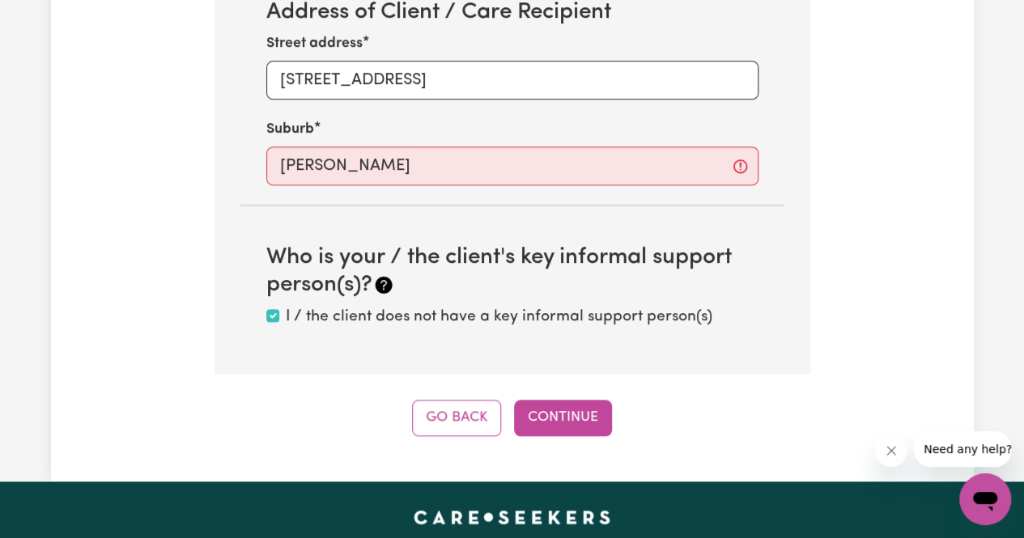
scroll to position [979, 0]
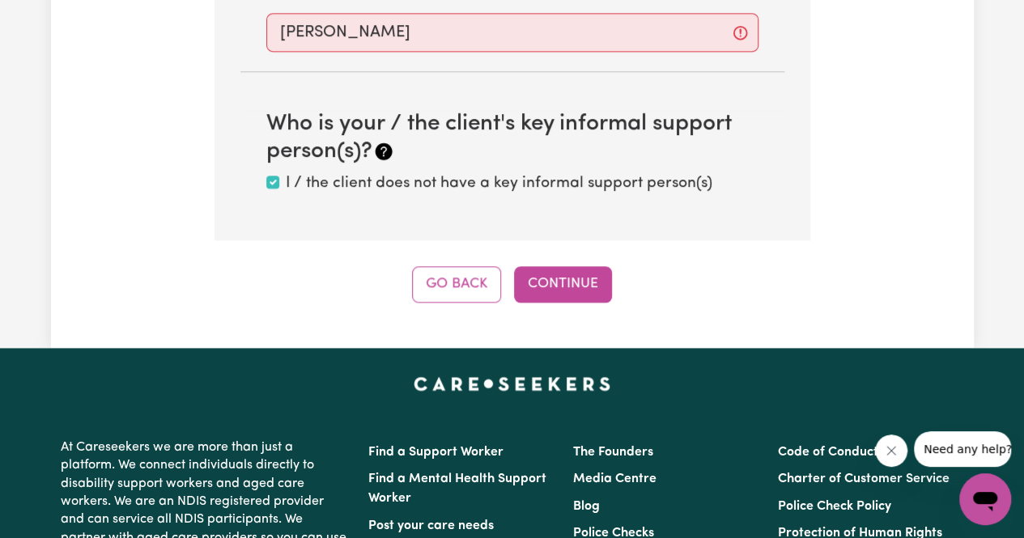
click at [581, 274] on button "Continue" at bounding box center [563, 284] width 98 height 36
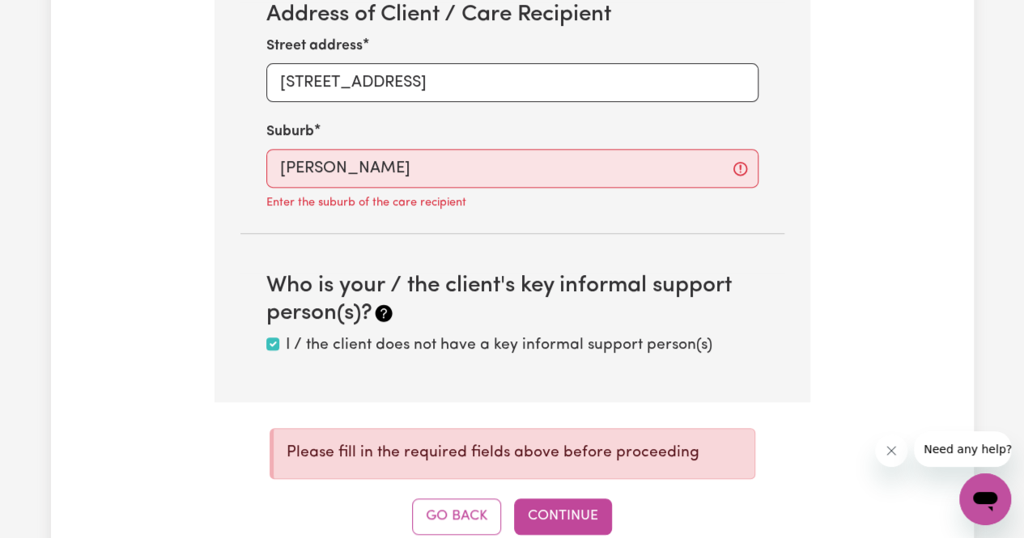
scroll to position [817, 0]
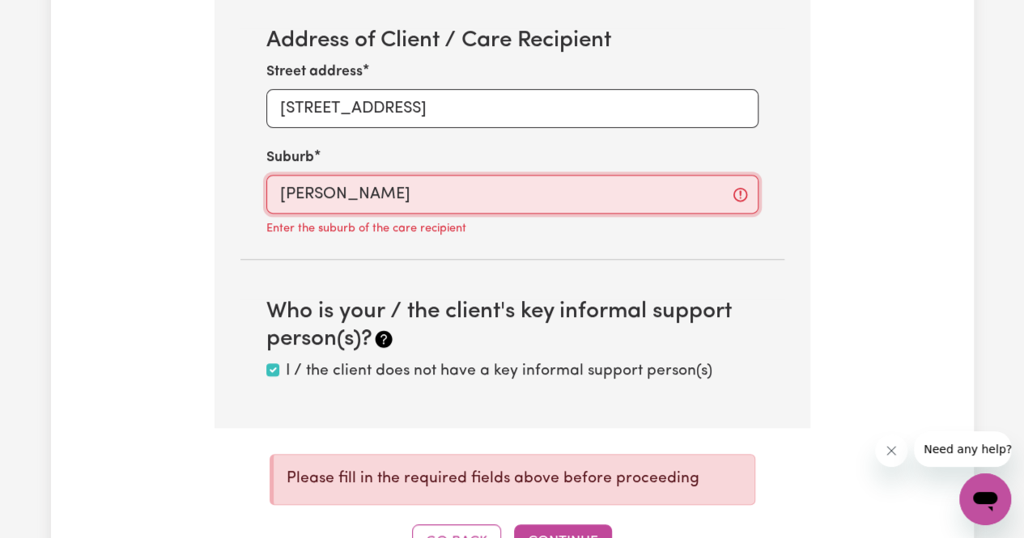
click at [396, 203] on input "O'Connor" at bounding box center [512, 194] width 492 height 39
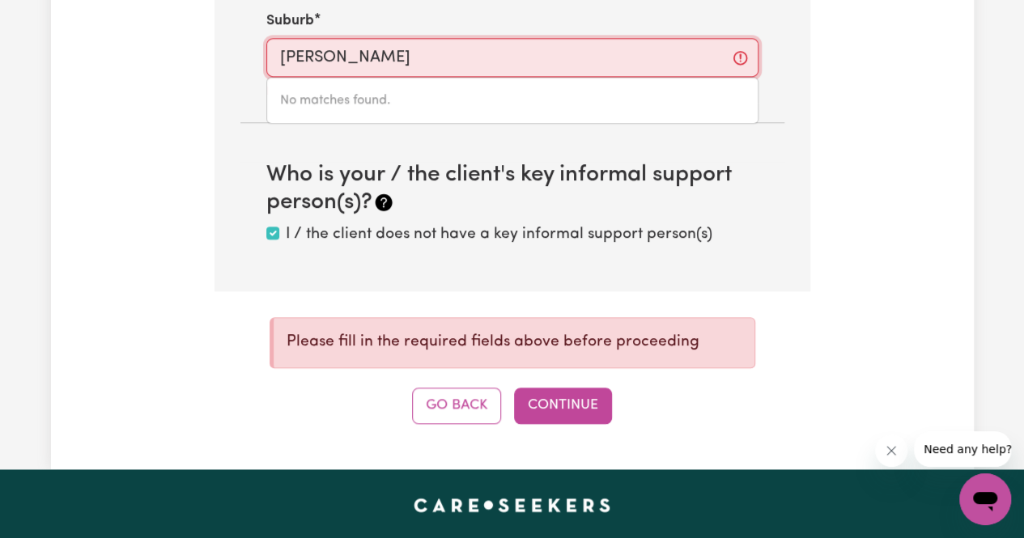
scroll to position [979, 0]
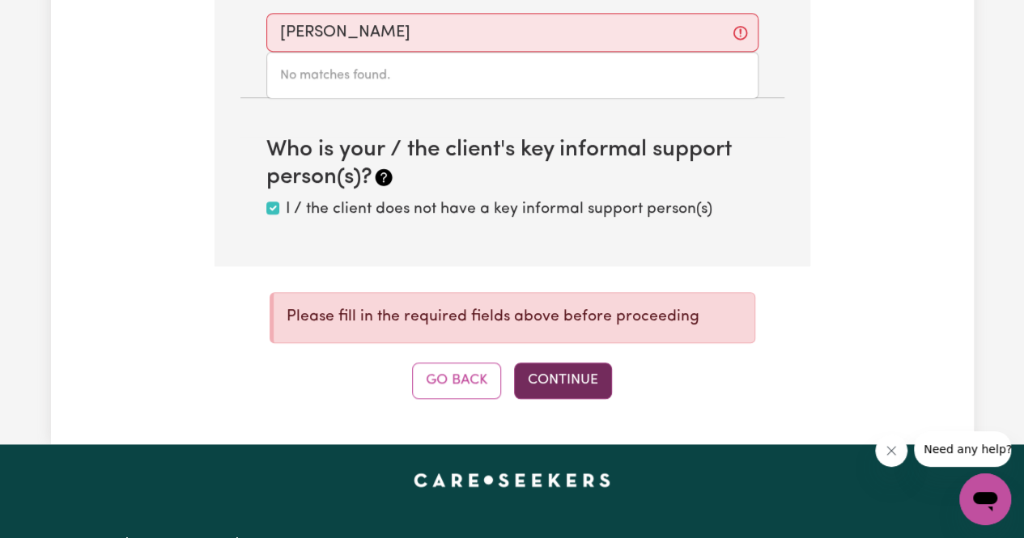
click at [555, 389] on button "Continue" at bounding box center [563, 381] width 98 height 36
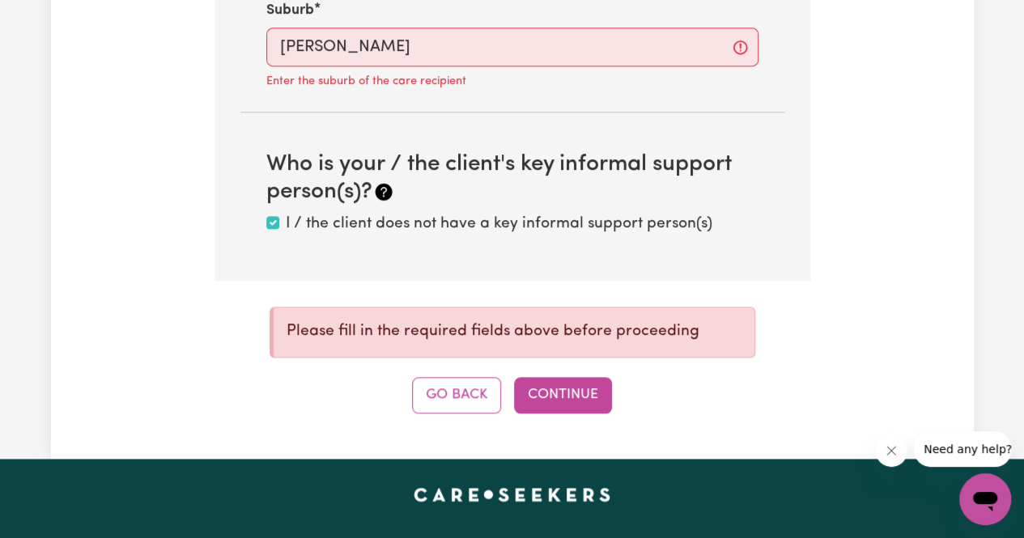
scroll to position [737, 0]
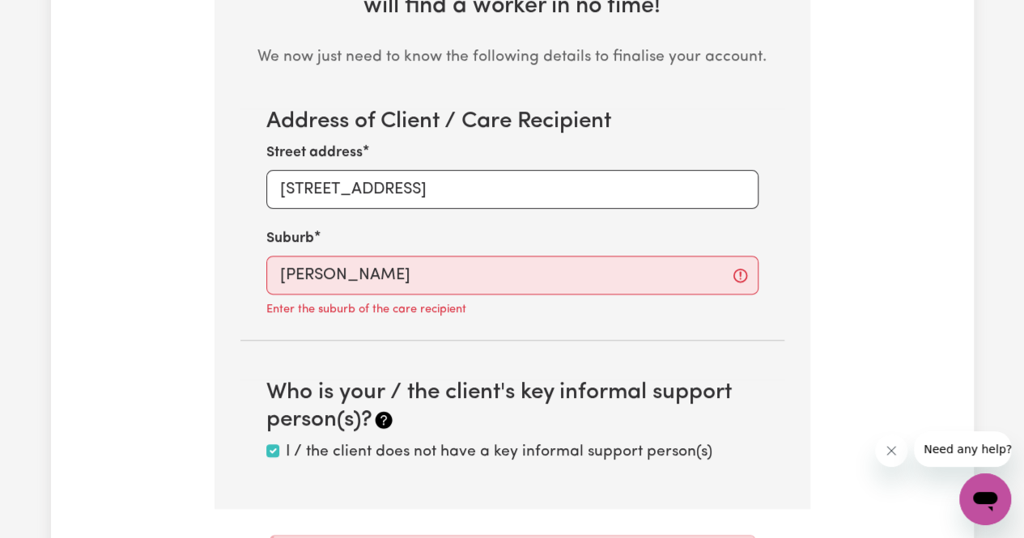
drag, startPoint x: 372, startPoint y: 240, endPoint x: 365, endPoint y: 245, distance: 8.8
click at [369, 244] on div "Suburb O'Connor Enter the suburb of the care recipient" at bounding box center [512, 274] width 492 height 92
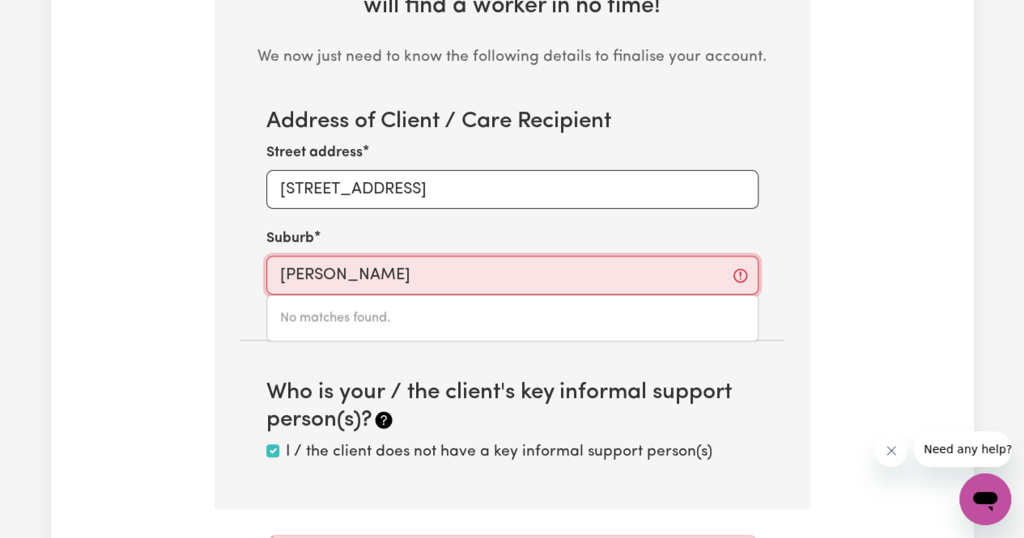
click at [359, 279] on input "O'Connor" at bounding box center [512, 275] width 492 height 39
drag, startPoint x: 356, startPoint y: 273, endPoint x: 106, endPoint y: 239, distance: 252.4
click at [106, 239] on div "Tell us your care and support requirements Welcome to Careseekers. We are excit…" at bounding box center [512, 3] width 923 height 1276
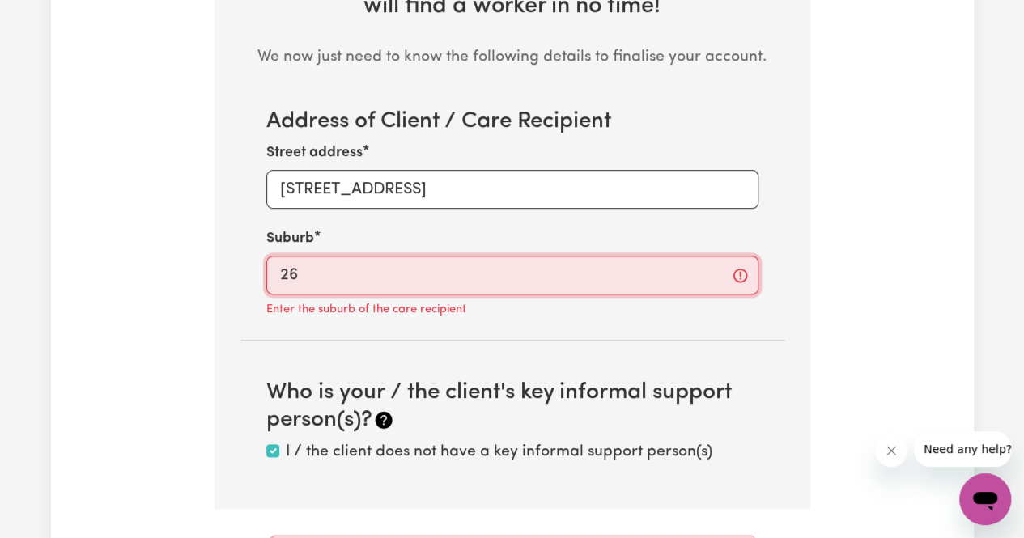
type input "260"
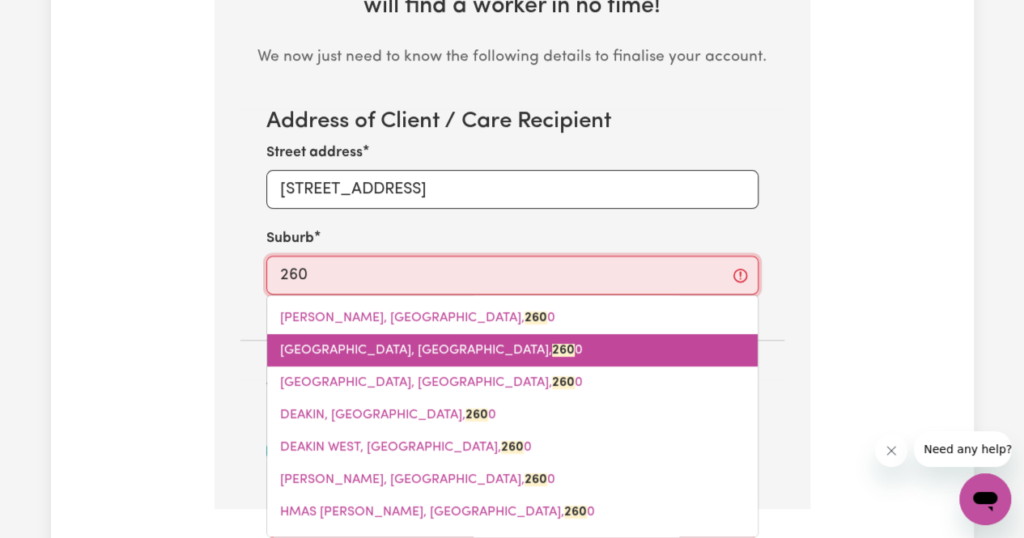
click at [395, 350] on span "CANBERRA, Australian Capital Territory, 260 0" at bounding box center [431, 350] width 303 height 13
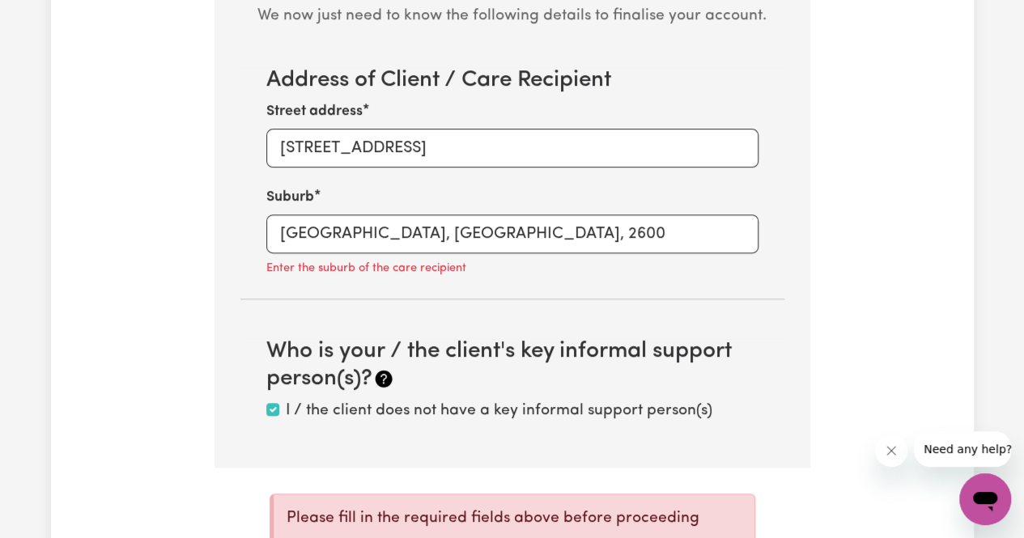
scroll to position [656, 0]
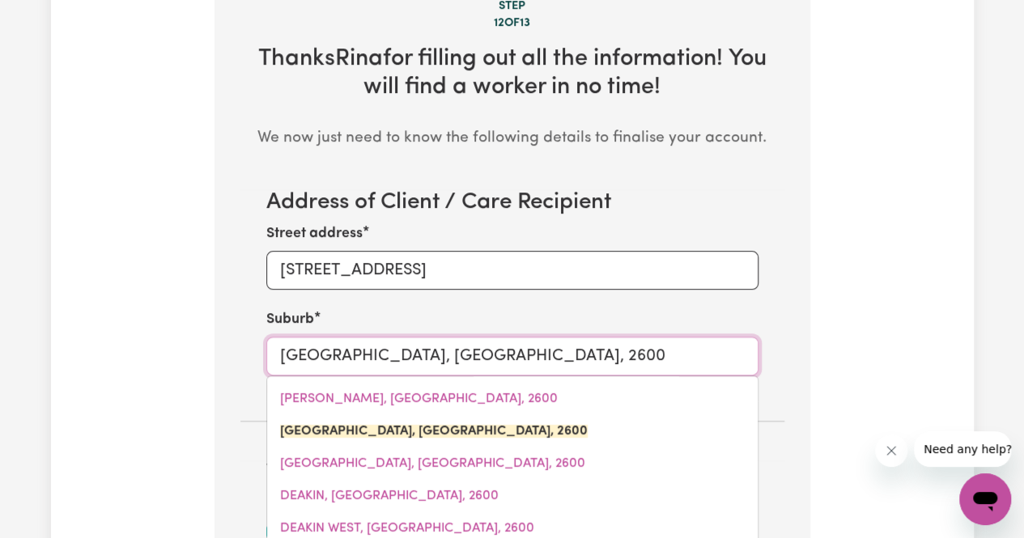
drag, startPoint x: 656, startPoint y: 359, endPoint x: 73, endPoint y: 313, distance: 584.5
click at [73, 313] on div "Tell us your care and support requirements Welcome to Careseekers. We are excit…" at bounding box center [512, 84] width 923 height 1276
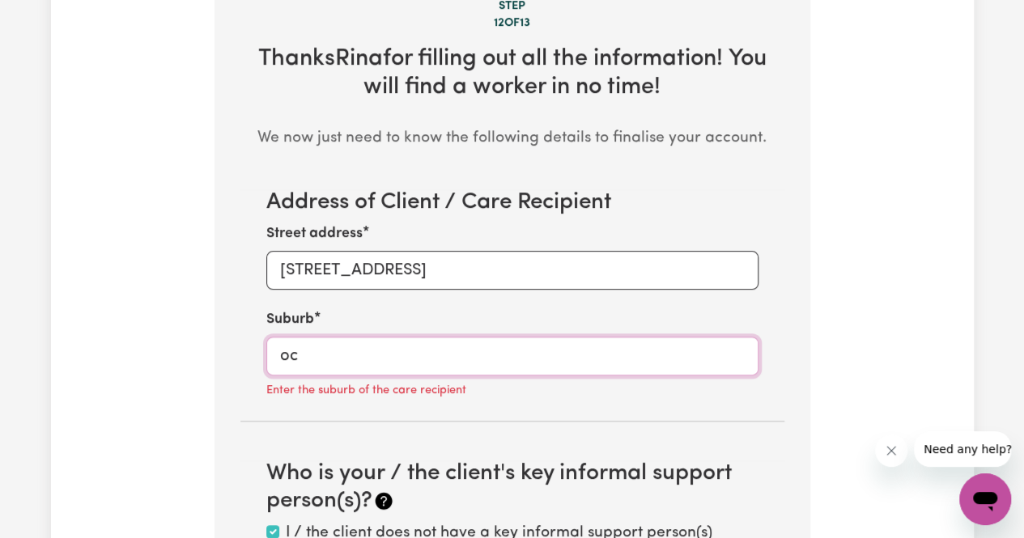
type input "oco"
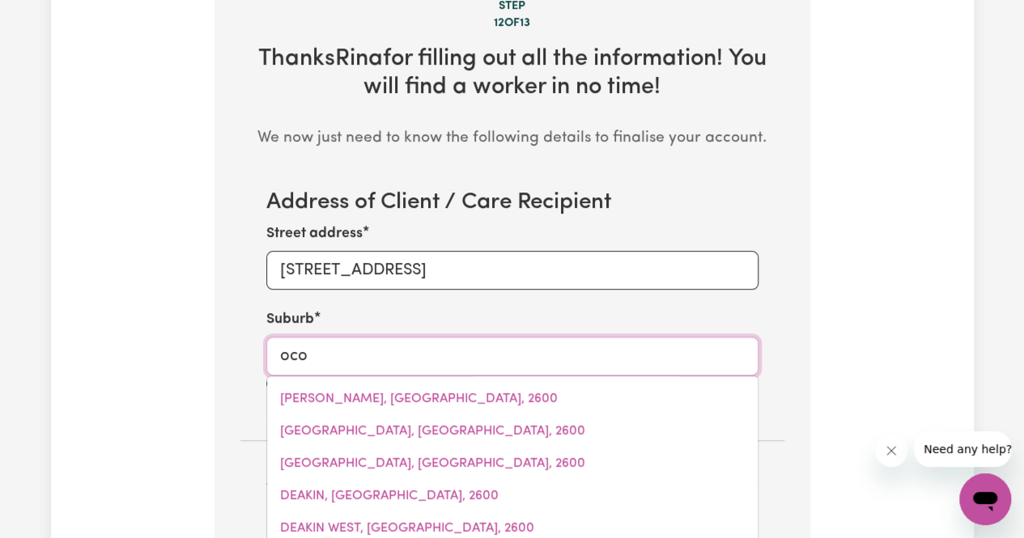
type input "ocoNNELL, New South Wales, 2795"
type input "ocon"
type input "oconNELL, New South Wales, 2795"
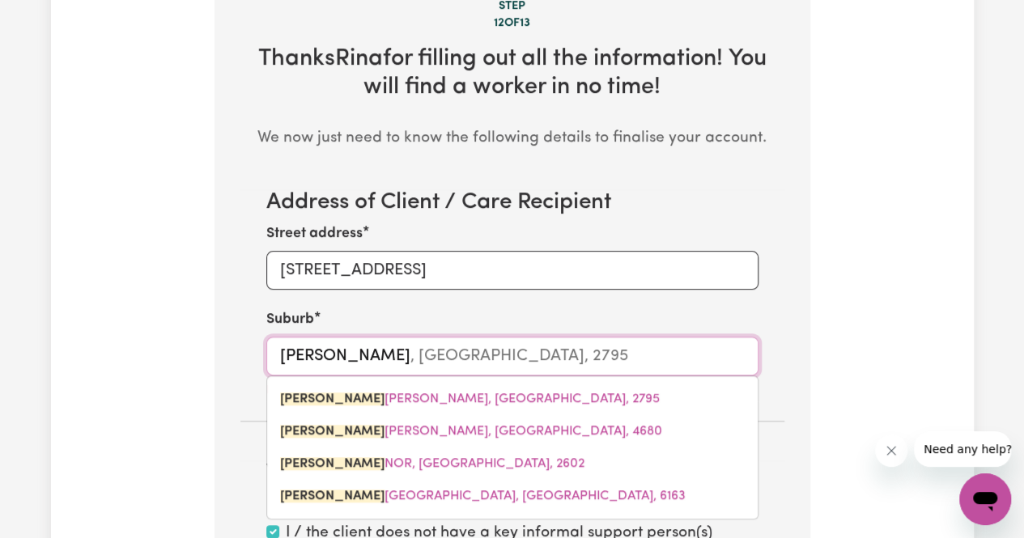
type input "oconn"
type input "oconnELL, New South Wales, 2795"
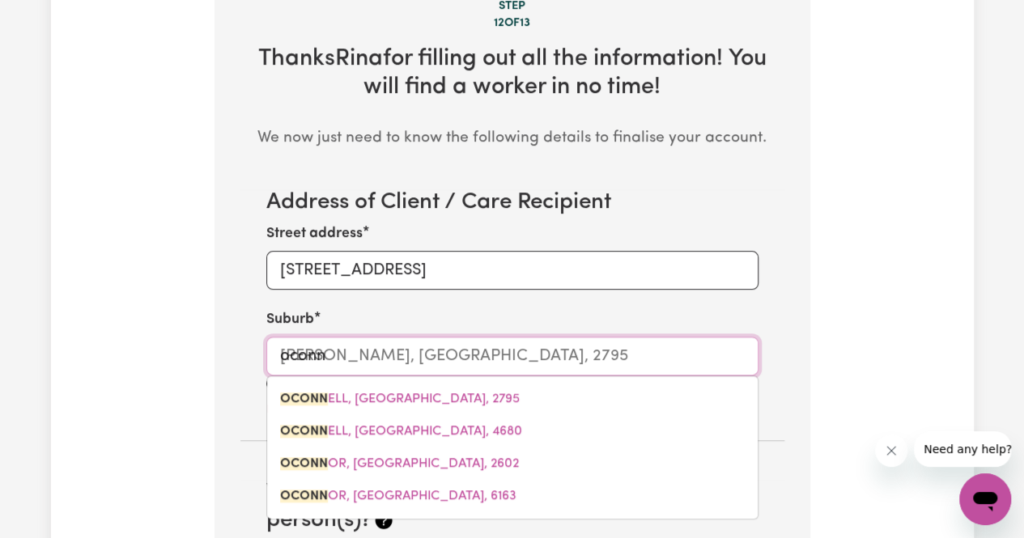
type input "oconno"
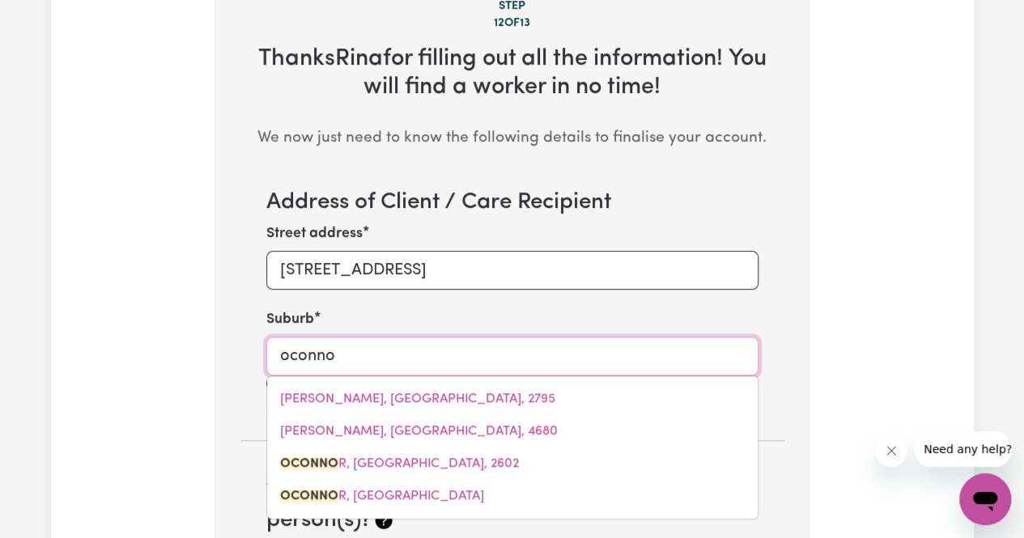
type input "oconnoR, Australian Capital Territory, 2602"
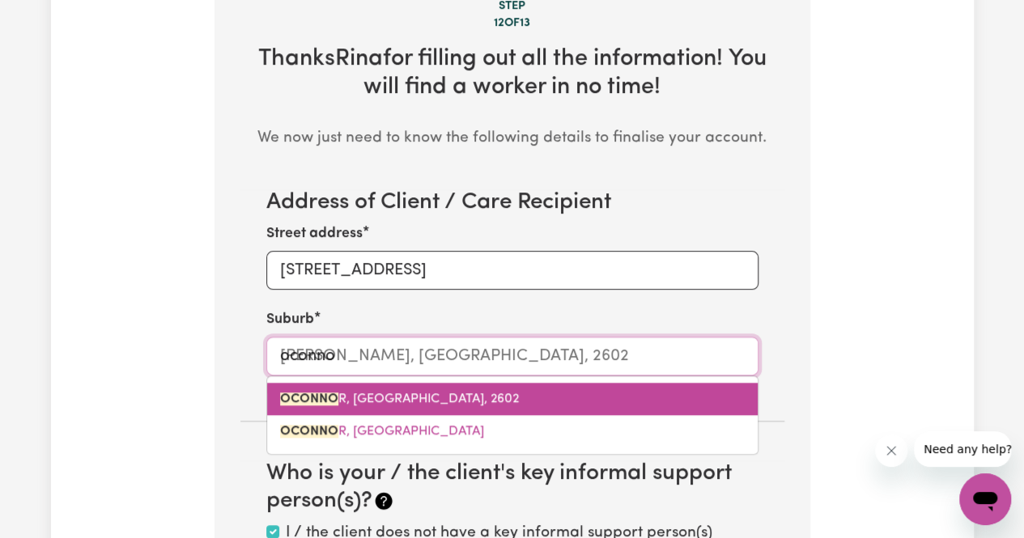
click at [486, 397] on span "OCONNO R, Australian Capital Territory, 2602" at bounding box center [399, 399] width 239 height 13
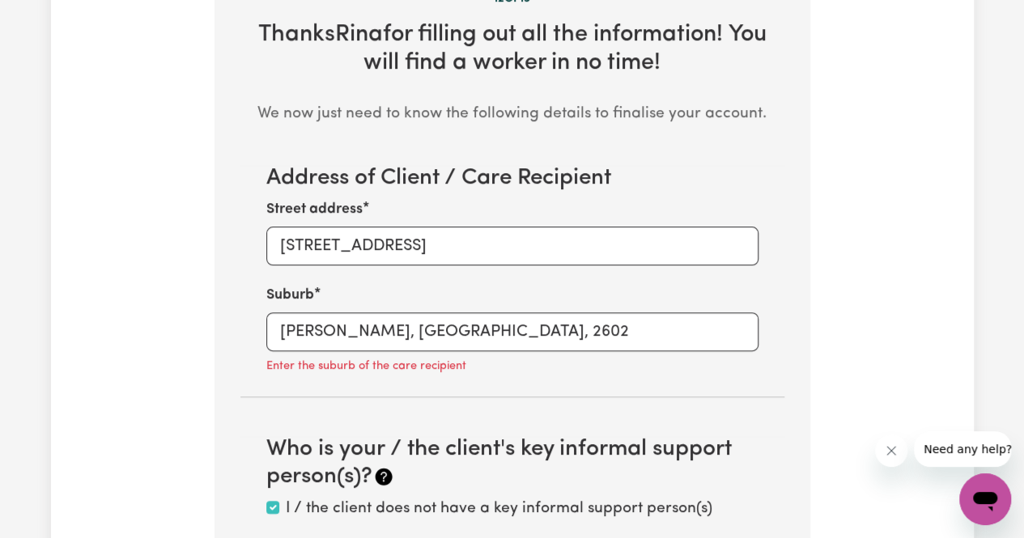
scroll to position [898, 0]
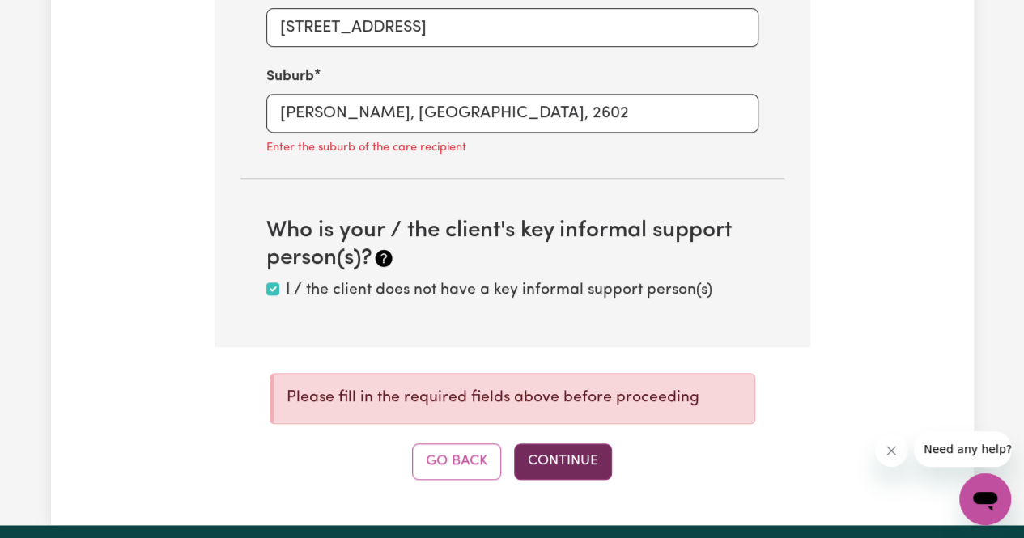
click at [551, 452] on button "Continue" at bounding box center [563, 462] width 98 height 36
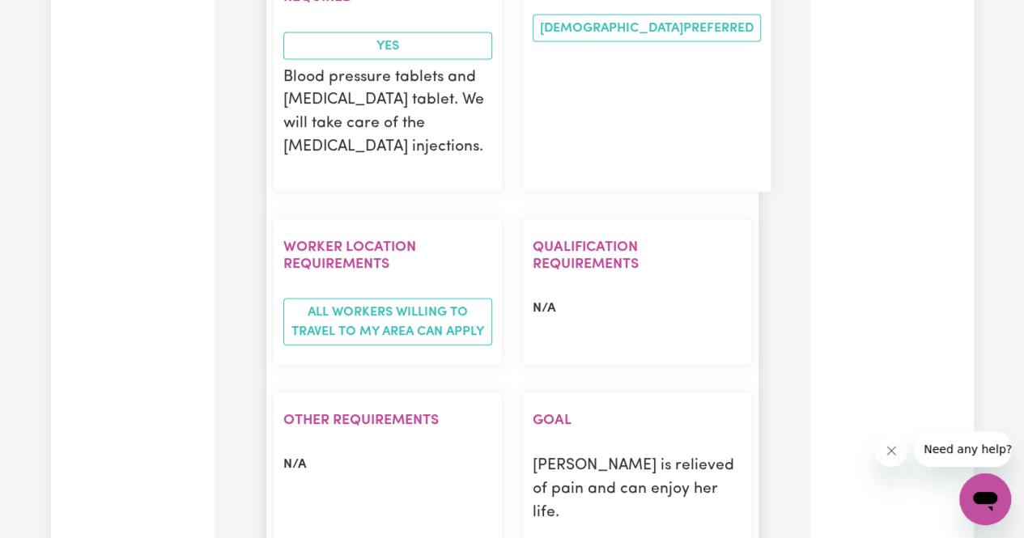
scroll to position [2355, 0]
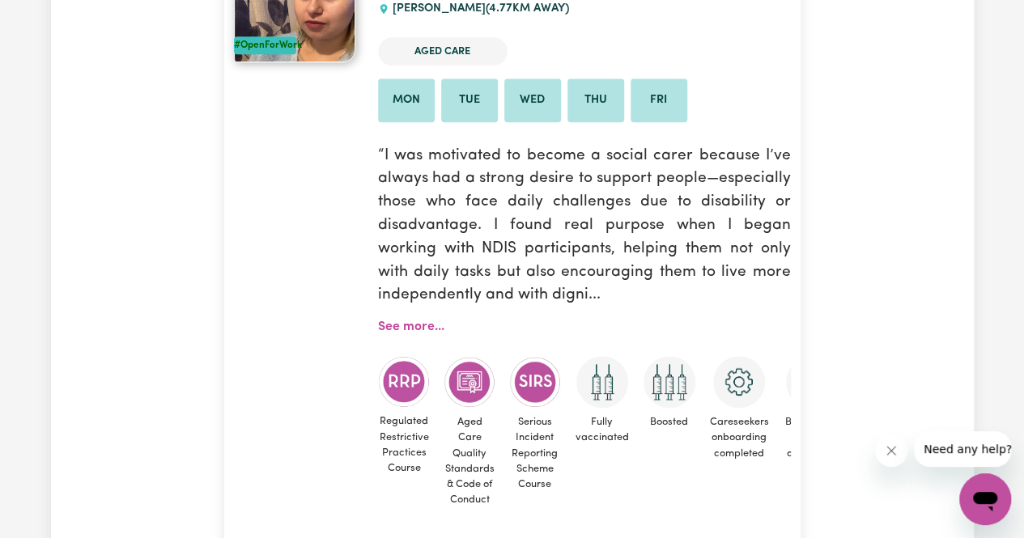
scroll to position [567, 0]
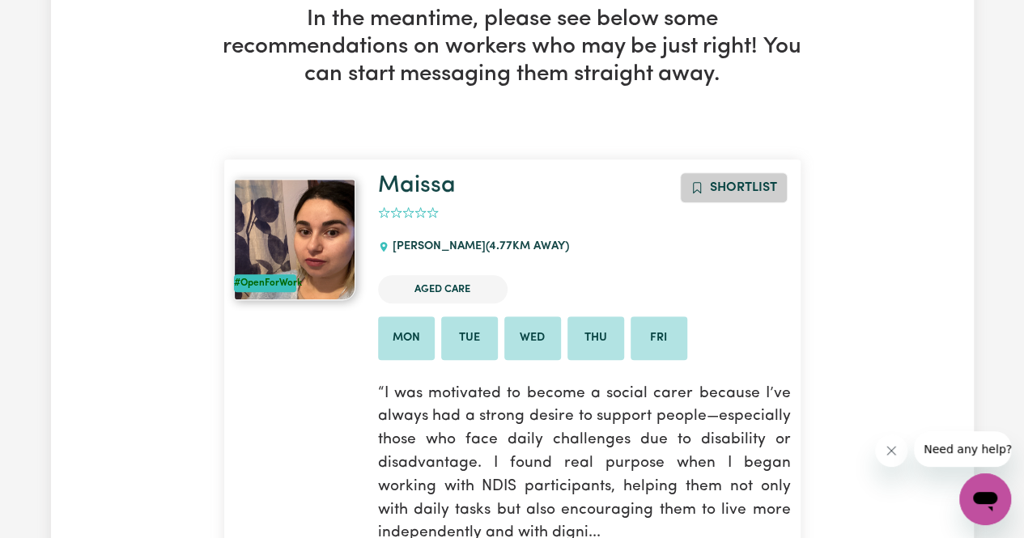
click at [753, 190] on span "Shortlist" at bounding box center [743, 187] width 67 height 13
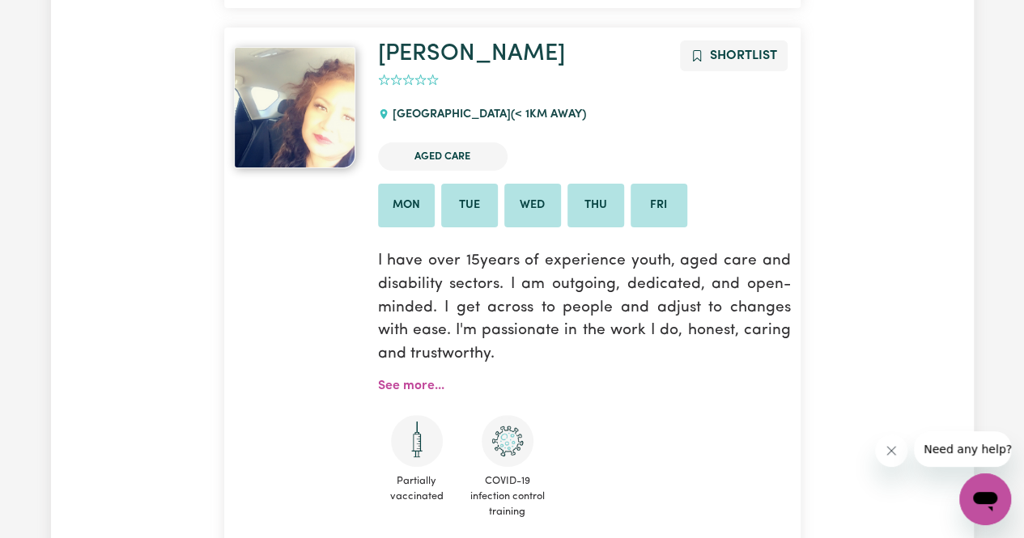
scroll to position [3318, 0]
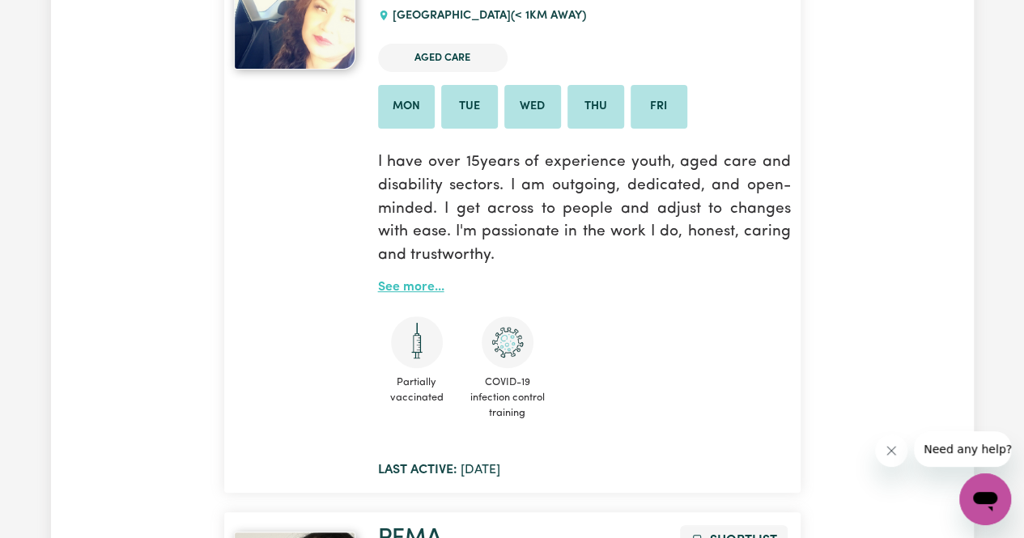
click at [418, 287] on link "See more..." at bounding box center [411, 287] width 66 height 13
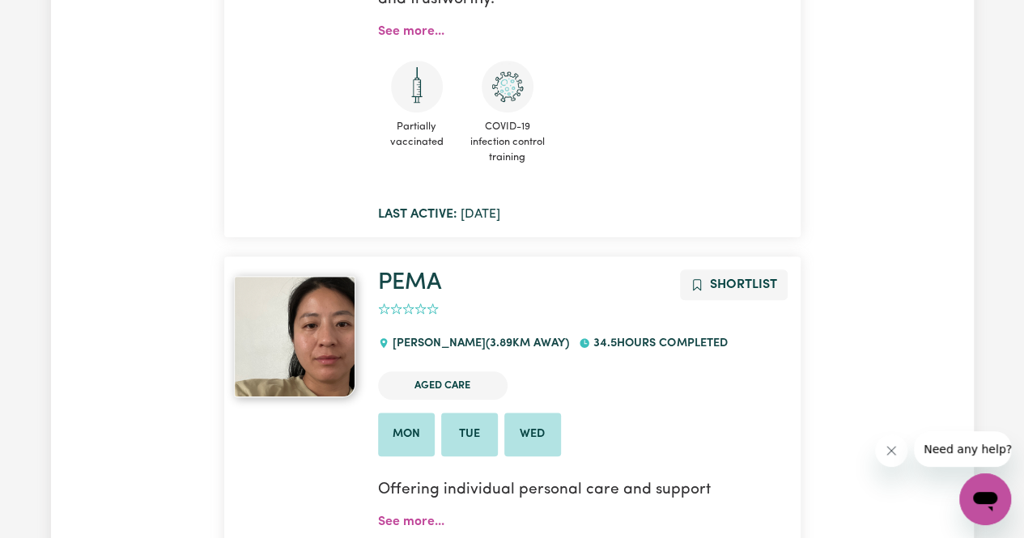
scroll to position [3723, 0]
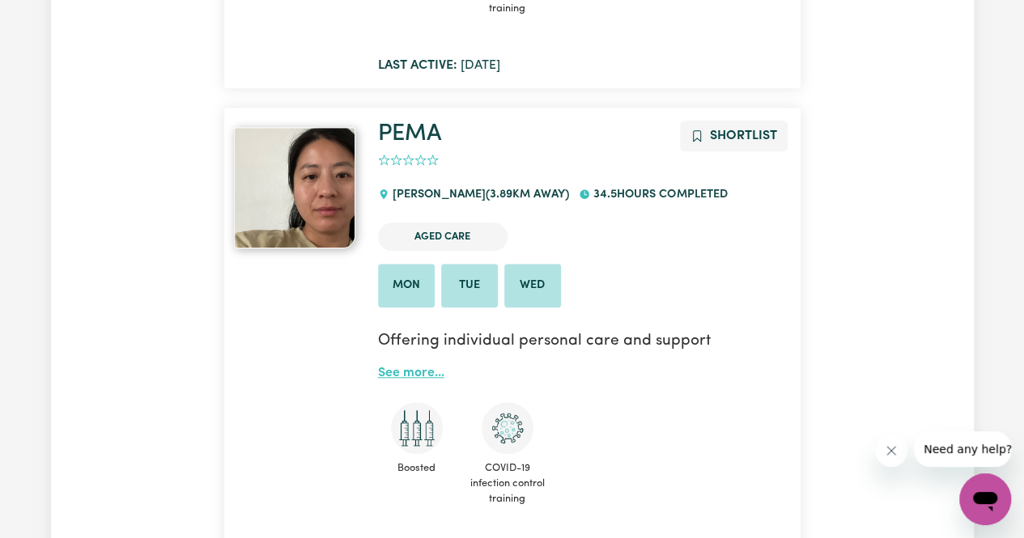
click at [421, 380] on link "See more..." at bounding box center [411, 373] width 66 height 13
click at [299, 221] on img at bounding box center [294, 187] width 121 height 121
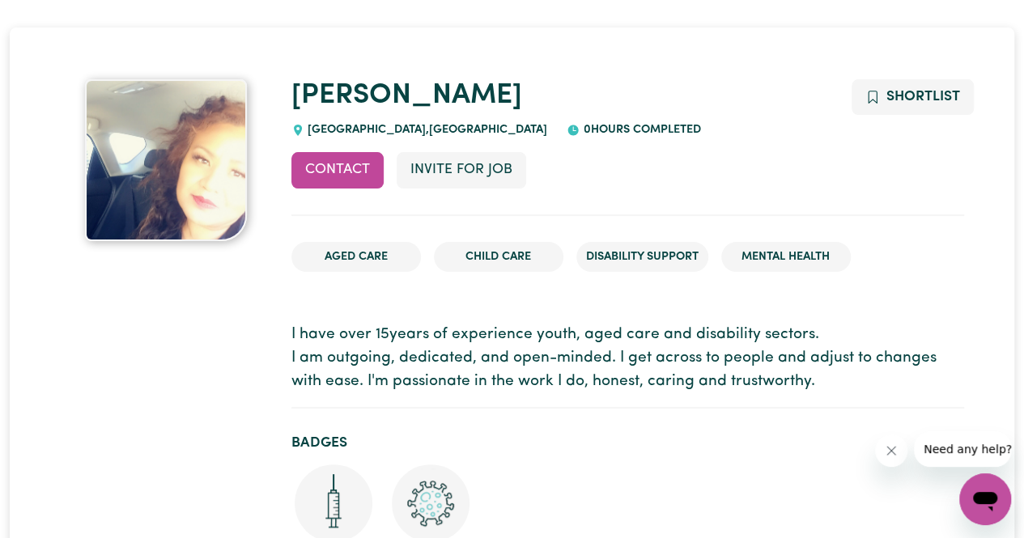
scroll to position [162, 0]
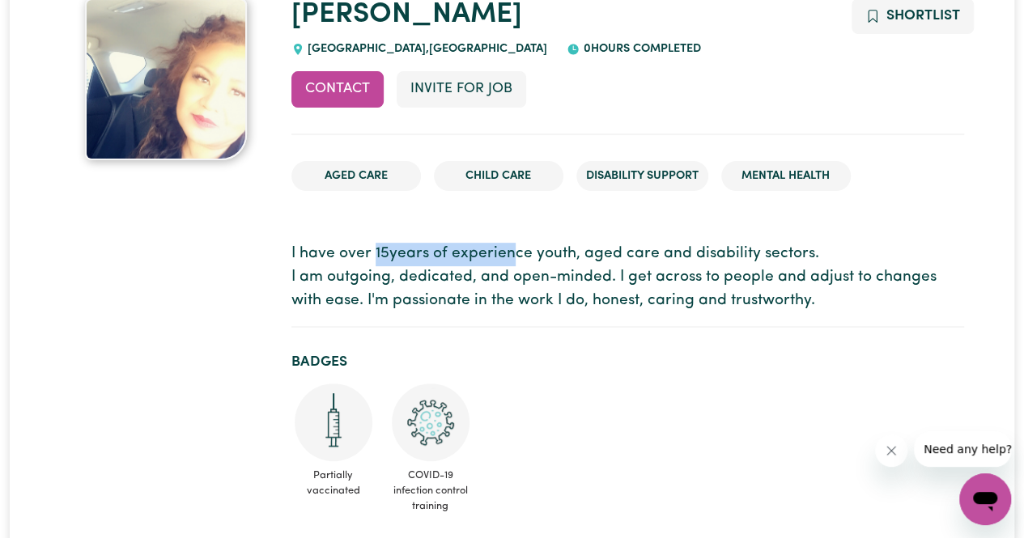
drag, startPoint x: 374, startPoint y: 258, endPoint x: 513, endPoint y: 246, distance: 139.7
click at [513, 246] on p "I have over 15years of experience youth, aged care and disability sectors. I am…" at bounding box center [627, 278] width 673 height 70
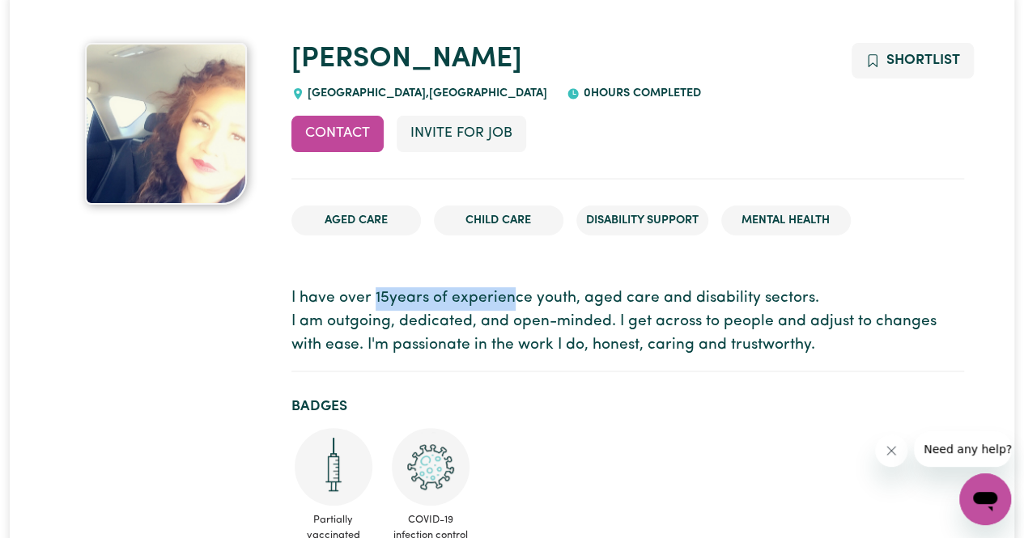
scroll to position [81, 0]
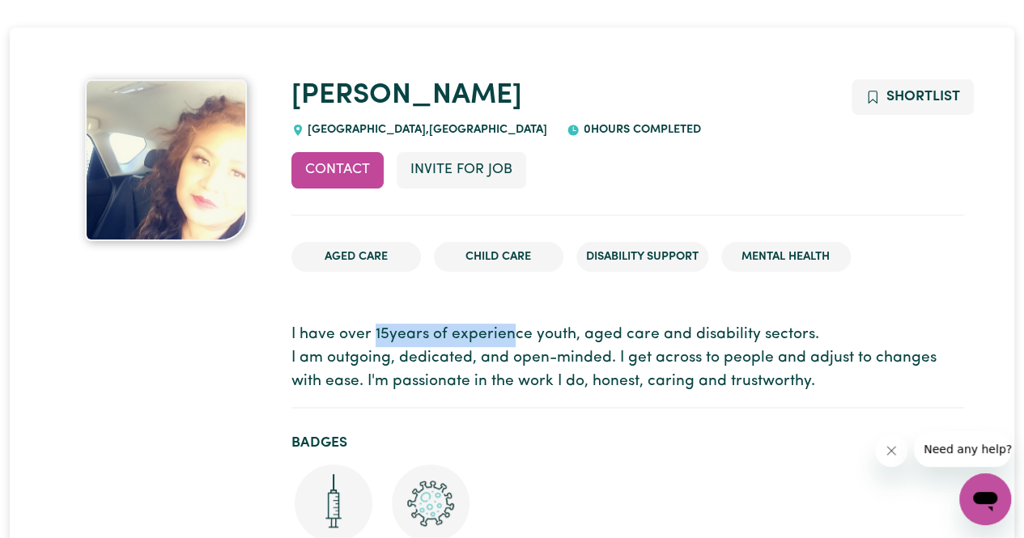
drag, startPoint x: 935, startPoint y: 98, endPoint x: 928, endPoint y: 102, distance: 8.3
click at [929, 101] on span "Shortlist" at bounding box center [923, 97] width 74 height 14
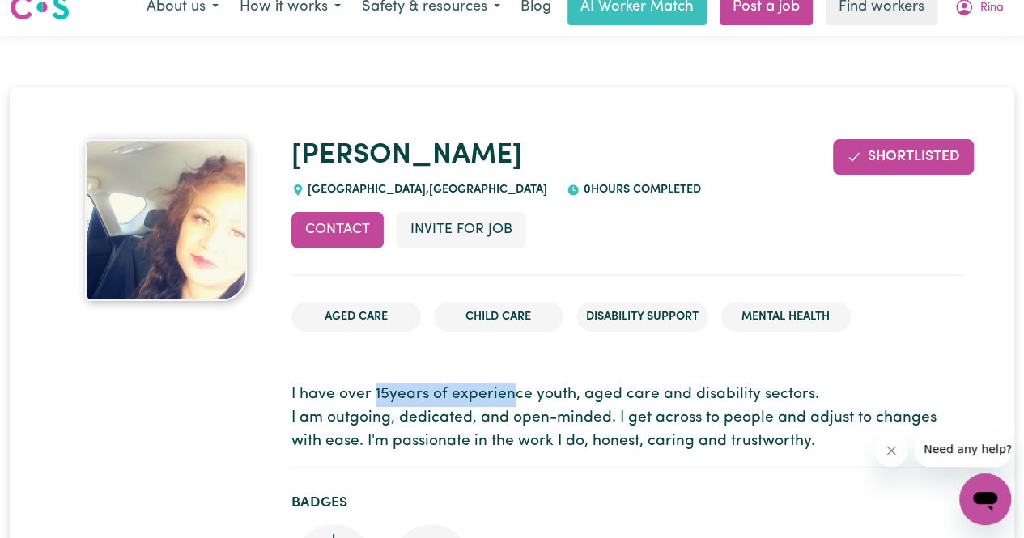
scroll to position [0, 0]
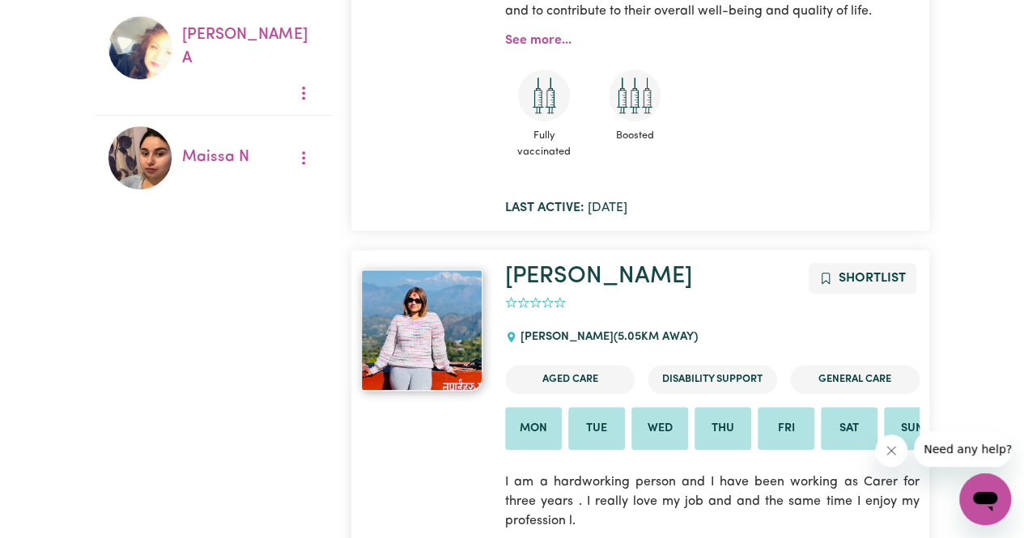
scroll to position [675, 0]
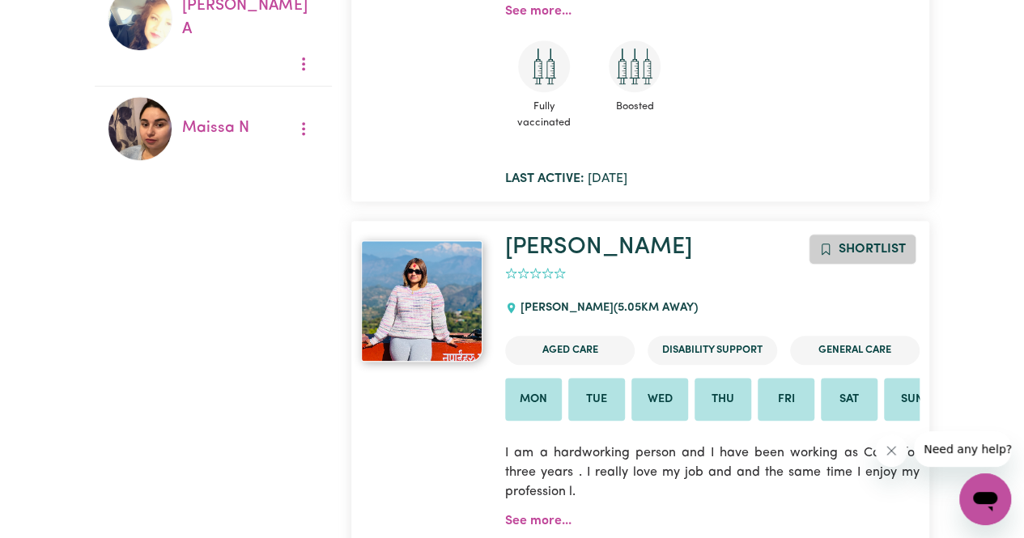
click at [876, 245] on span "Shortlist" at bounding box center [871, 249] width 67 height 13
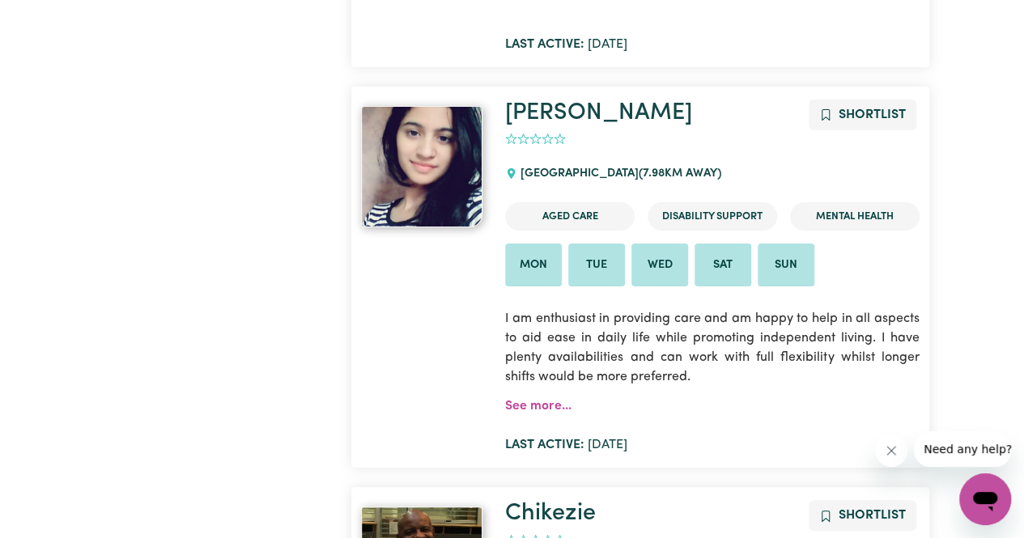
scroll to position [2944, 0]
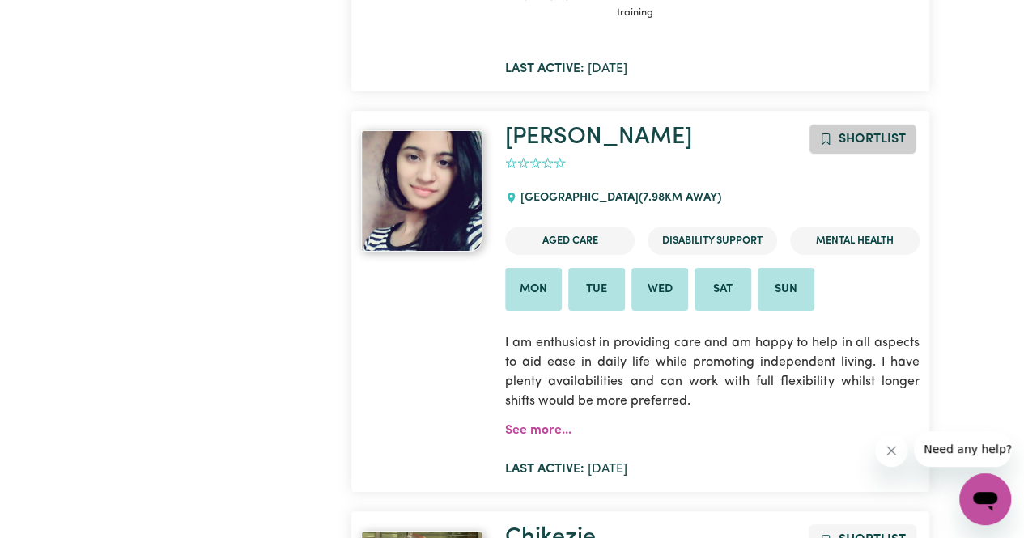
click at [887, 145] on span "Shortlist" at bounding box center [871, 139] width 67 height 13
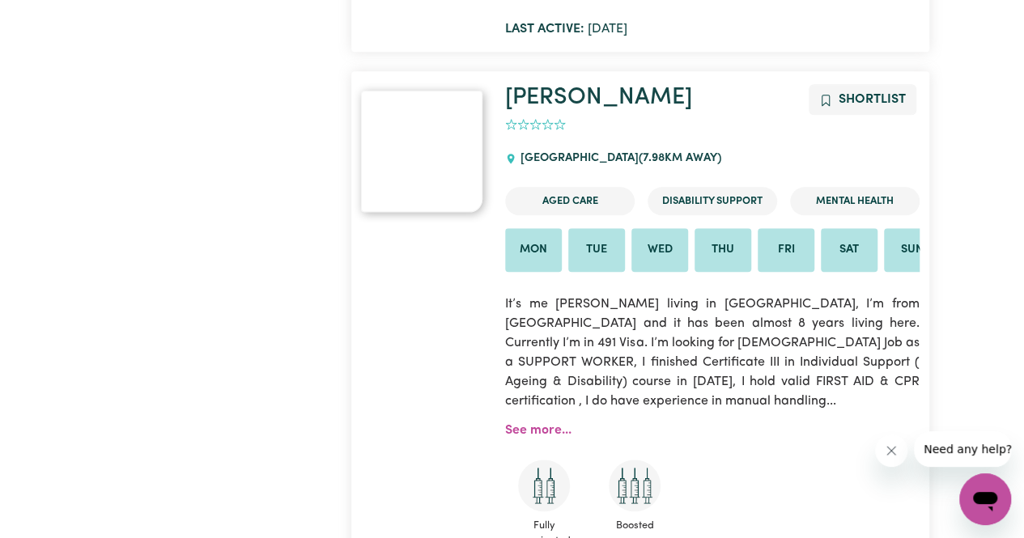
scroll to position [3916, 0]
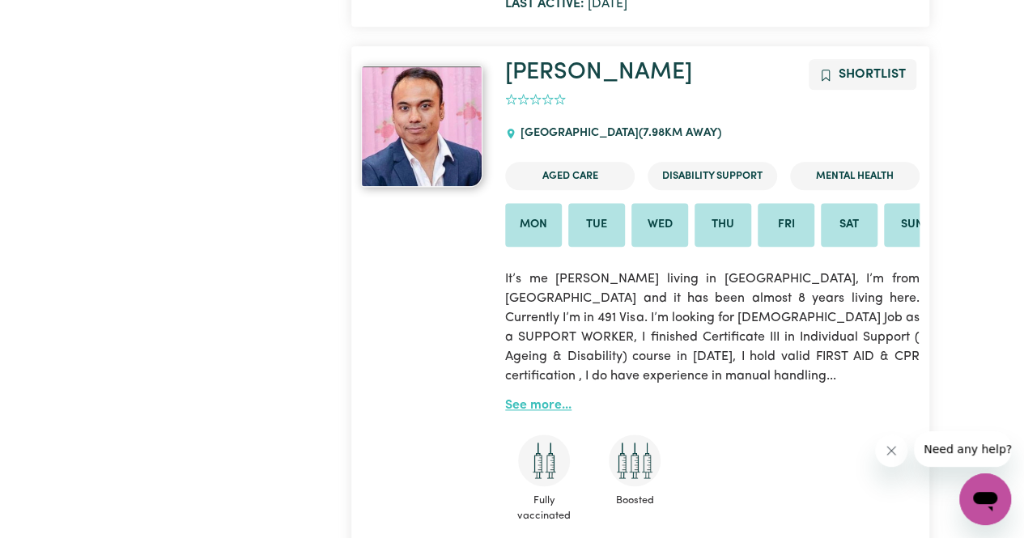
click at [550, 411] on link "See more..." at bounding box center [538, 405] width 66 height 13
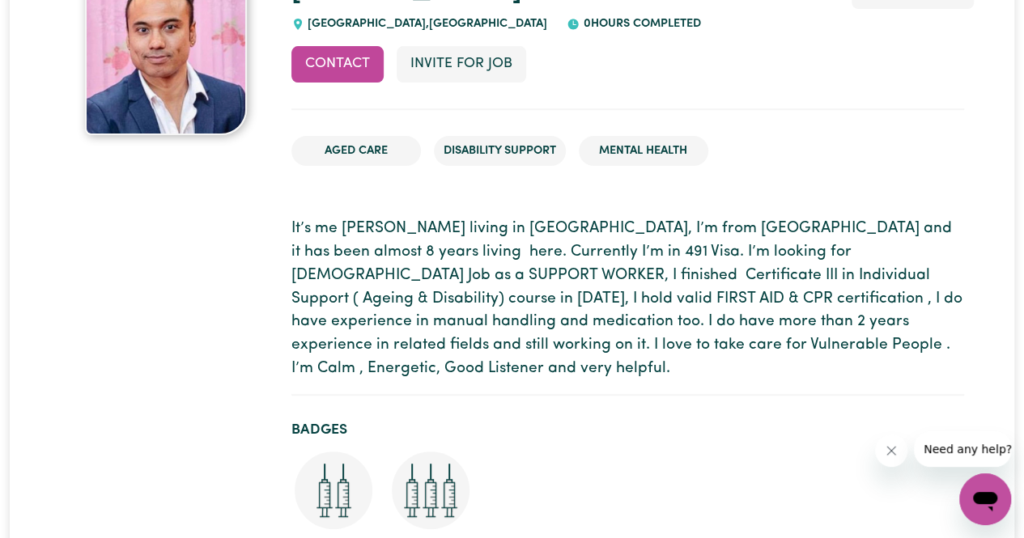
scroll to position [162, 0]
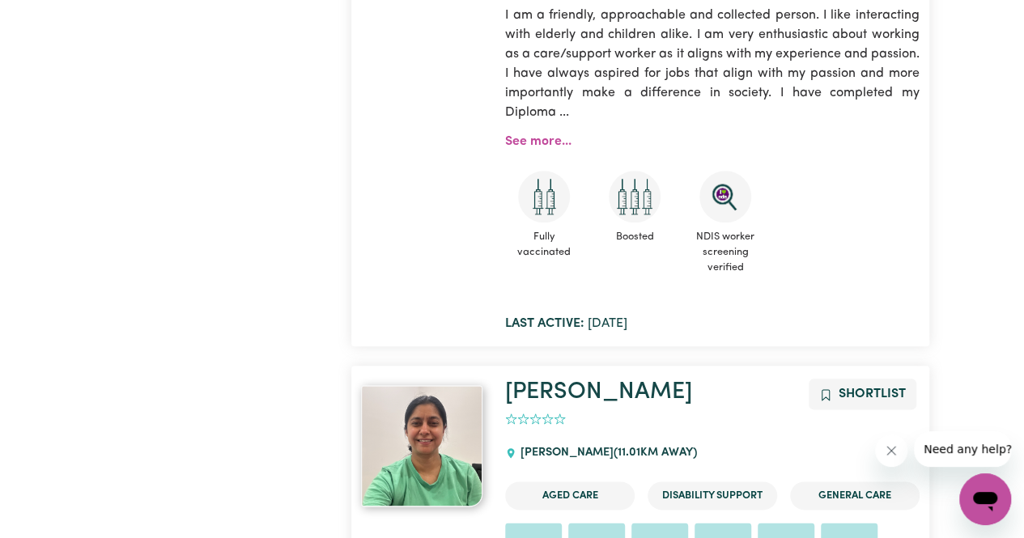
scroll to position [7150, 0]
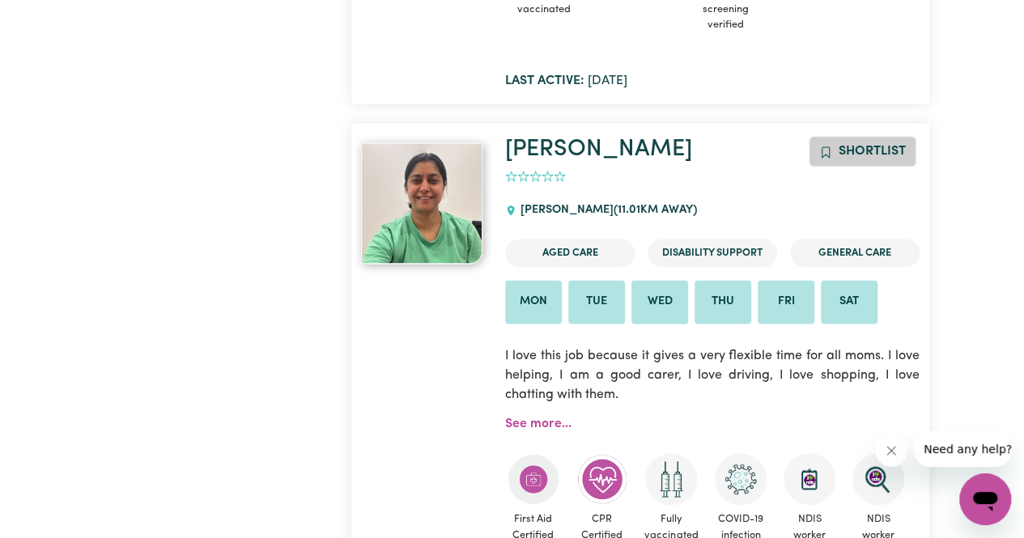
click at [877, 158] on span "Shortlist" at bounding box center [871, 151] width 67 height 13
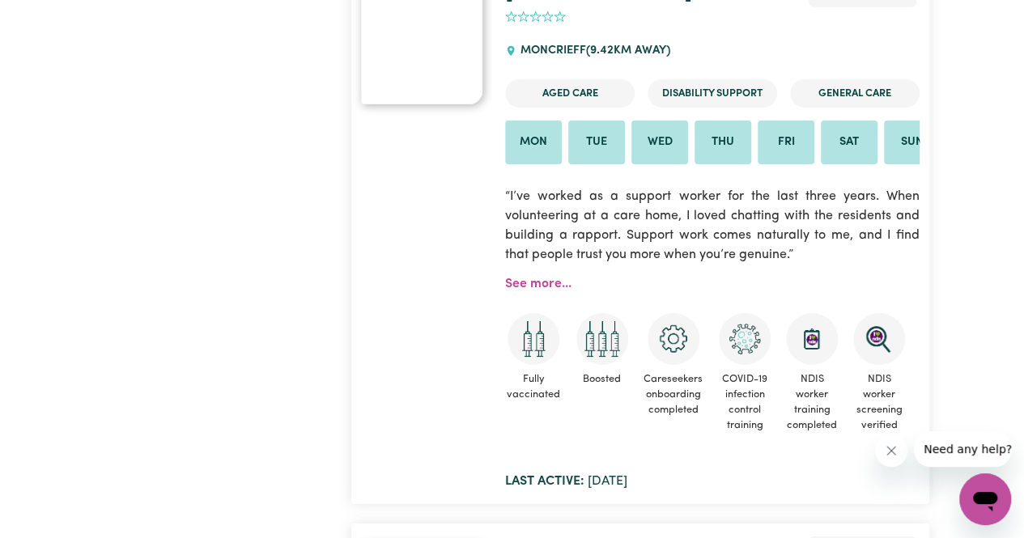
scroll to position [6098, 0]
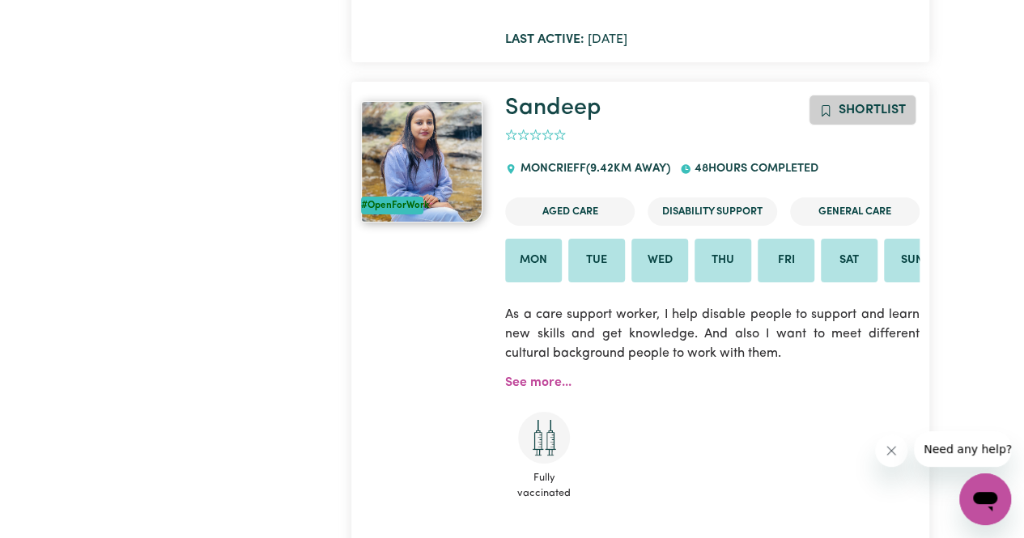
click at [877, 117] on span "Shortlist" at bounding box center [871, 110] width 67 height 13
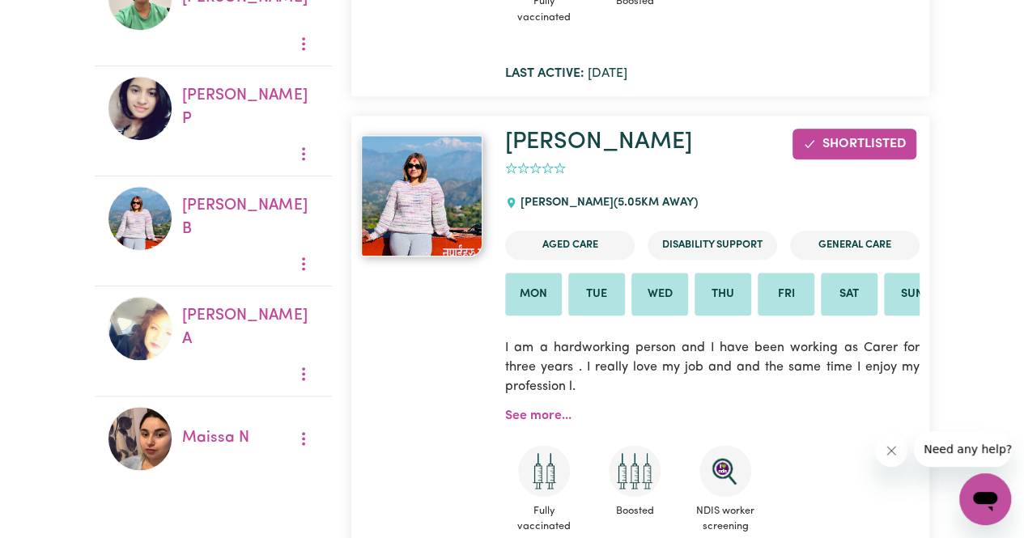
scroll to position [918, 0]
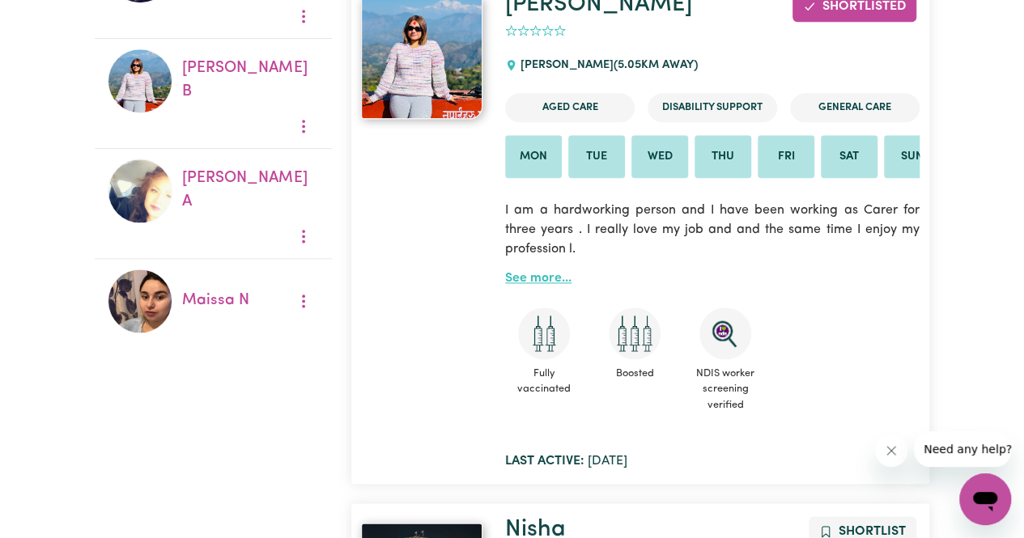
click at [536, 284] on link "See more..." at bounding box center [538, 278] width 66 height 13
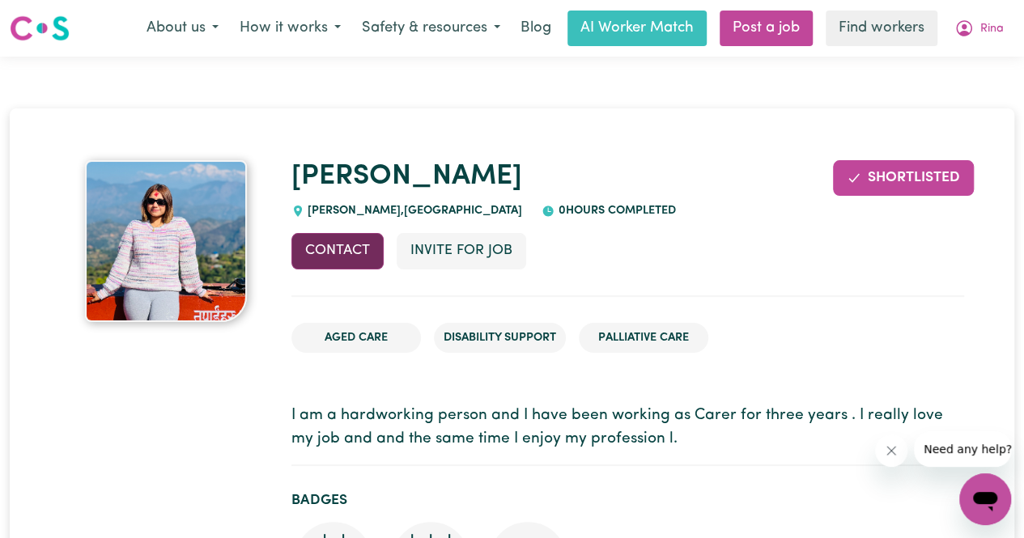
click at [324, 251] on button "Contact" at bounding box center [337, 251] width 92 height 36
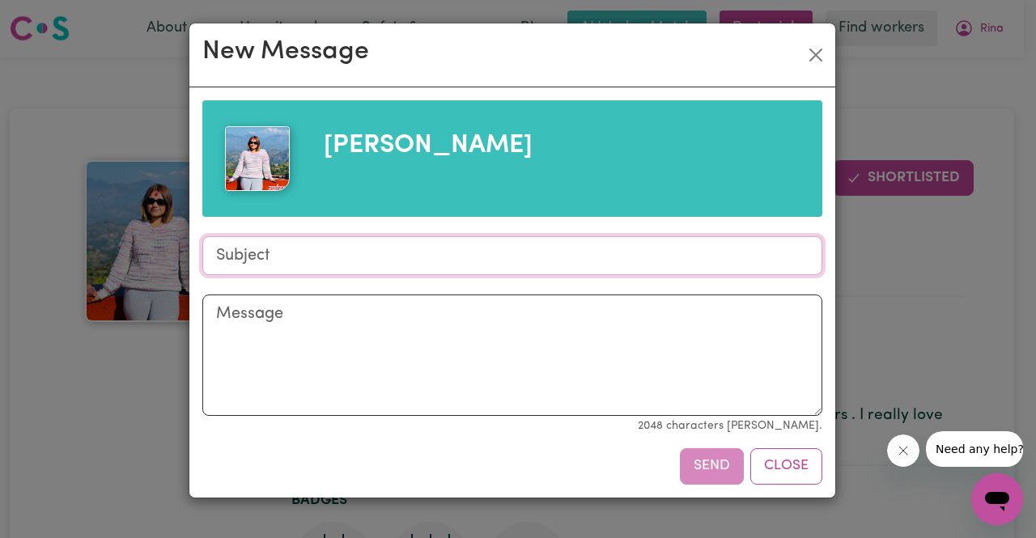
click at [322, 255] on input "Subject" at bounding box center [512, 255] width 620 height 39
type input "Aged Care support for [PERSON_NAME]"
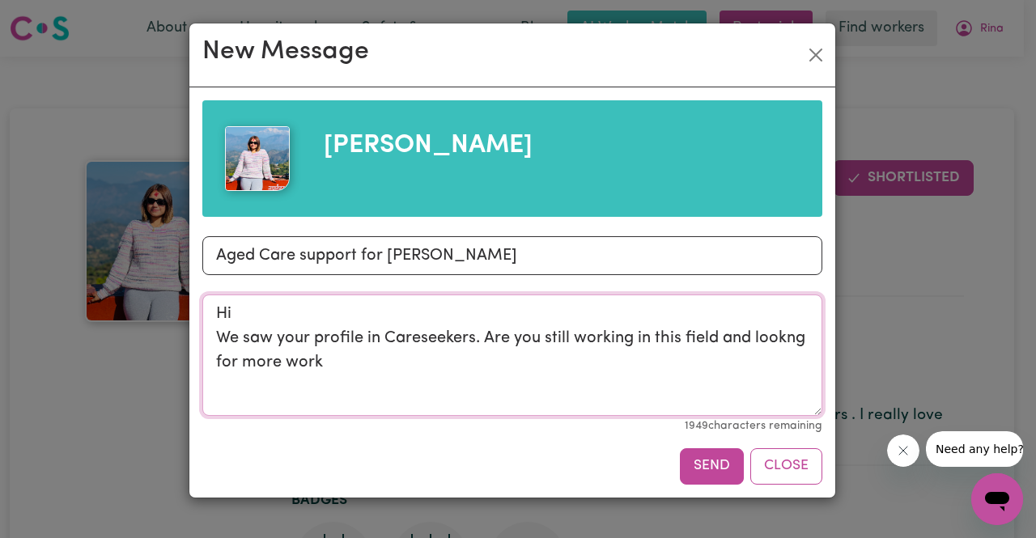
click at [771, 342] on textarea "Hi We saw your profile in Careseekers. Are you still working in this field and …" at bounding box center [512, 355] width 620 height 121
click at [782, 339] on textarea "Hi We saw your profile in Careseekers. Are you still working in this field and …" at bounding box center [512, 355] width 620 height 121
drag, startPoint x: 318, startPoint y: 364, endPoint x: 321, endPoint y: 375, distance: 10.8
click at [319, 365] on textarea "Hi We saw your profile in Careseekers. Are you still working in this field and …" at bounding box center [512, 355] width 620 height 121
click at [413, 338] on textarea "Hi We saw your profile in Careseekers. Are you still working in this field and …" at bounding box center [512, 355] width 620 height 121
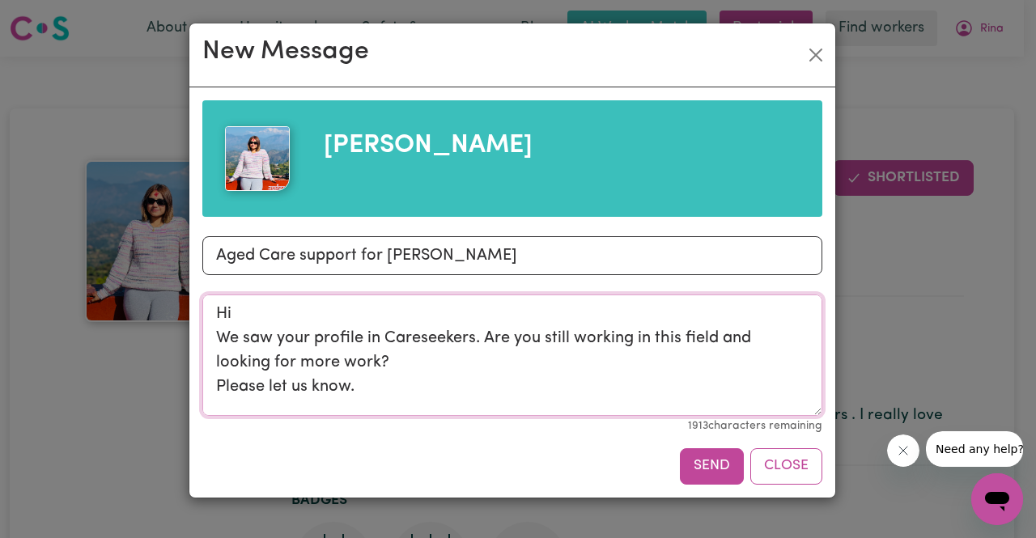
click at [420, 363] on textarea "Hi We saw your profile in Careseekers. Are you still working in this field and …" at bounding box center [512, 355] width 620 height 121
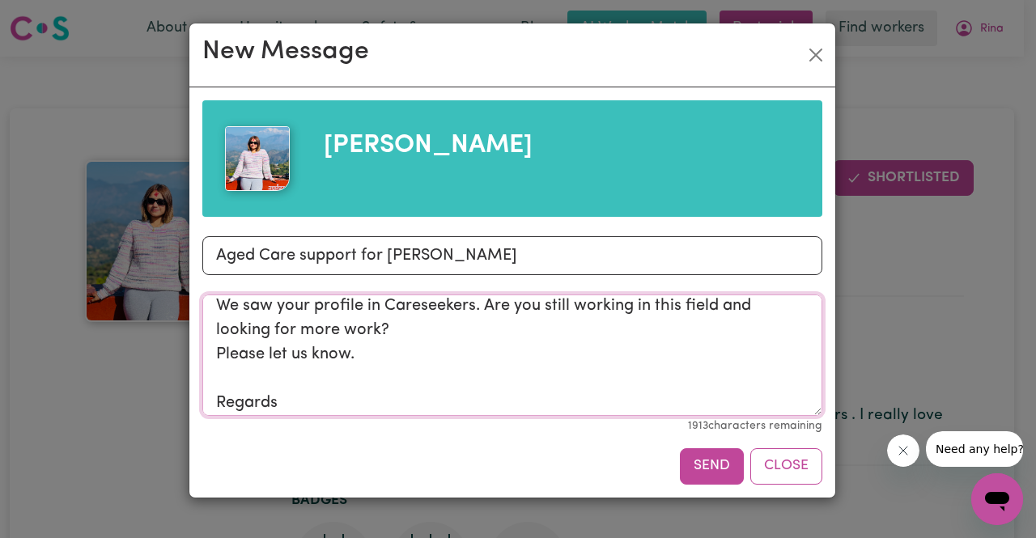
scroll to position [62, 0]
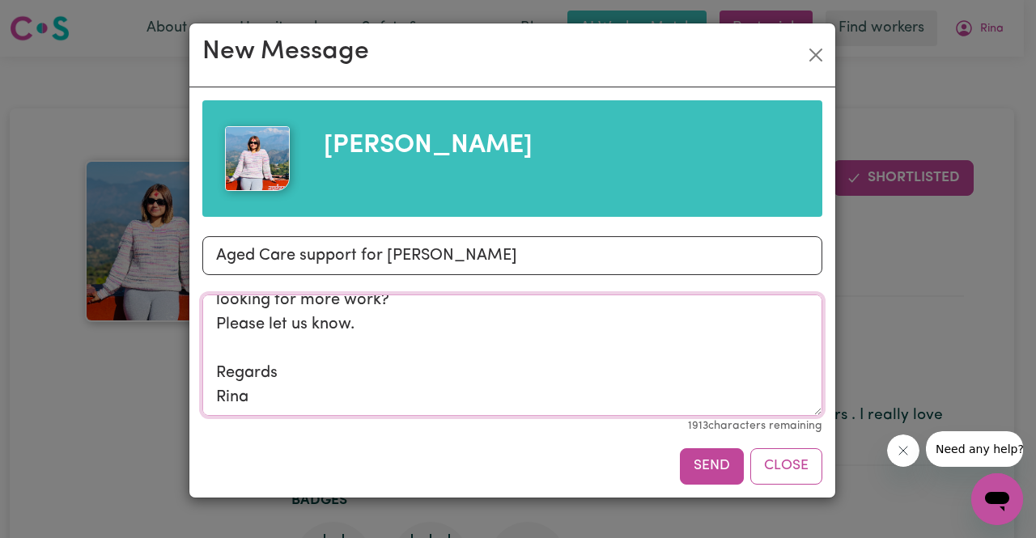
drag, startPoint x: 342, startPoint y: 383, endPoint x: 333, endPoint y: 408, distance: 26.6
click at [333, 407] on textarea "Hi We saw your profile in Careseekers. Are you still working in this field and …" at bounding box center [512, 355] width 620 height 121
click at [330, 402] on textarea "Hi We saw your profile in Careseekers. Are you still working in this field and …" at bounding box center [512, 355] width 620 height 121
click at [249, 397] on textarea "Hi We saw your profile in Careseekers. Are you still working in this field and …" at bounding box center [512, 355] width 620 height 121
click at [384, 401] on textarea "Hi We saw your profile in Careseekers. Are you still working in this field and …" at bounding box center [512, 355] width 620 height 121
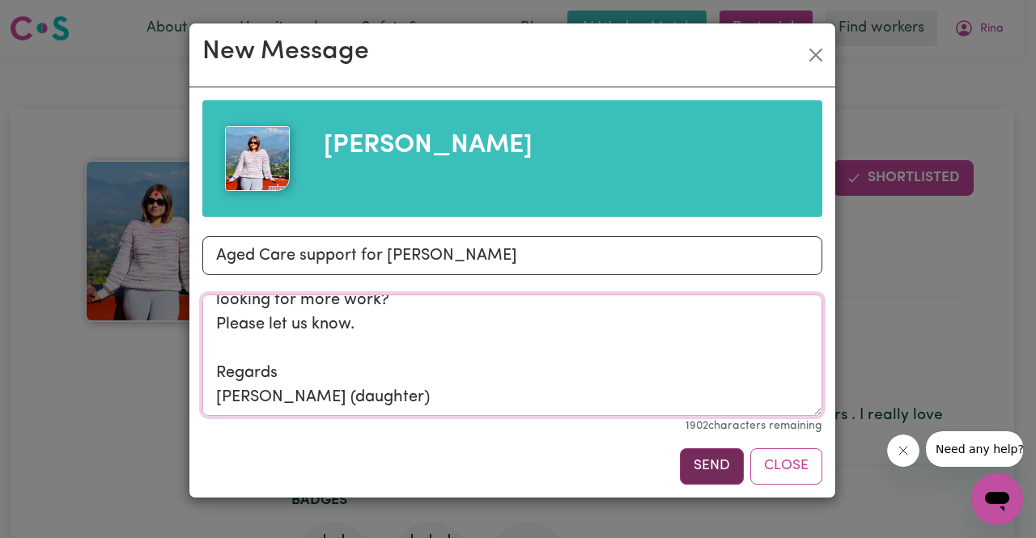
type textarea "Hi We saw your profile in Careseekers. Are you still working in this field and …"
click at [714, 463] on button "Send" at bounding box center [712, 466] width 64 height 36
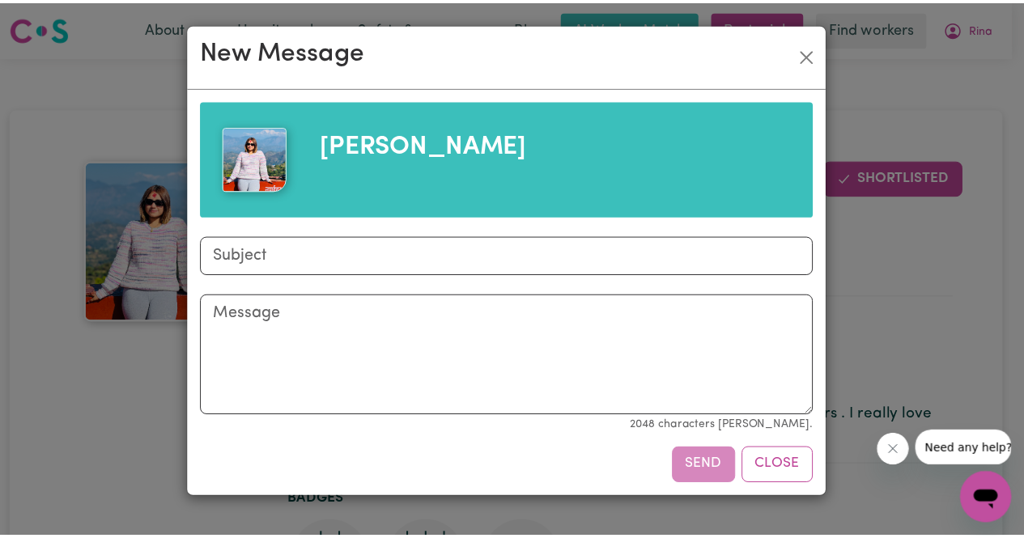
scroll to position [0, 0]
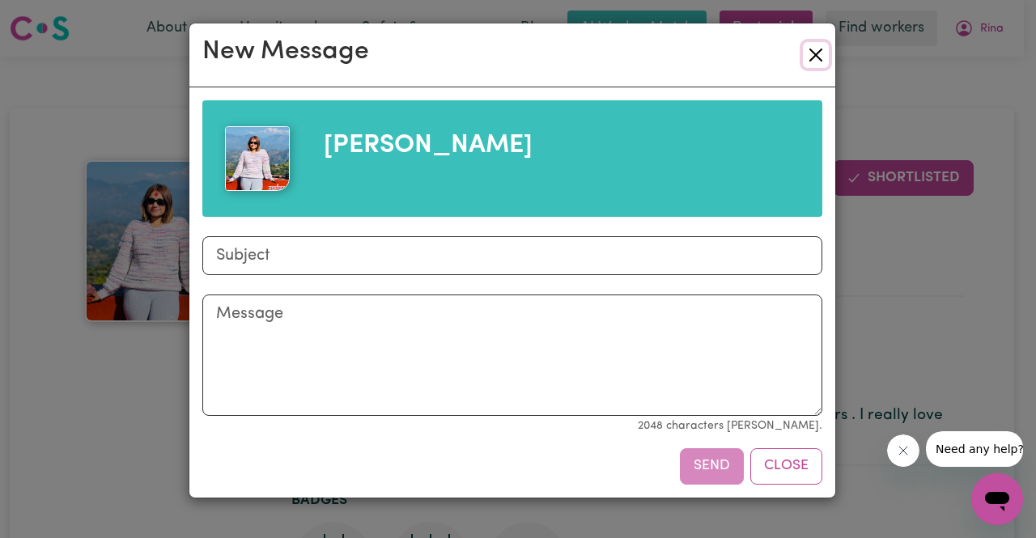
click at [817, 51] on button "Close" at bounding box center [816, 55] width 26 height 26
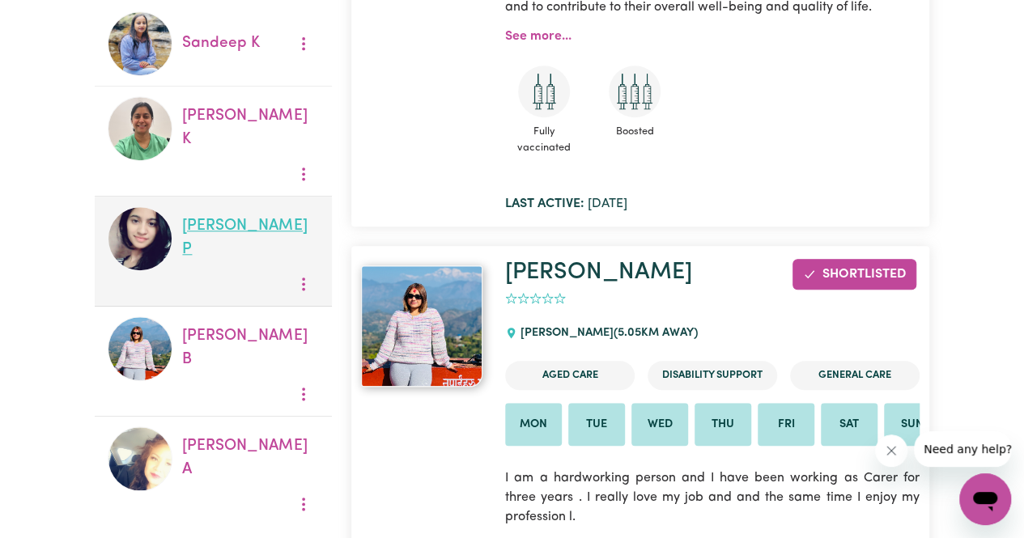
scroll to position [675, 0]
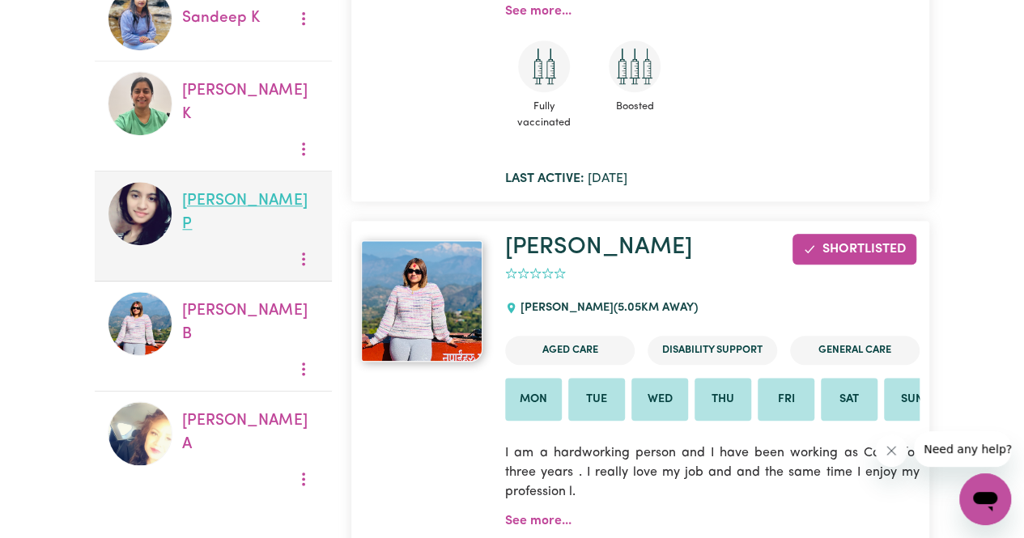
click at [226, 193] on link "[PERSON_NAME] P" at bounding box center [244, 212] width 125 height 39
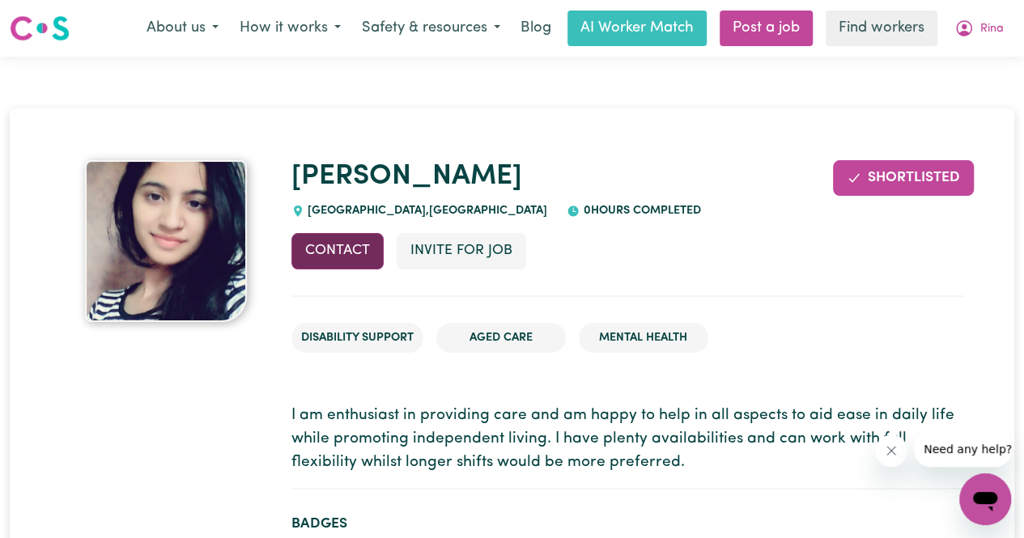
click at [355, 240] on button "Contact" at bounding box center [337, 251] width 92 height 36
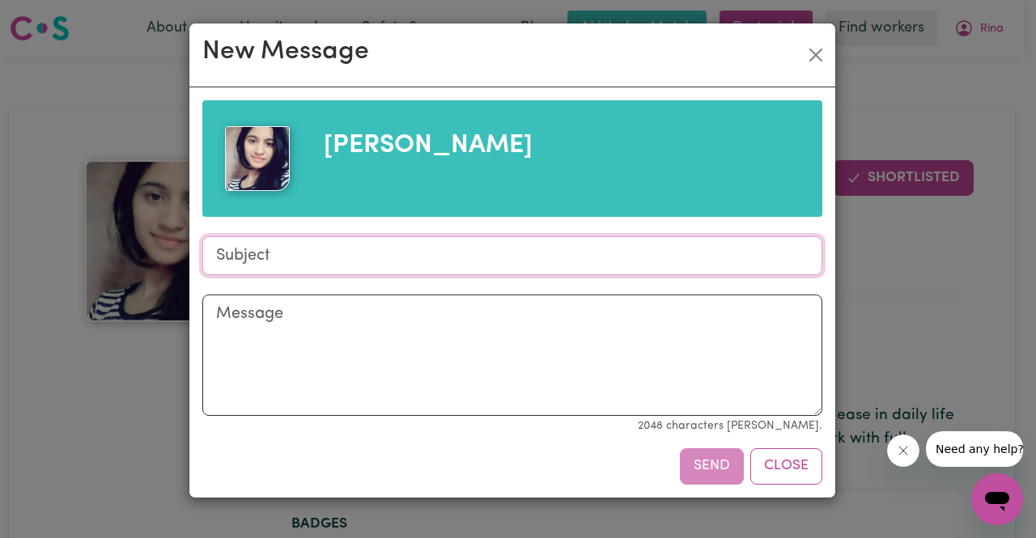
click at [363, 253] on input "Subject" at bounding box center [512, 255] width 620 height 39
type input "Aged Care support for [PERSON_NAME]"
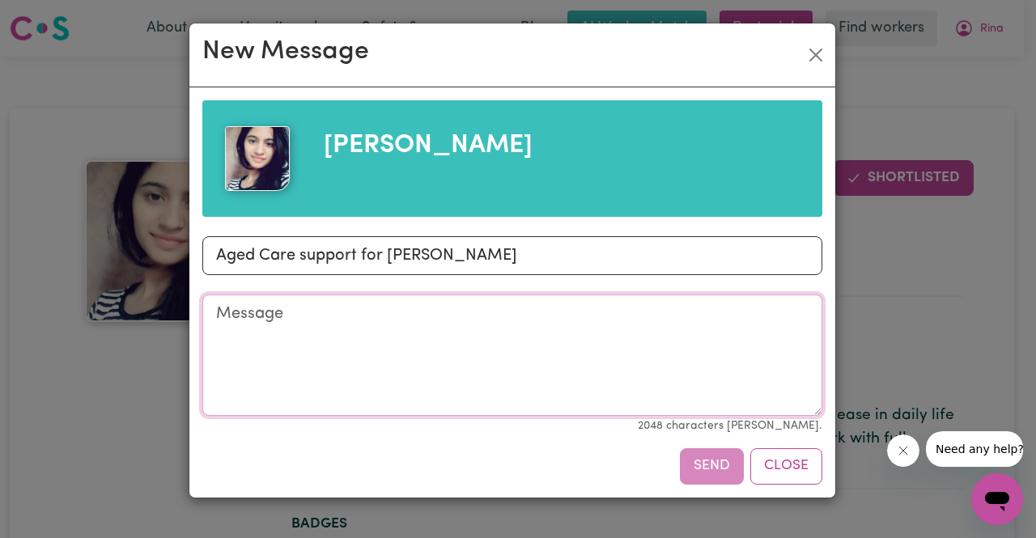
click at [333, 323] on textarea "Message" at bounding box center [512, 355] width 620 height 121
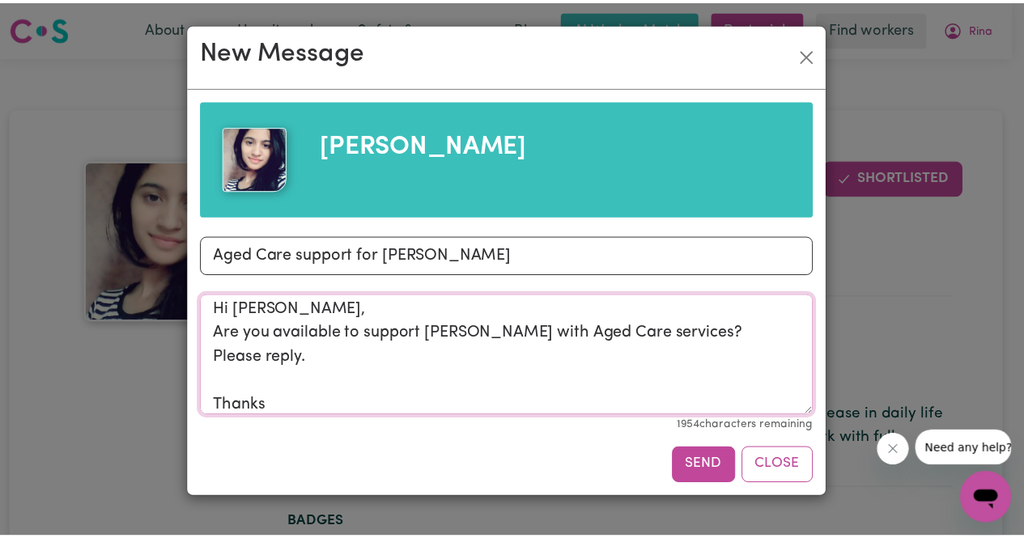
scroll to position [29, 0]
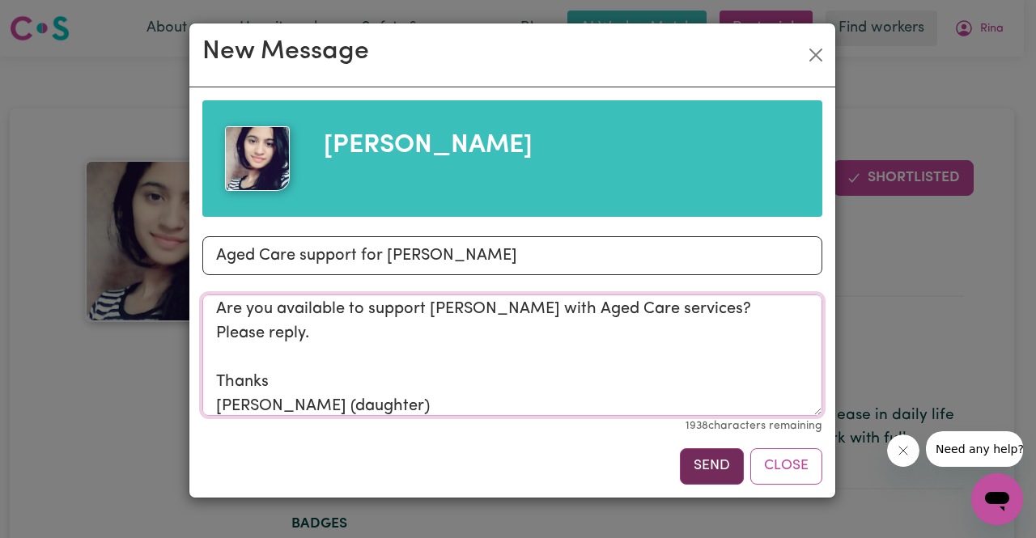
type textarea "Hi [PERSON_NAME], Are you available to support [PERSON_NAME] with Aged Care ser…"
click at [715, 465] on button "Send" at bounding box center [712, 466] width 64 height 36
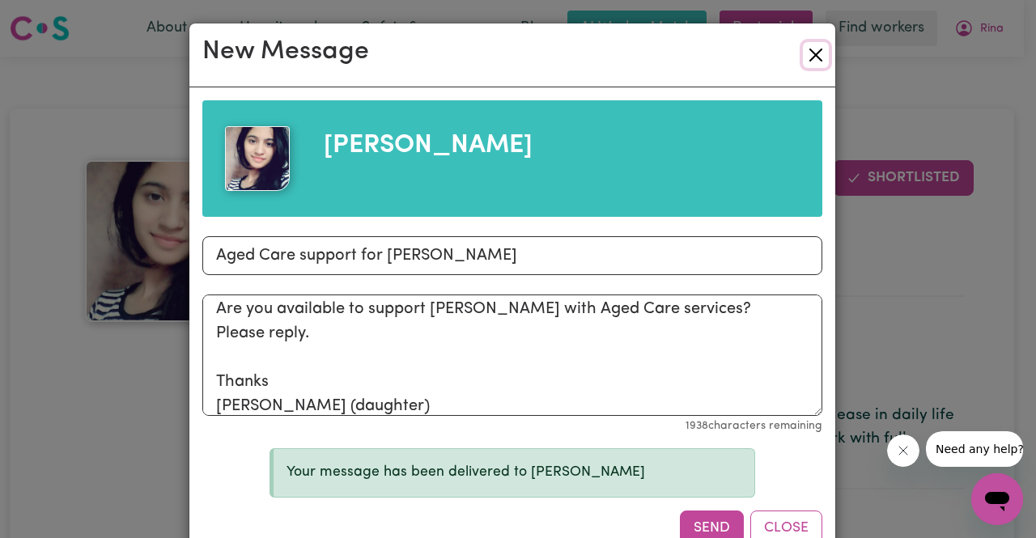
click at [809, 60] on button "Close" at bounding box center [816, 55] width 26 height 26
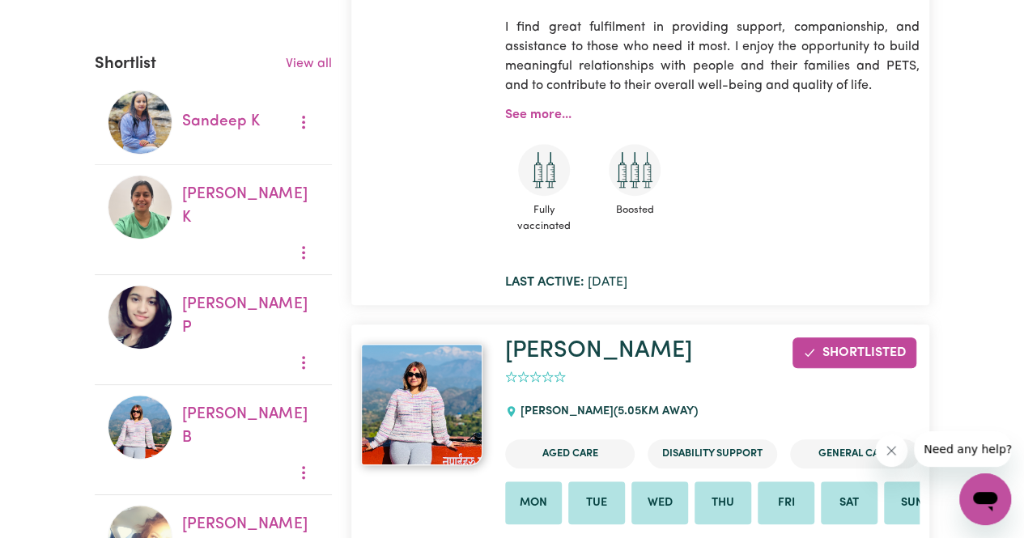
scroll to position [594, 0]
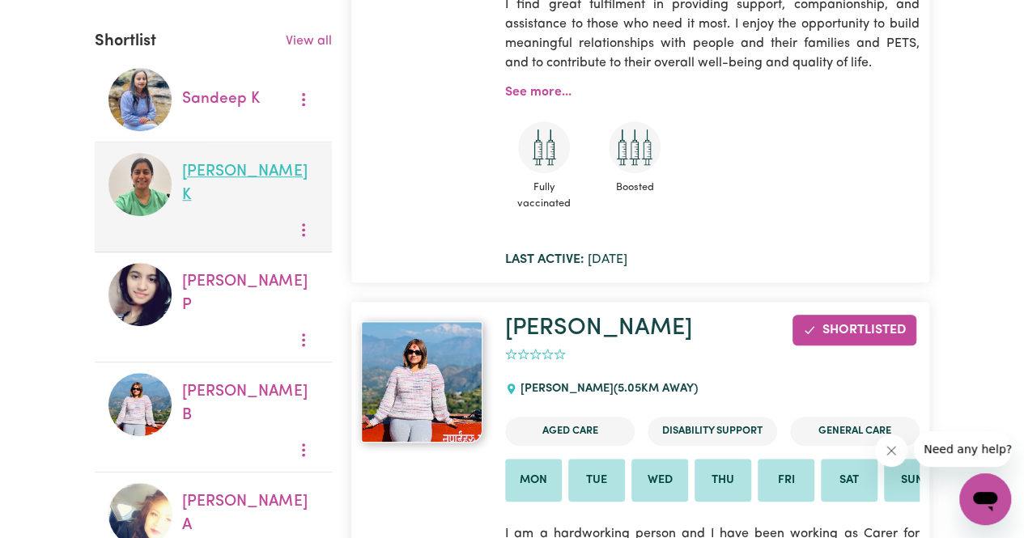
click at [249, 177] on link "[PERSON_NAME] K" at bounding box center [244, 183] width 125 height 39
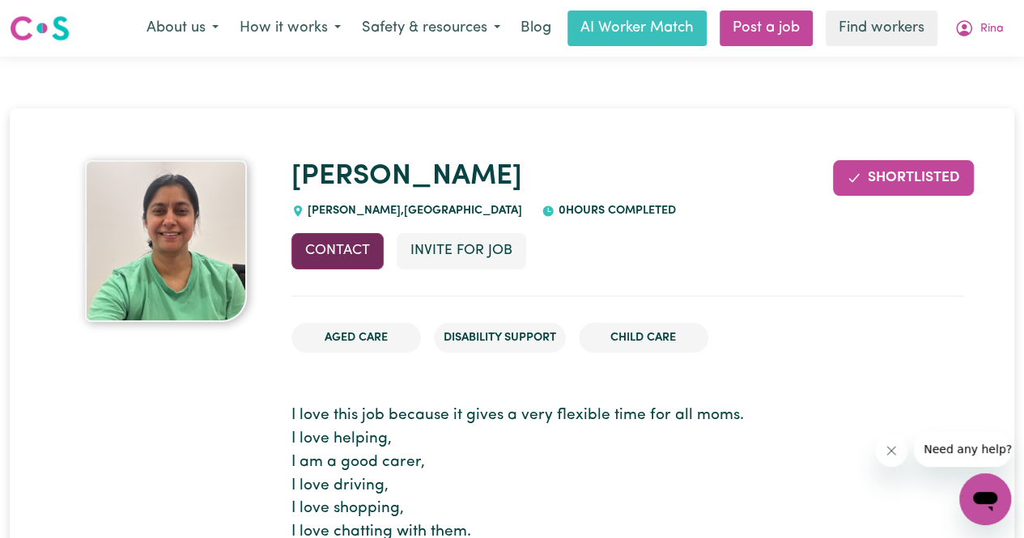
click at [350, 245] on button "Contact" at bounding box center [337, 251] width 92 height 36
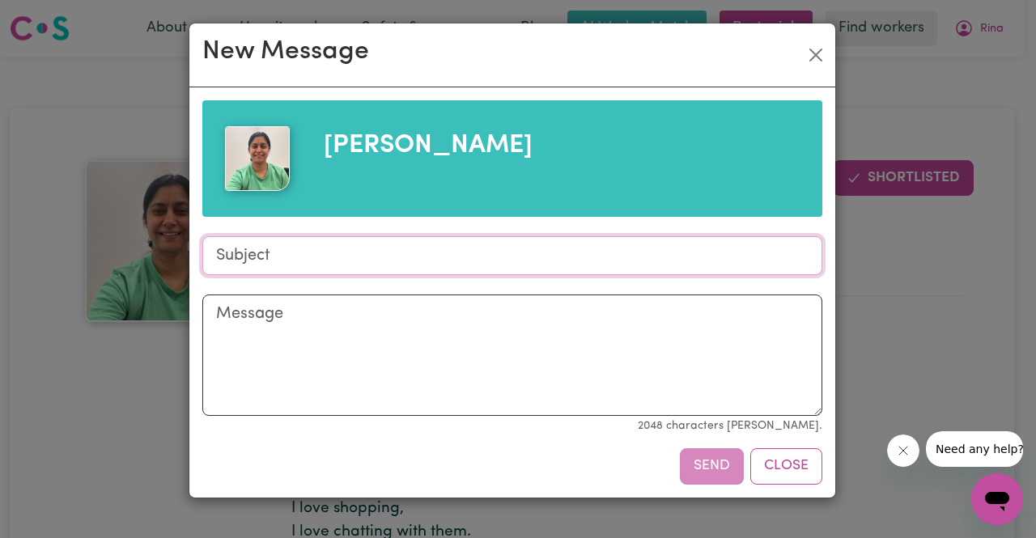
click at [337, 248] on input "Subject" at bounding box center [512, 255] width 620 height 39
type input "Aged Care support for [PERSON_NAME]"
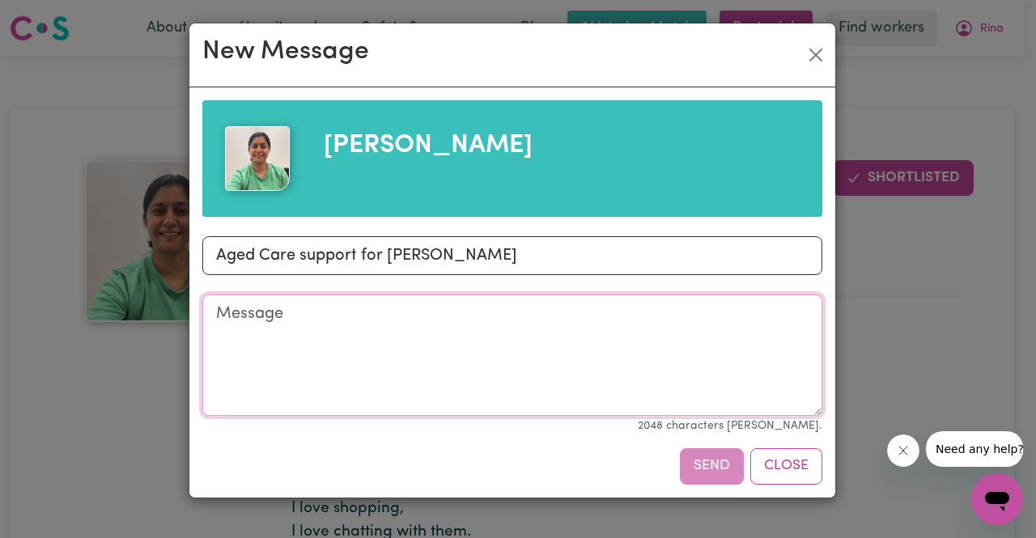
click at [307, 325] on textarea "Message" at bounding box center [512, 355] width 620 height 121
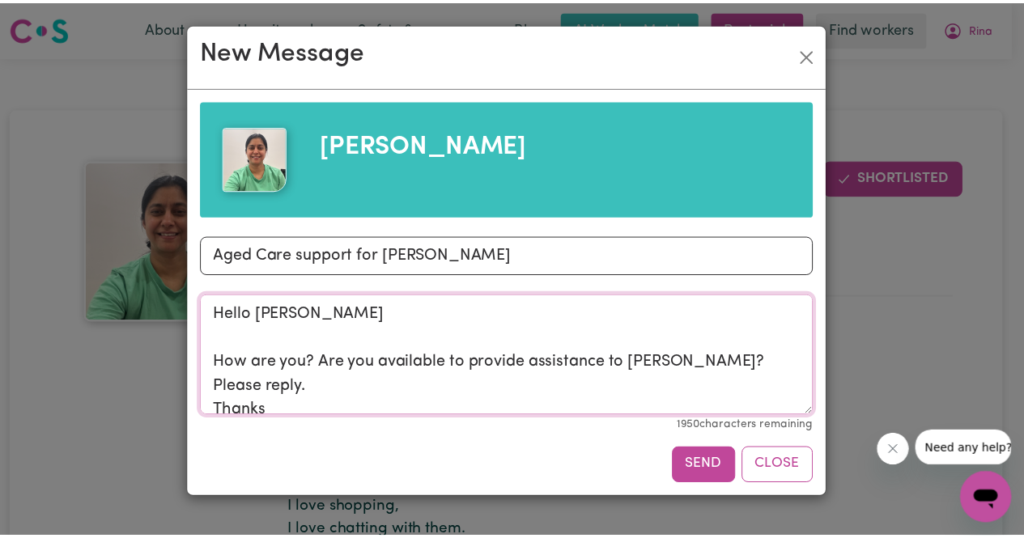
scroll to position [5, 0]
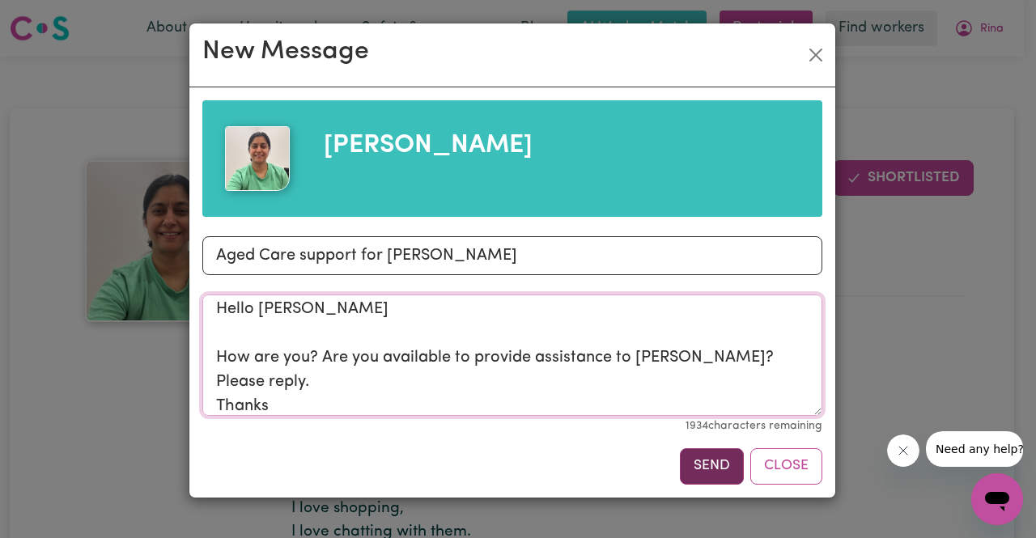
type textarea "Hello [PERSON_NAME] How are you? Are you available to provide assistance to [PE…"
click at [707, 471] on button "Send" at bounding box center [712, 466] width 64 height 36
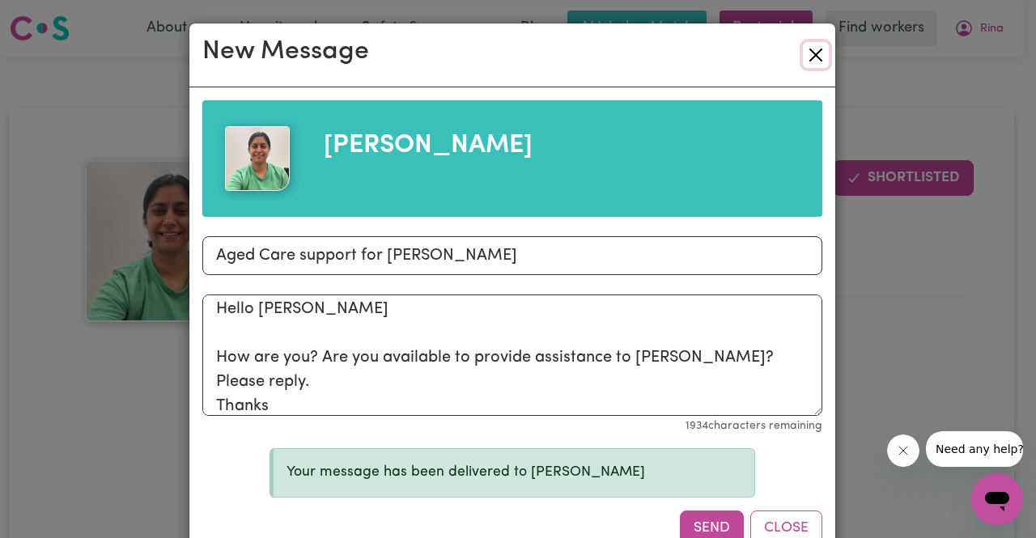
click at [811, 57] on button "Close" at bounding box center [816, 55] width 26 height 26
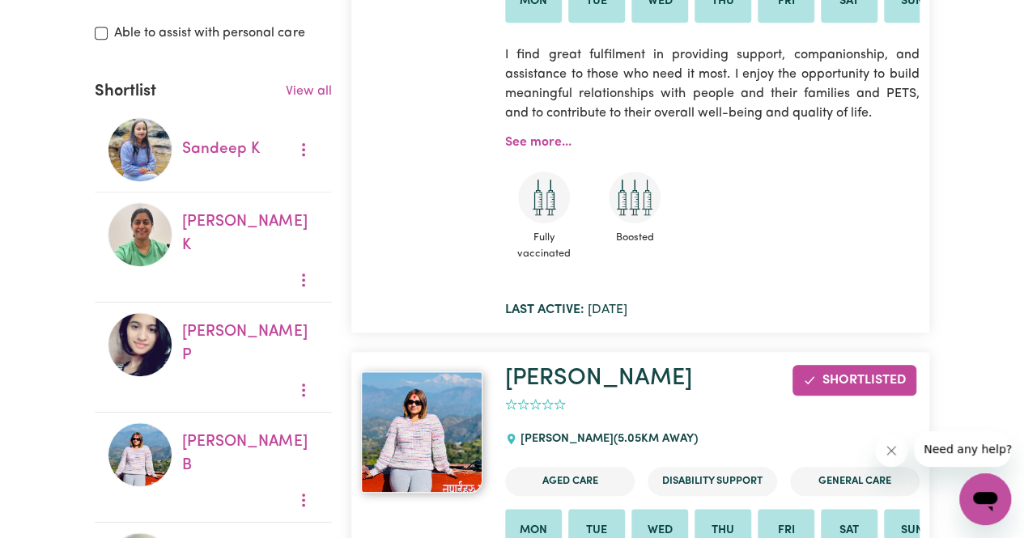
scroll to position [567, 0]
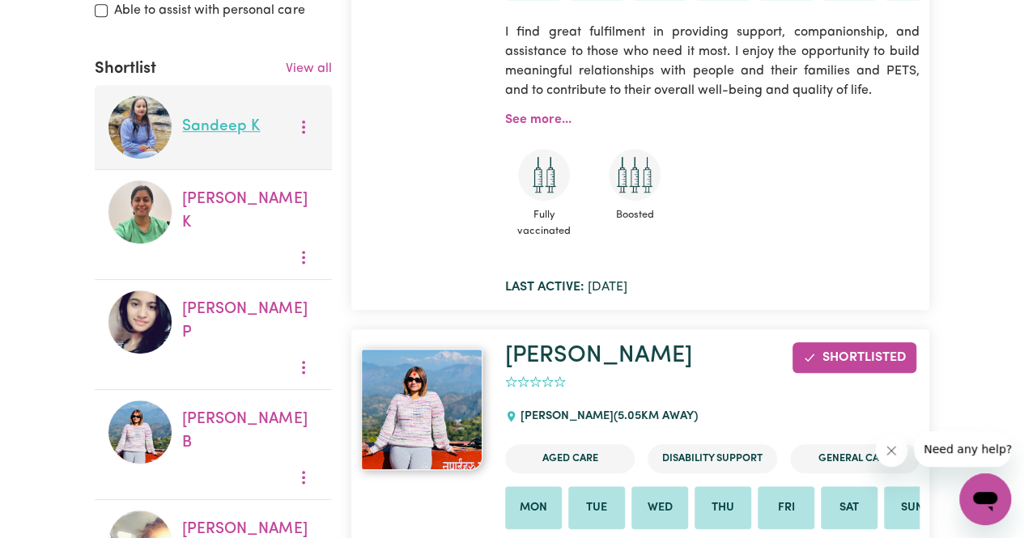
click at [224, 121] on link "[PERSON_NAME]" at bounding box center [221, 126] width 78 height 15
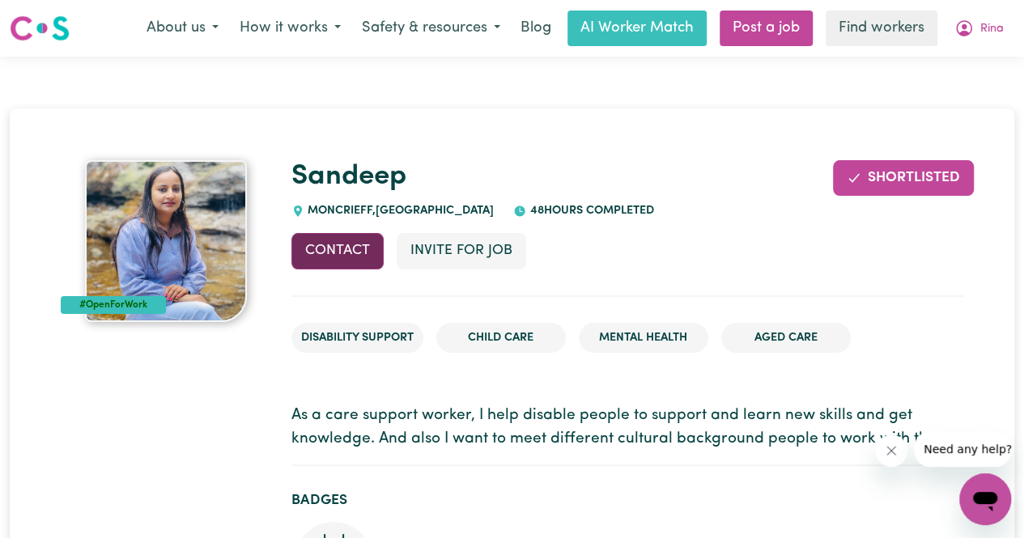
click at [333, 244] on button "Contact" at bounding box center [337, 251] width 92 height 36
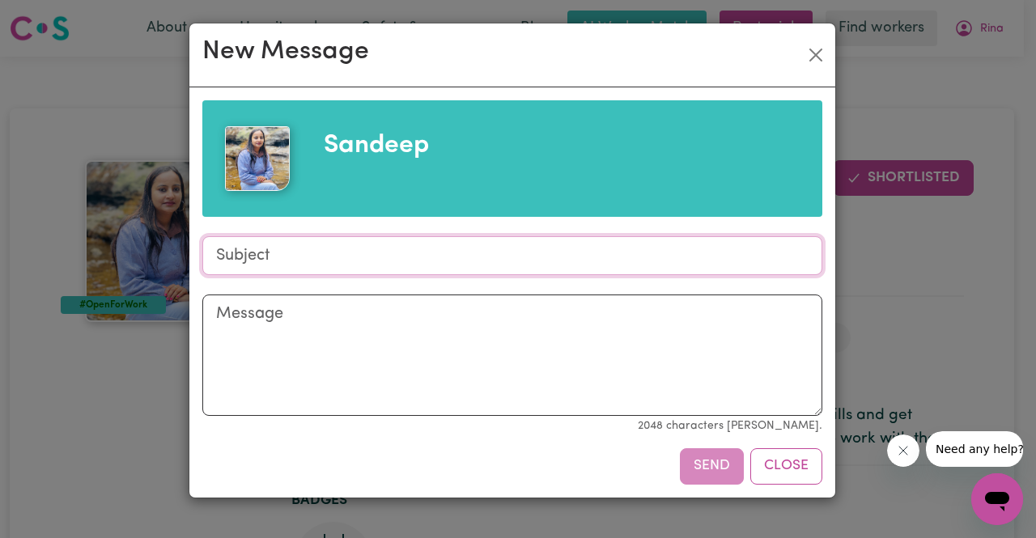
click at [333, 247] on input "Subject" at bounding box center [512, 255] width 620 height 39
type input "Aged Care support for [PERSON_NAME]"
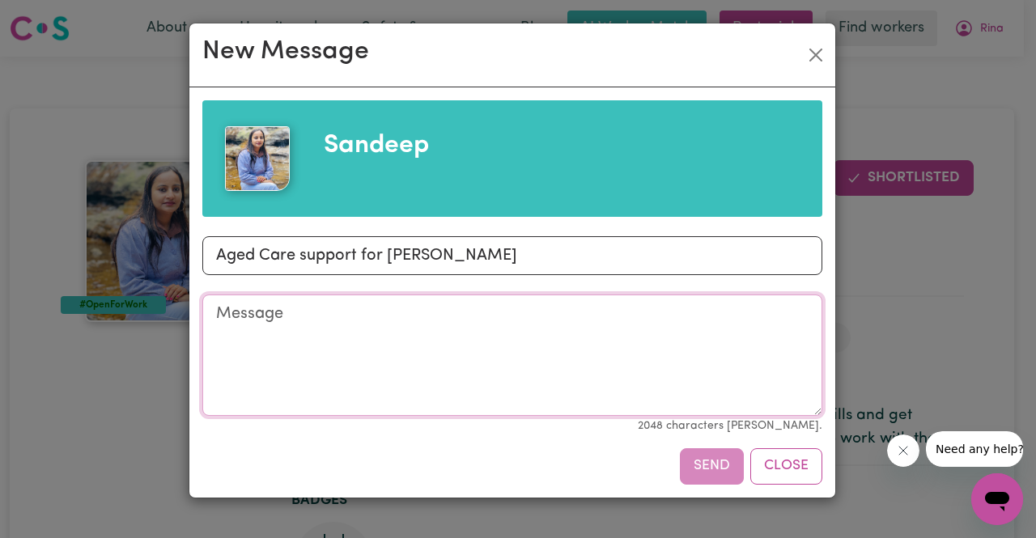
click at [346, 314] on textarea "Message" at bounding box center [512, 355] width 620 height 121
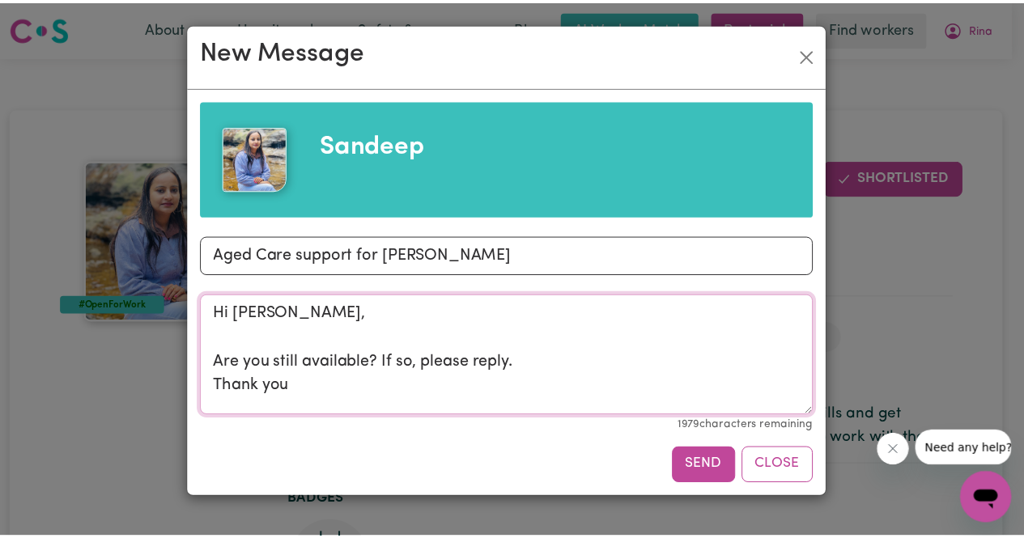
scroll to position [5, 0]
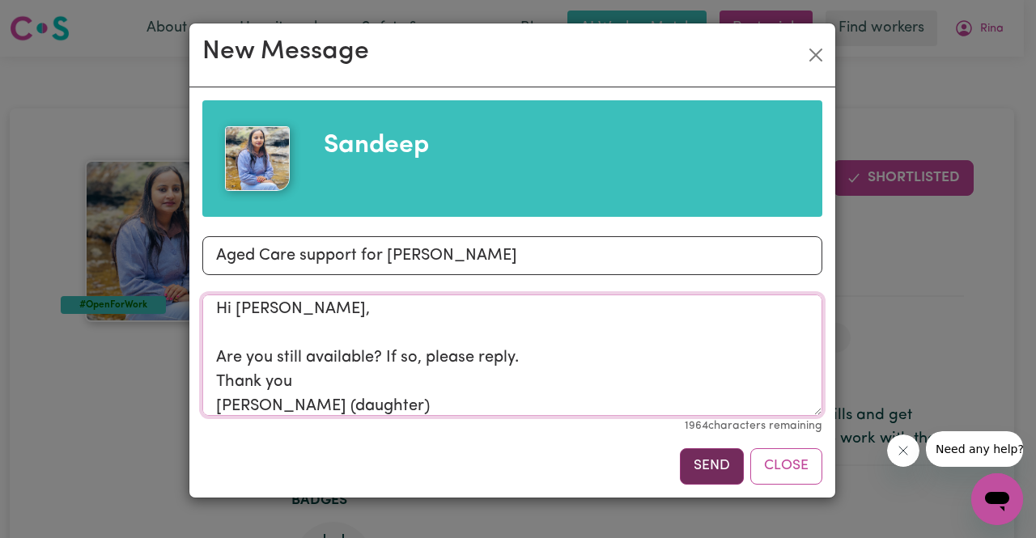
type textarea "Hi [PERSON_NAME], Are you still available? If so, please reply. Thank you [PERS…"
click at [709, 457] on button "Send" at bounding box center [712, 466] width 64 height 36
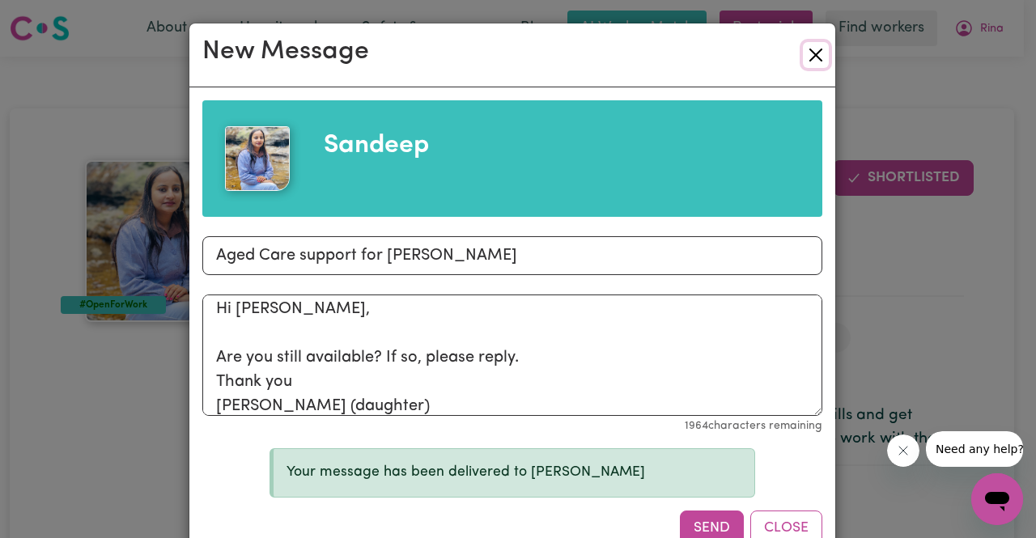
click at [810, 56] on button "Close" at bounding box center [816, 55] width 26 height 26
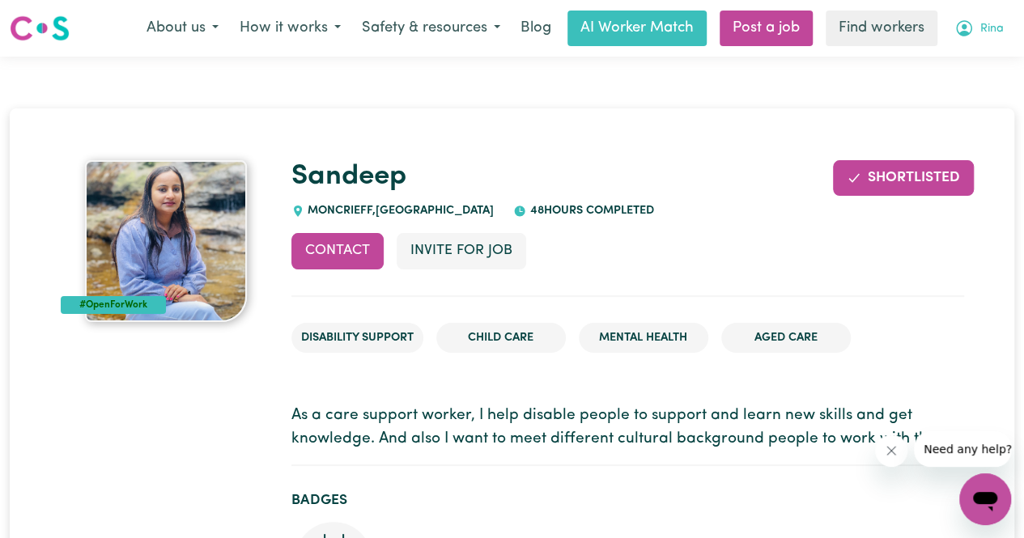
click at [990, 36] on span "Rina" at bounding box center [991, 29] width 23 height 18
click at [930, 57] on link "My Dashboard" at bounding box center [949, 63] width 128 height 31
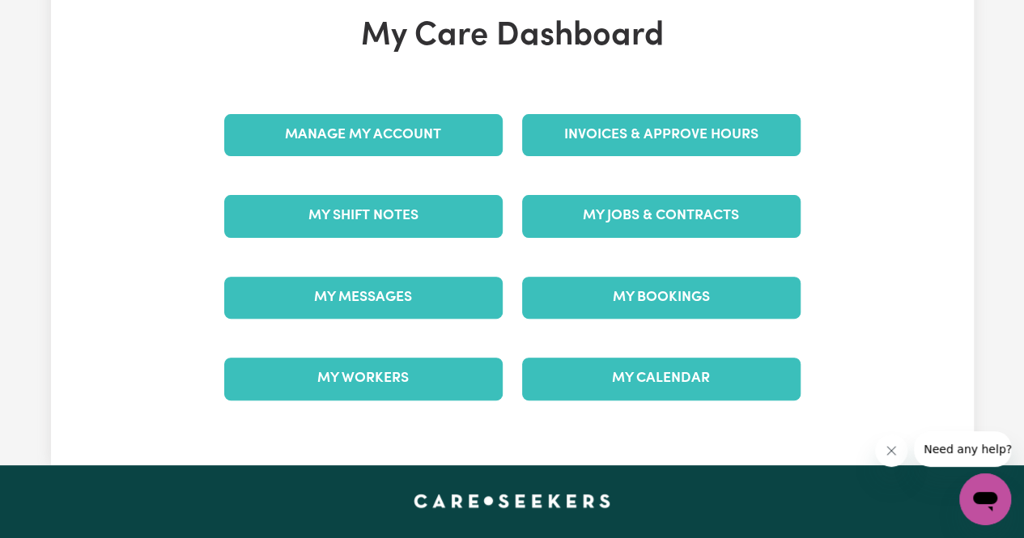
scroll to position [162, 0]
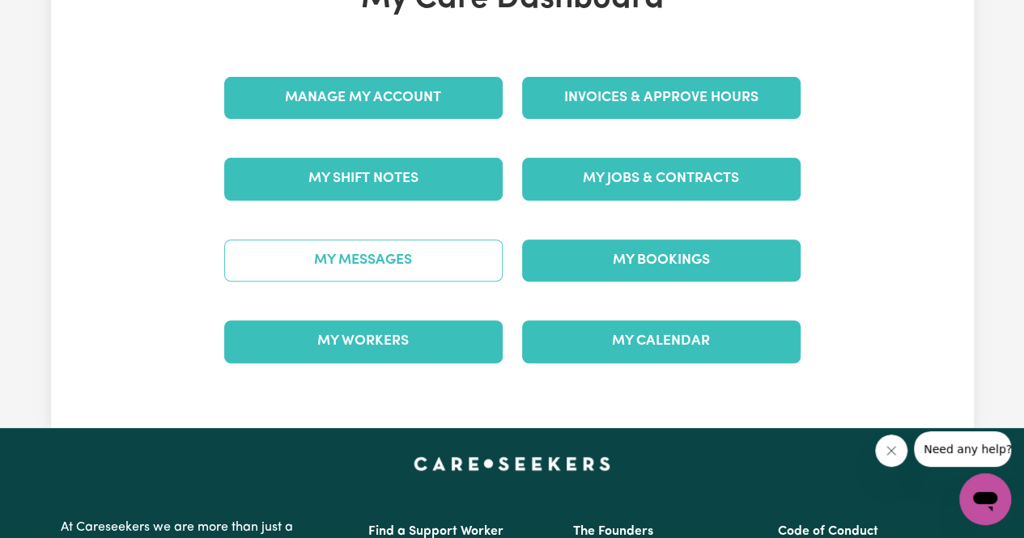
click at [370, 254] on link "My Messages" at bounding box center [363, 261] width 278 height 42
